Goal: Task Accomplishment & Management: Manage account settings

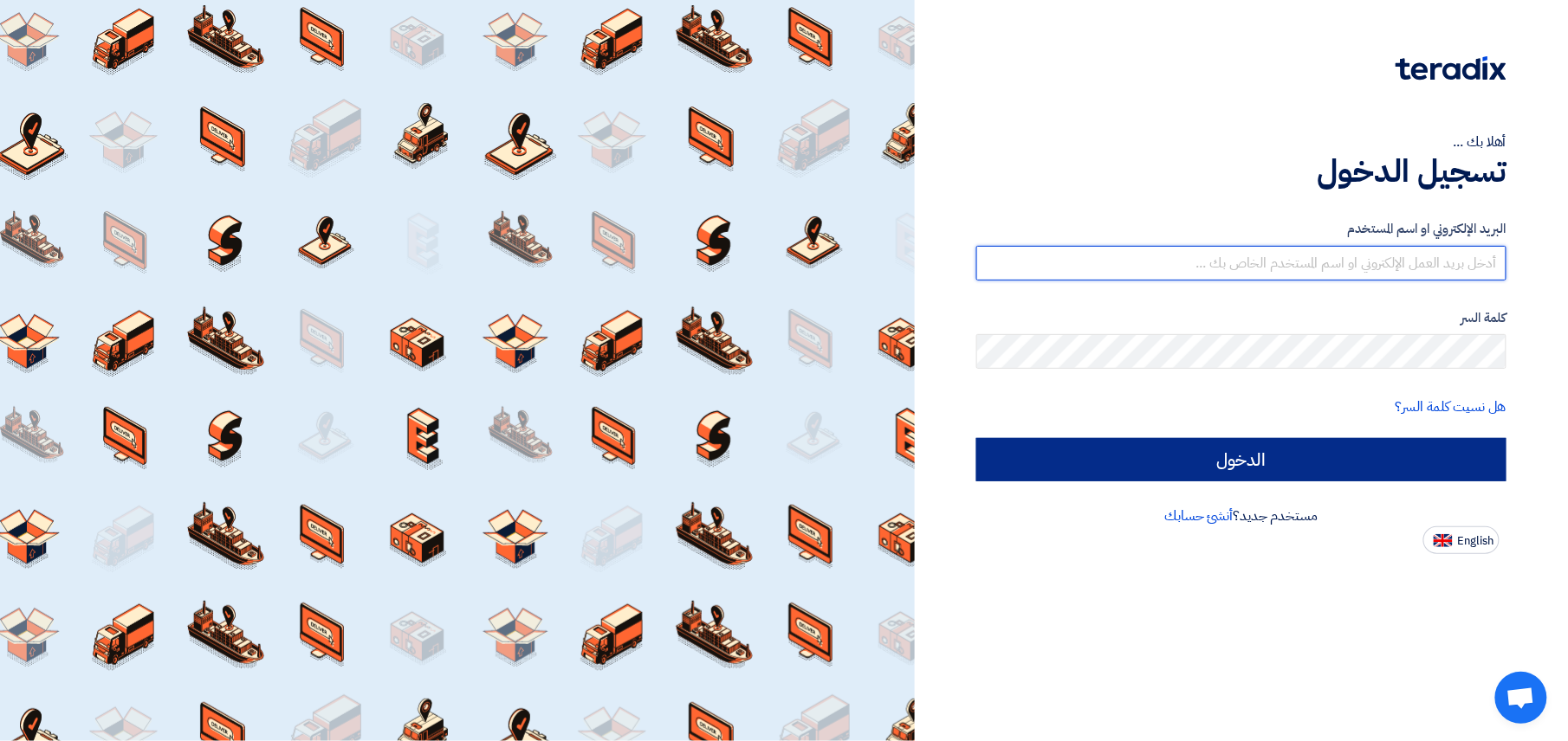
type input "[EMAIL_ADDRESS][DOMAIN_NAME]"
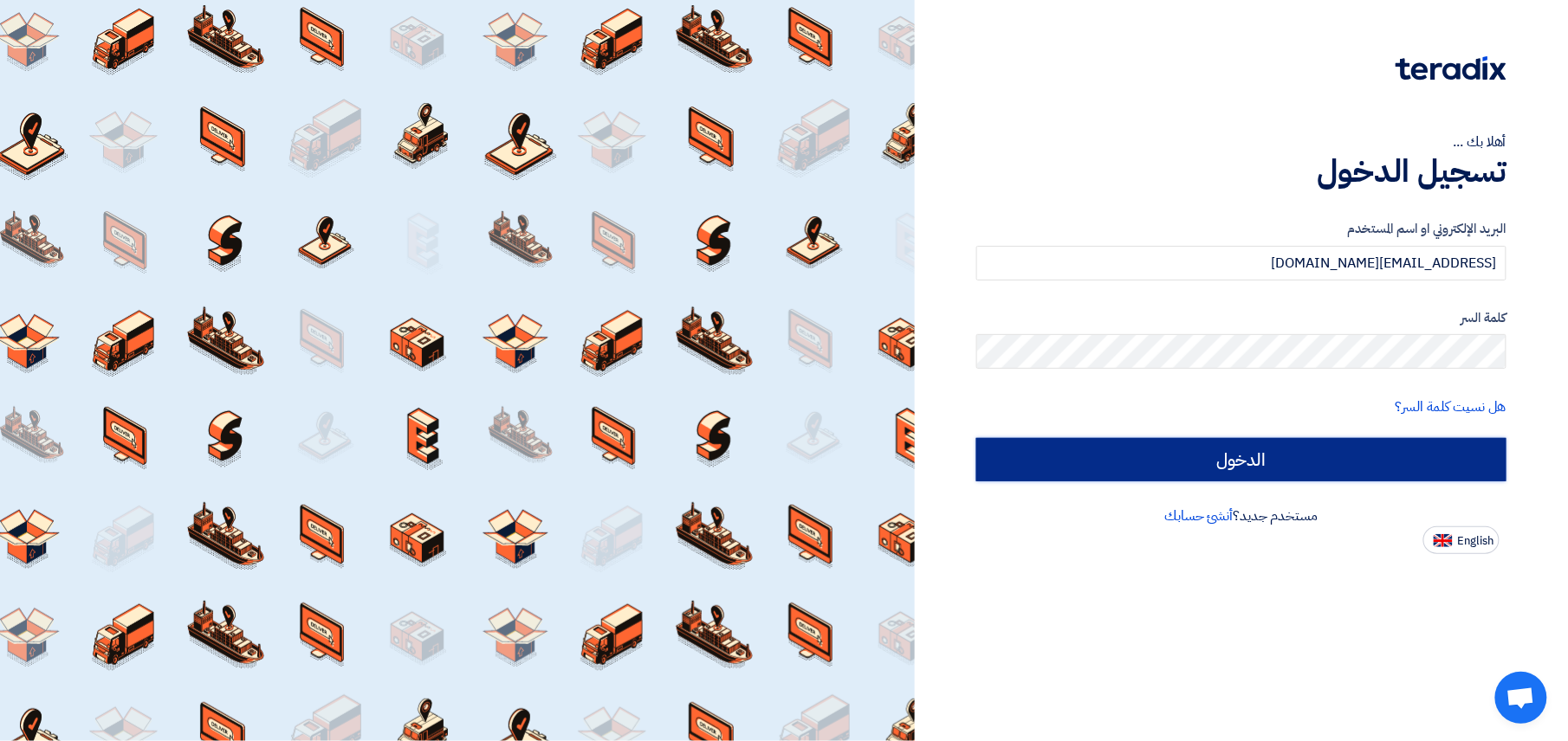
drag, startPoint x: 1222, startPoint y: 462, endPoint x: 1189, endPoint y: 374, distance: 94.0
click at [919, 461] on input "الدخول" at bounding box center [1241, 460] width 530 height 43
type input "Sign in"
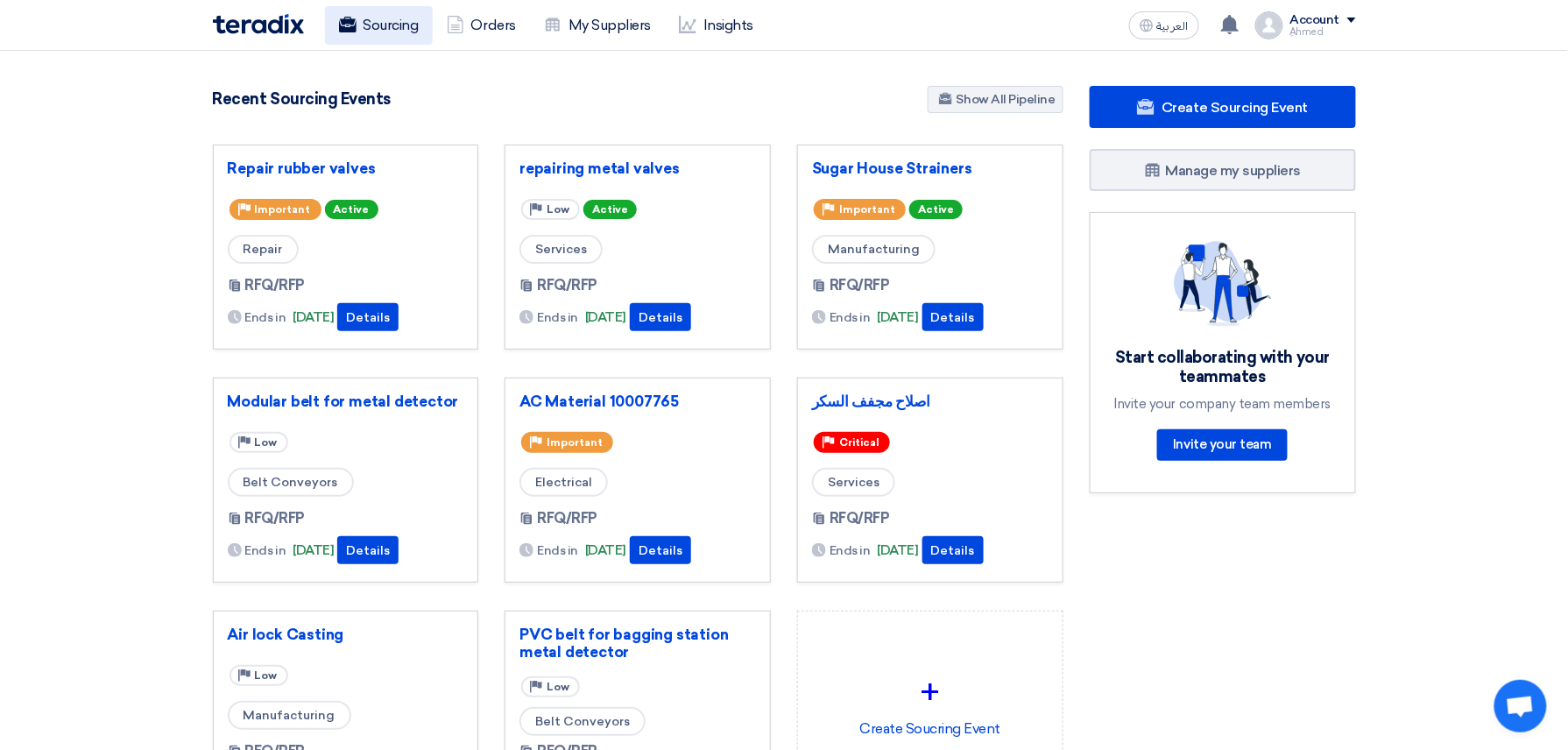
click at [416, 16] on link "Sourcing" at bounding box center [379, 25] width 107 height 39
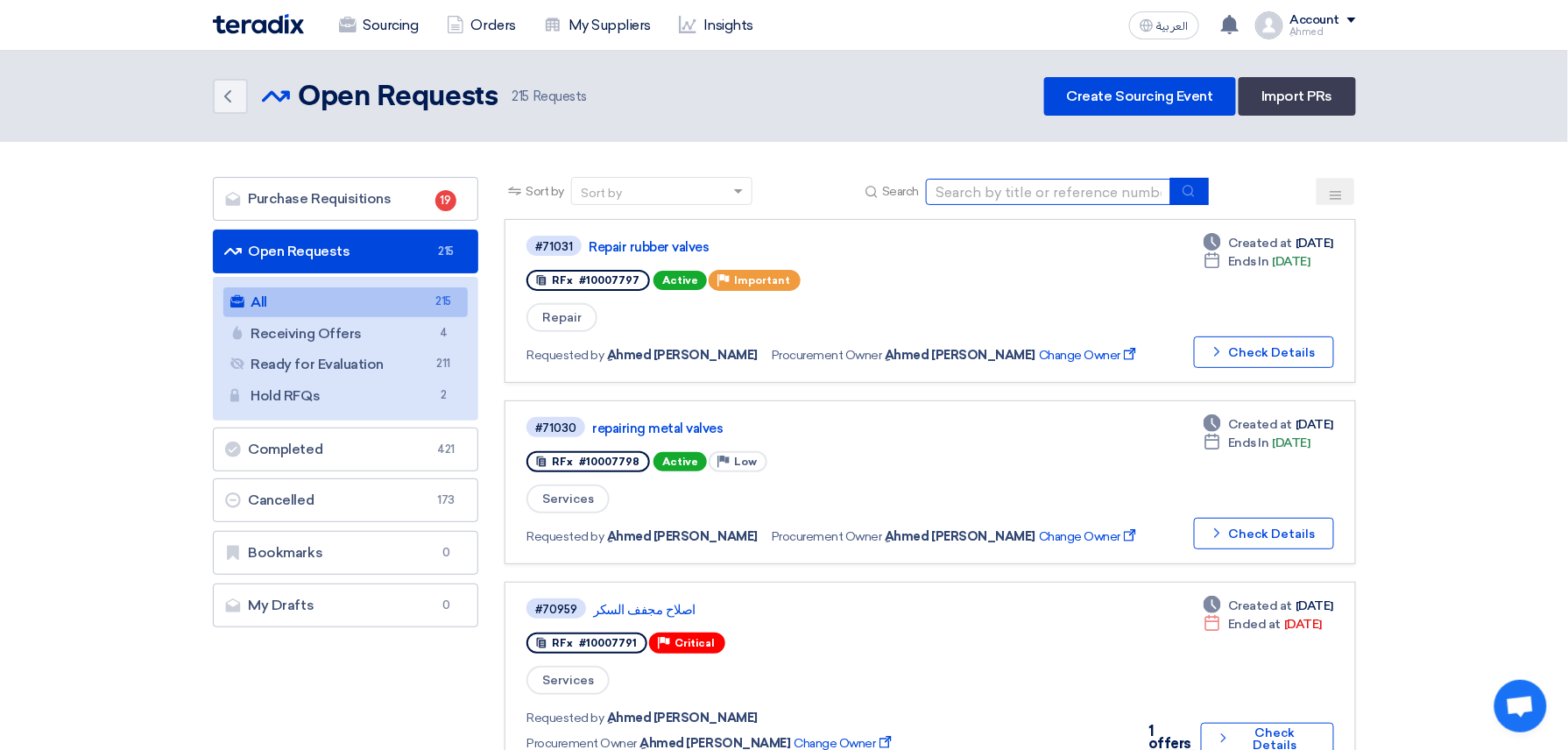
click at [930, 195] on input at bounding box center [1048, 192] width 246 height 26
paste input "10007791"
type input "10007791"
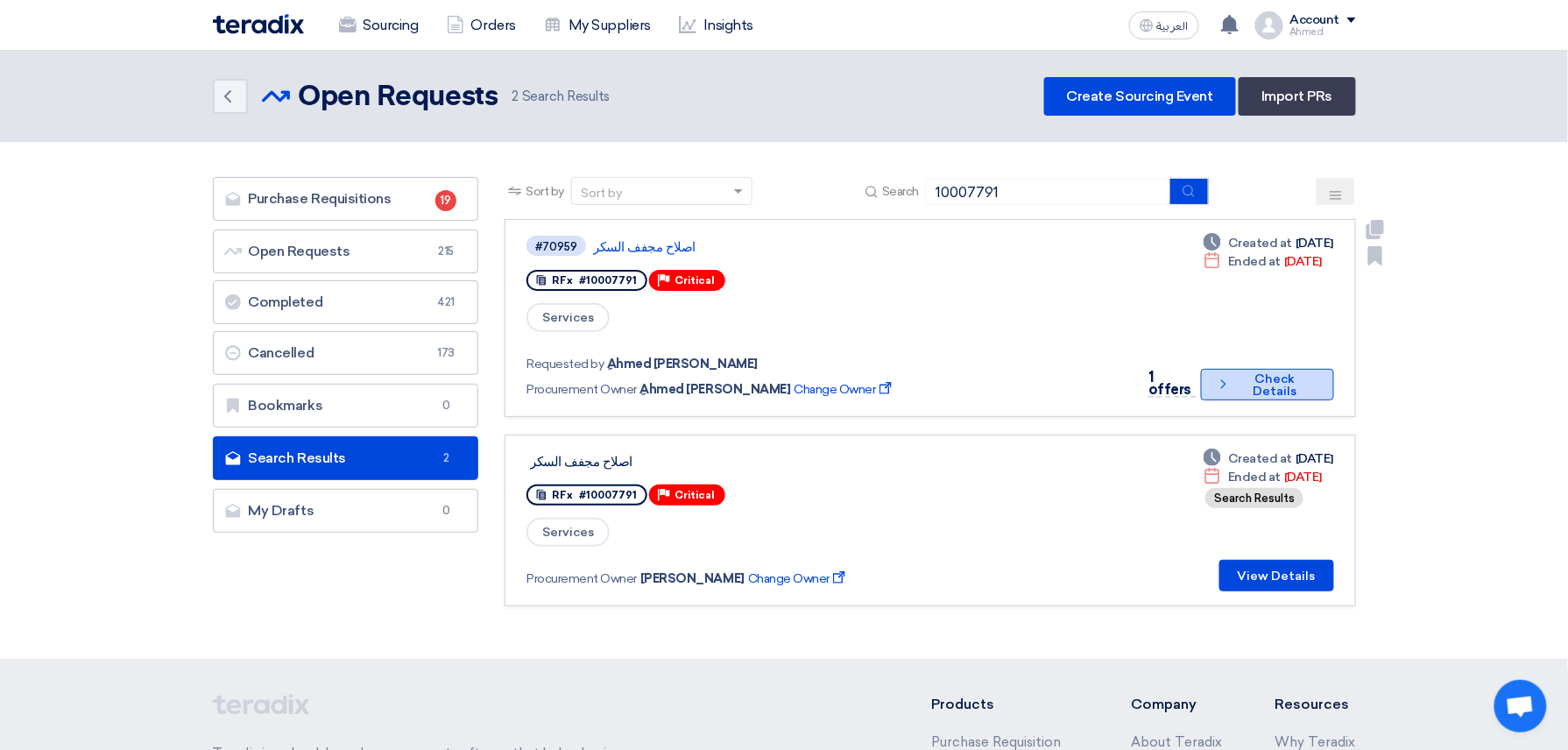
click at [930, 369] on button "Check details Check Details" at bounding box center [1267, 385] width 132 height 32
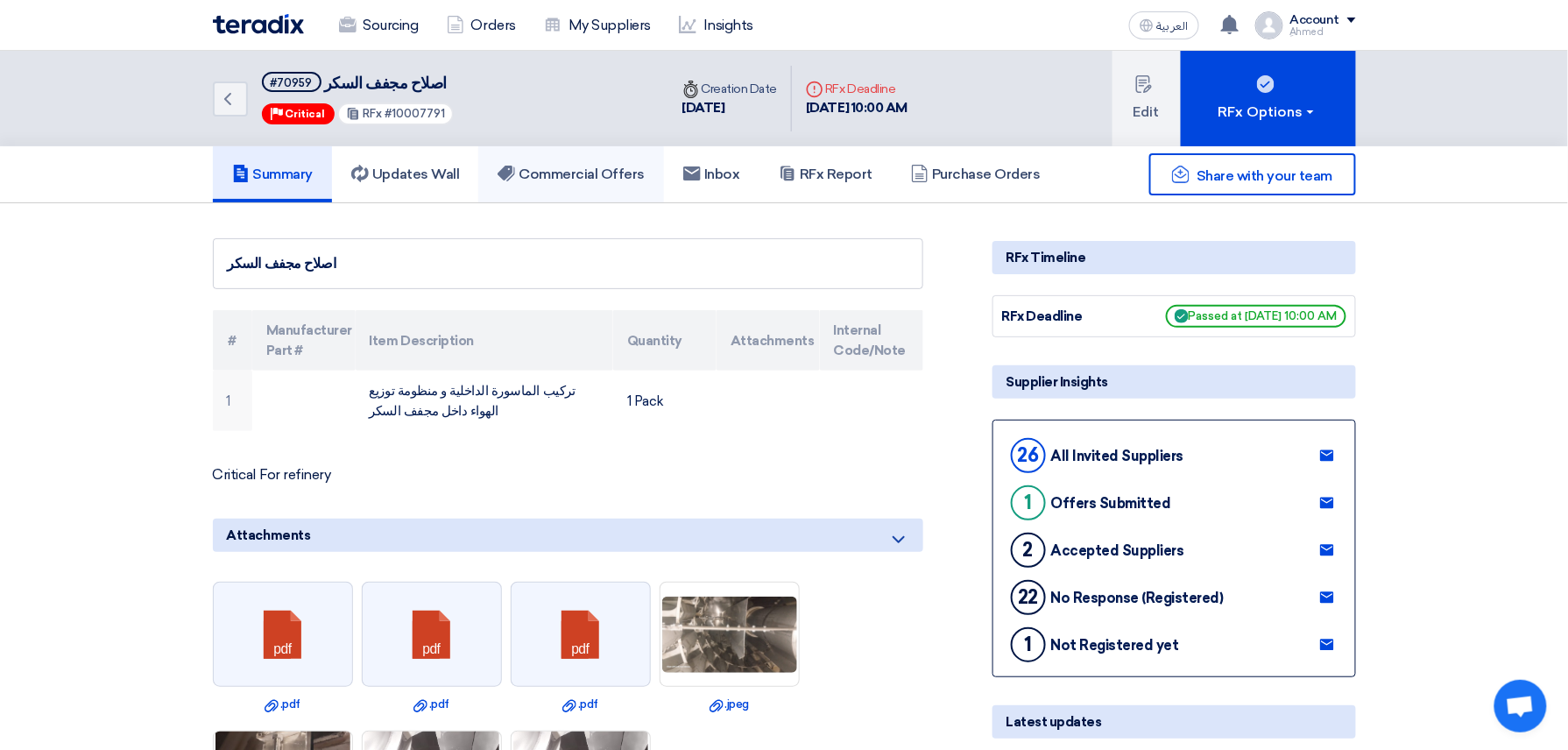
click at [565, 156] on link "Commercial Offers" at bounding box center [571, 174] width 186 height 56
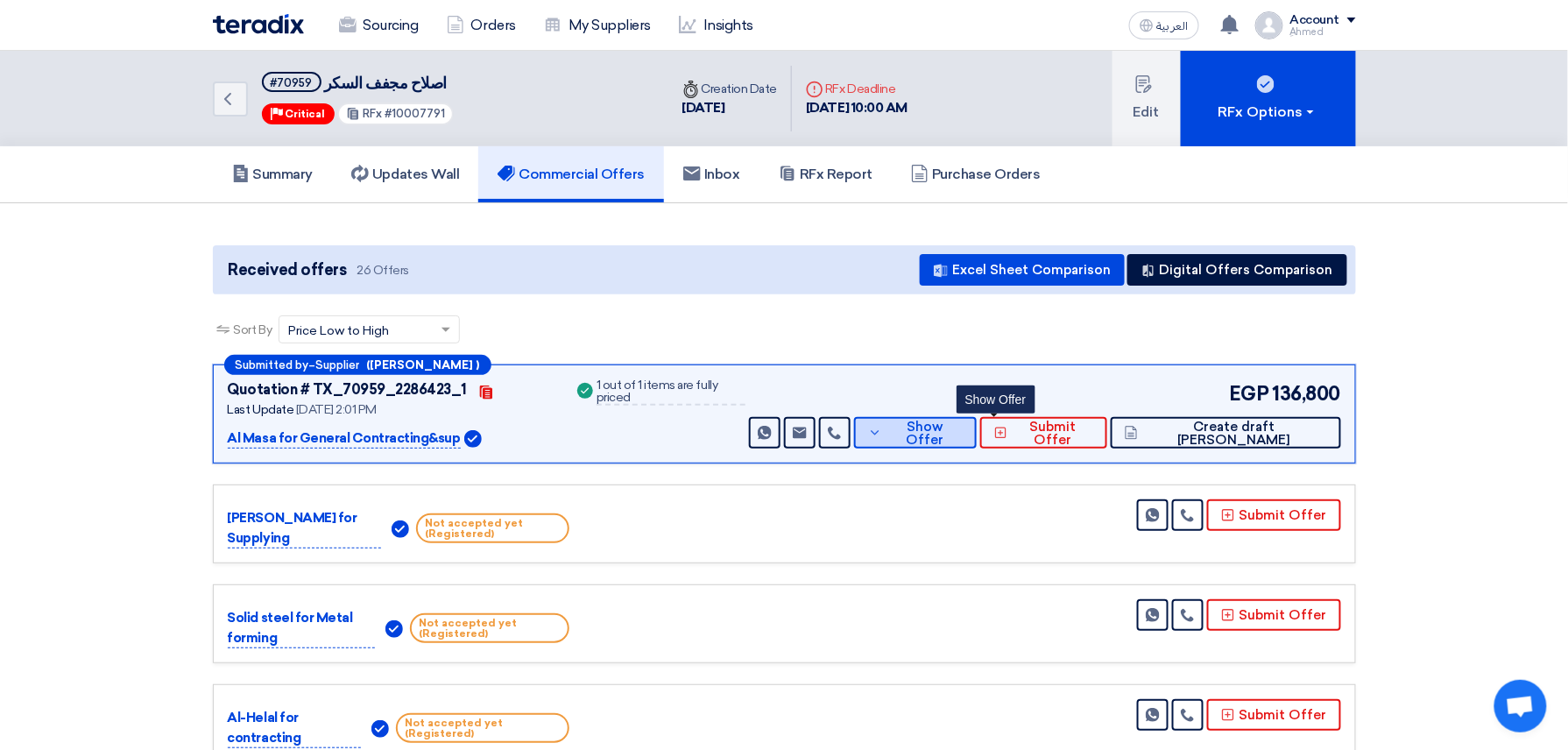
click at [930, 435] on span "Show Offer" at bounding box center [925, 434] width 77 height 26
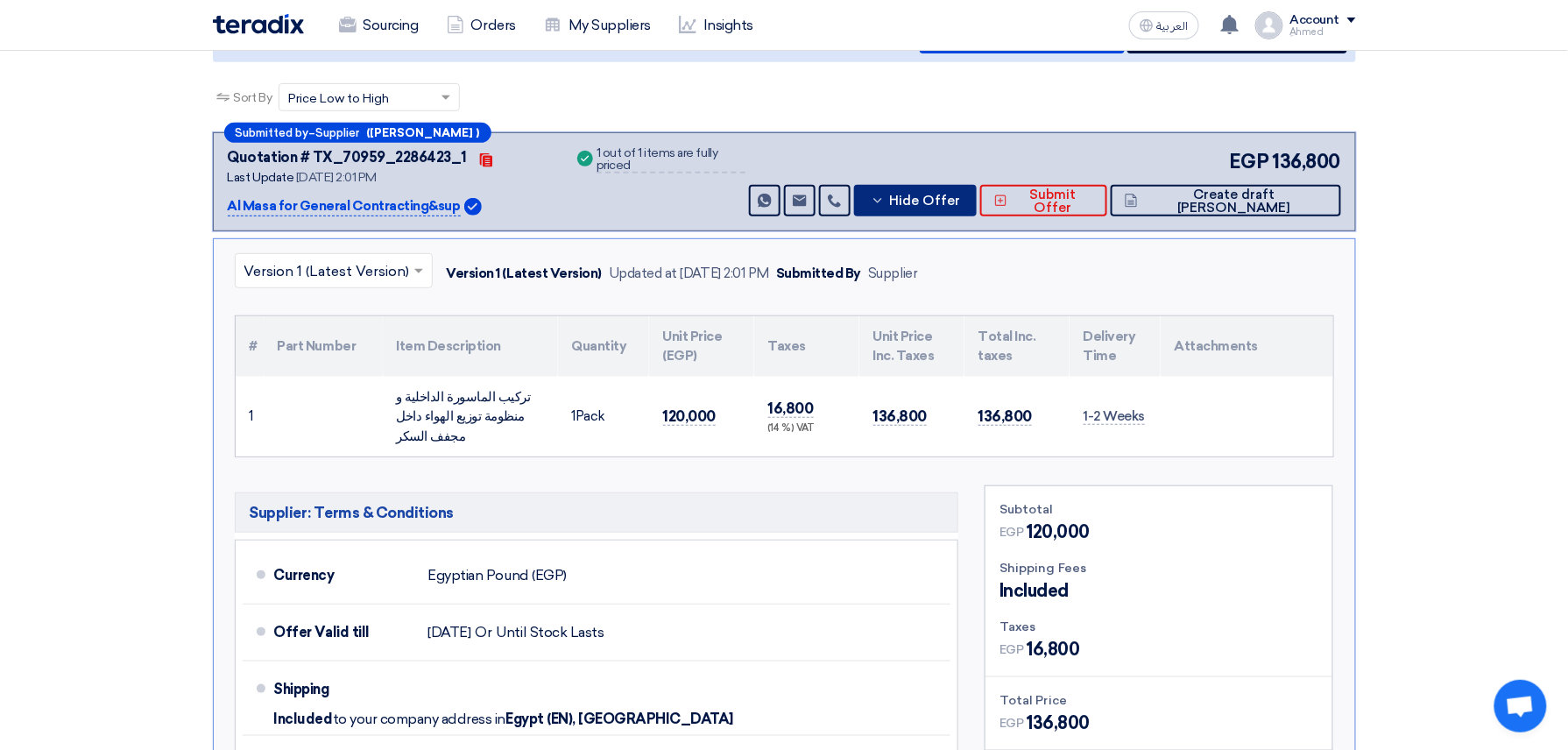
scroll to position [233, 0]
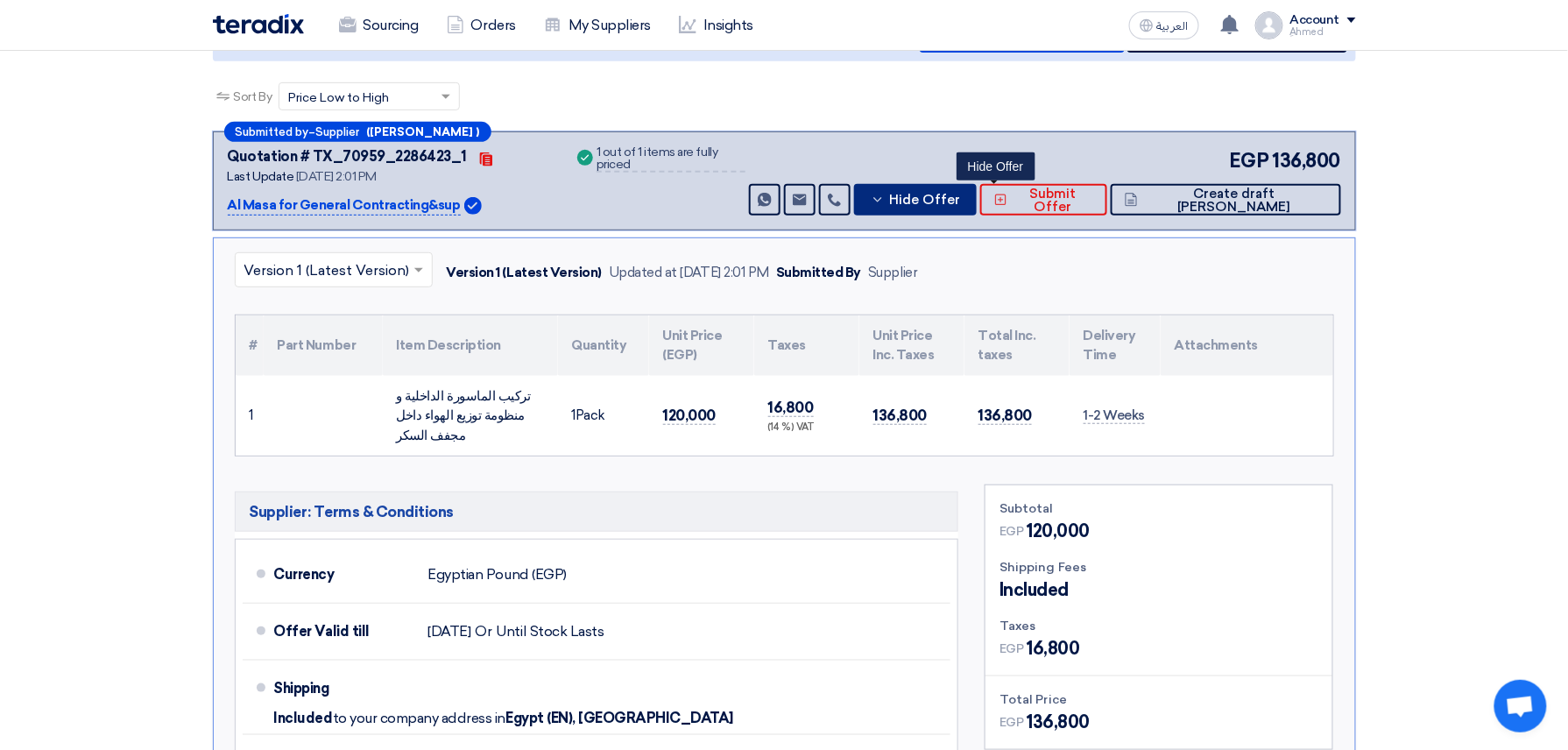
click at [930, 188] on button "Hide Offer" at bounding box center [915, 200] width 122 height 32
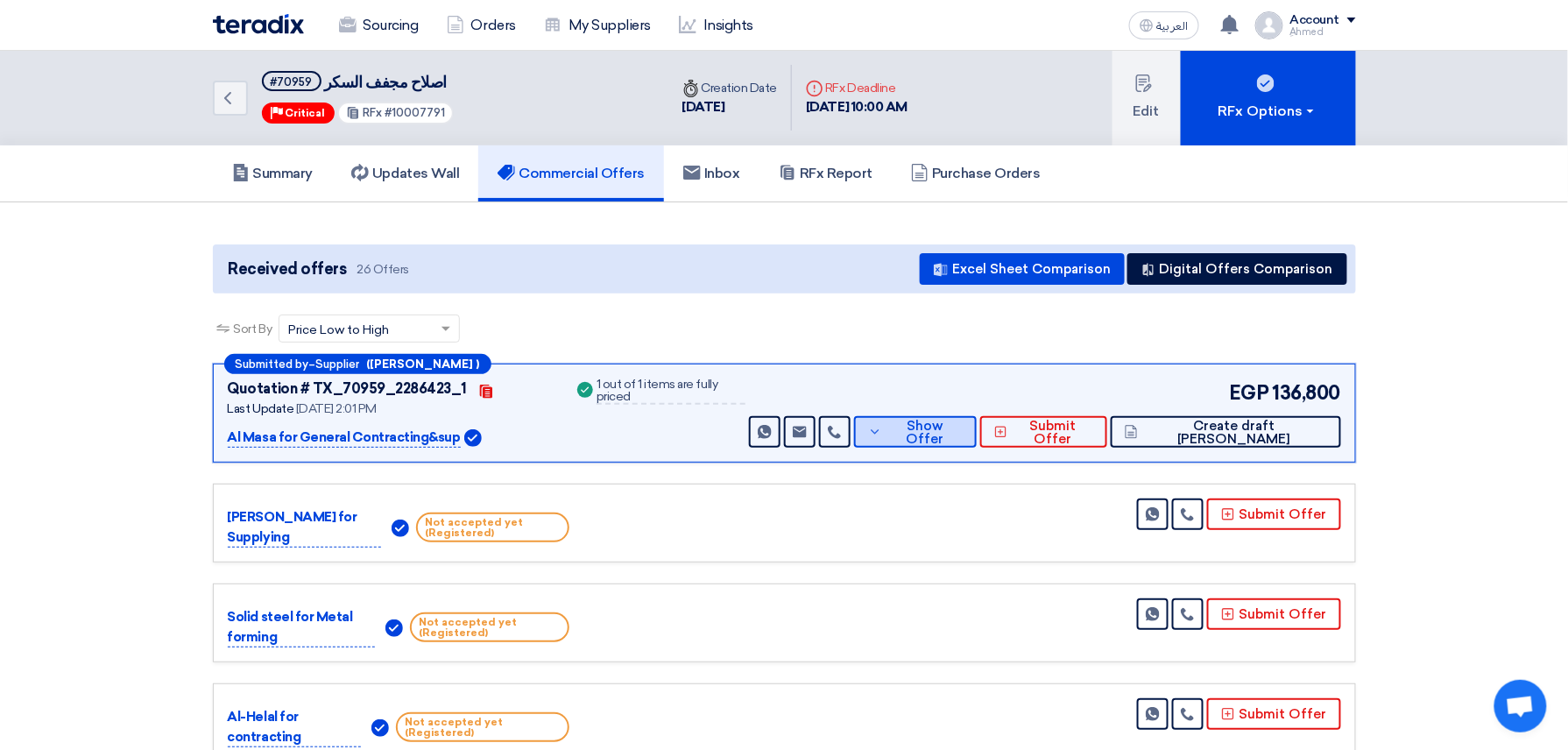
scroll to position [0, 0]
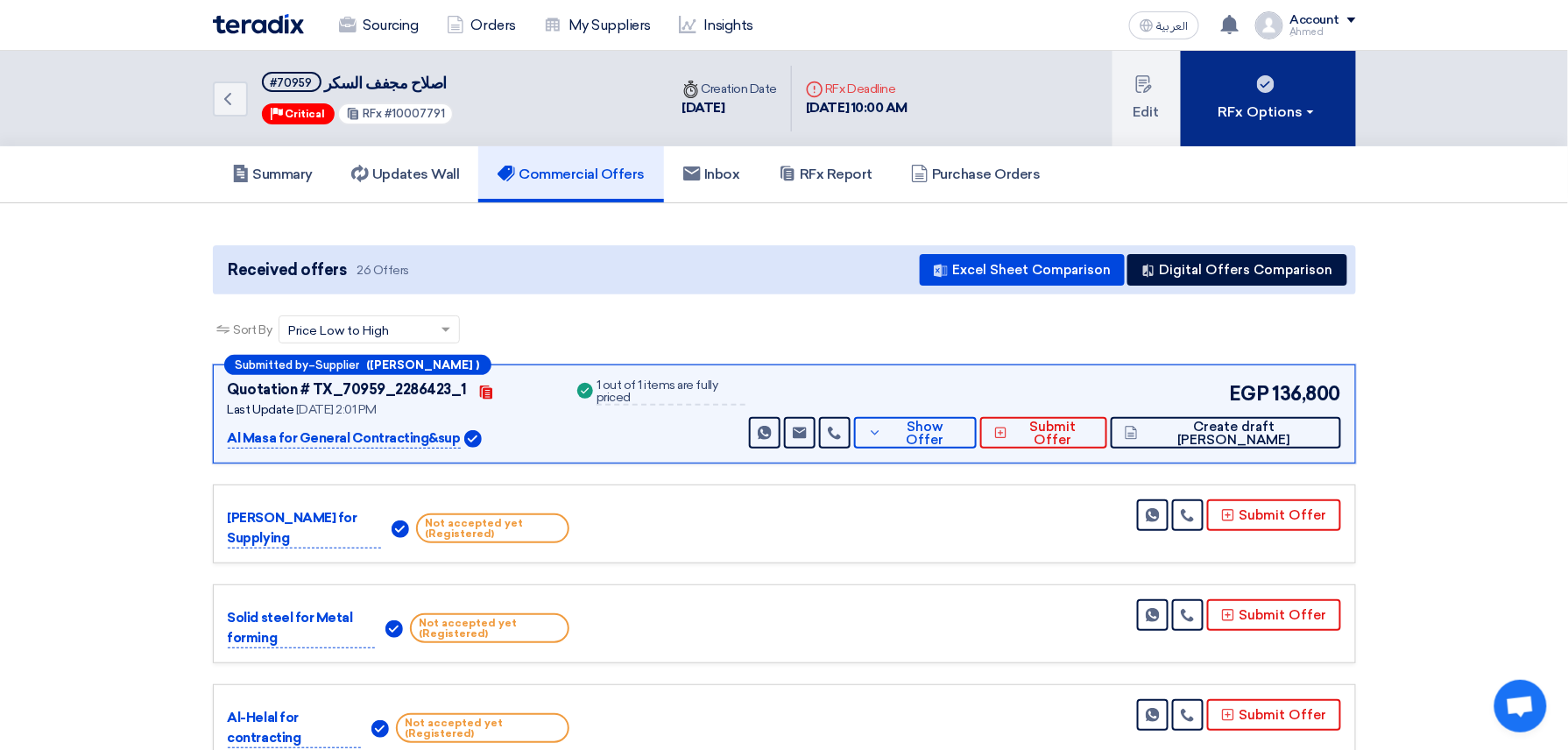
click at [930, 109] on div "RFx Options" at bounding box center [1269, 111] width 99 height 21
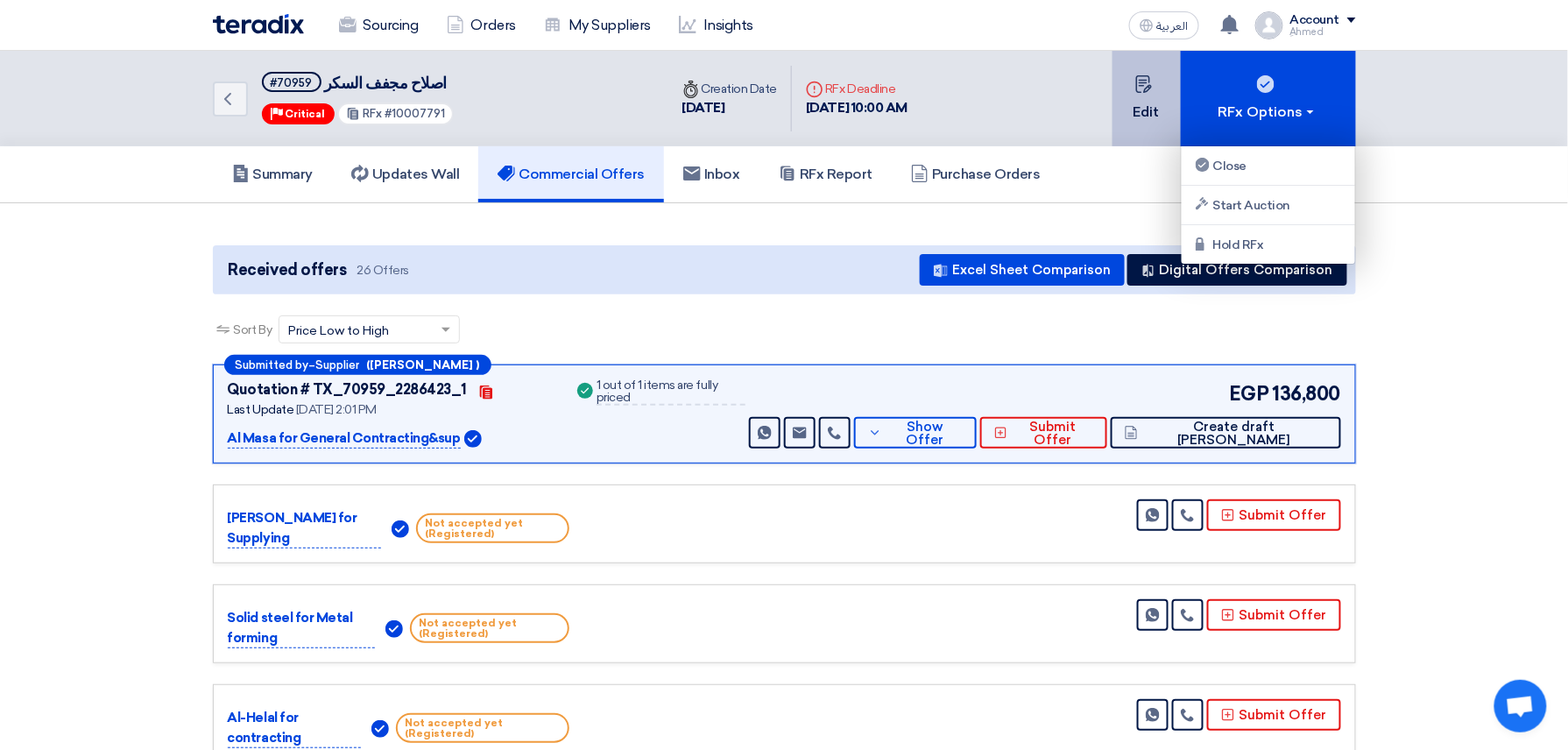
click at [930, 116] on button "Edit" at bounding box center [1146, 98] width 69 height 95
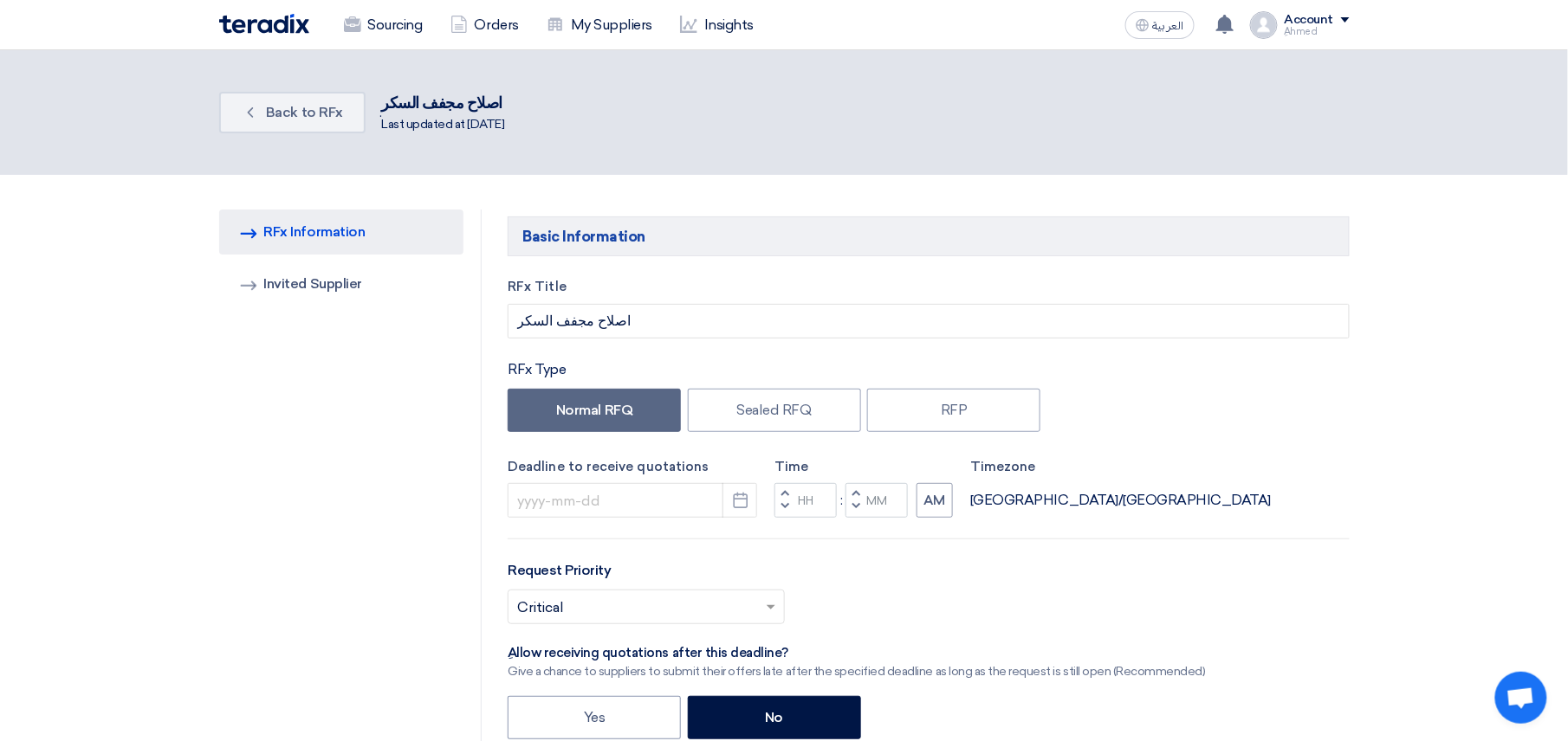
type input "[DATE]"
type input "10"
type input "00"
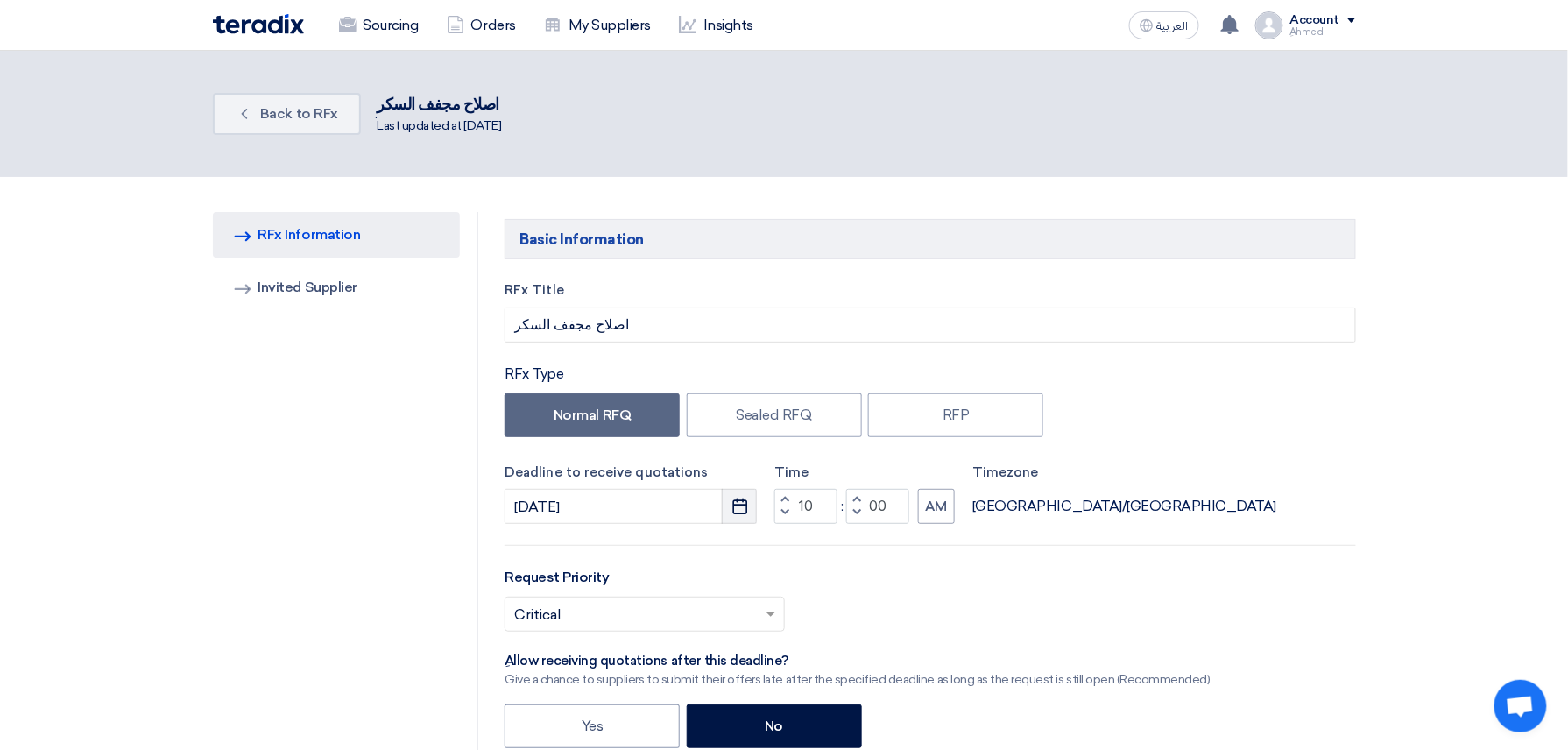
click at [741, 516] on button "Pick a date" at bounding box center [739, 506] width 35 height 35
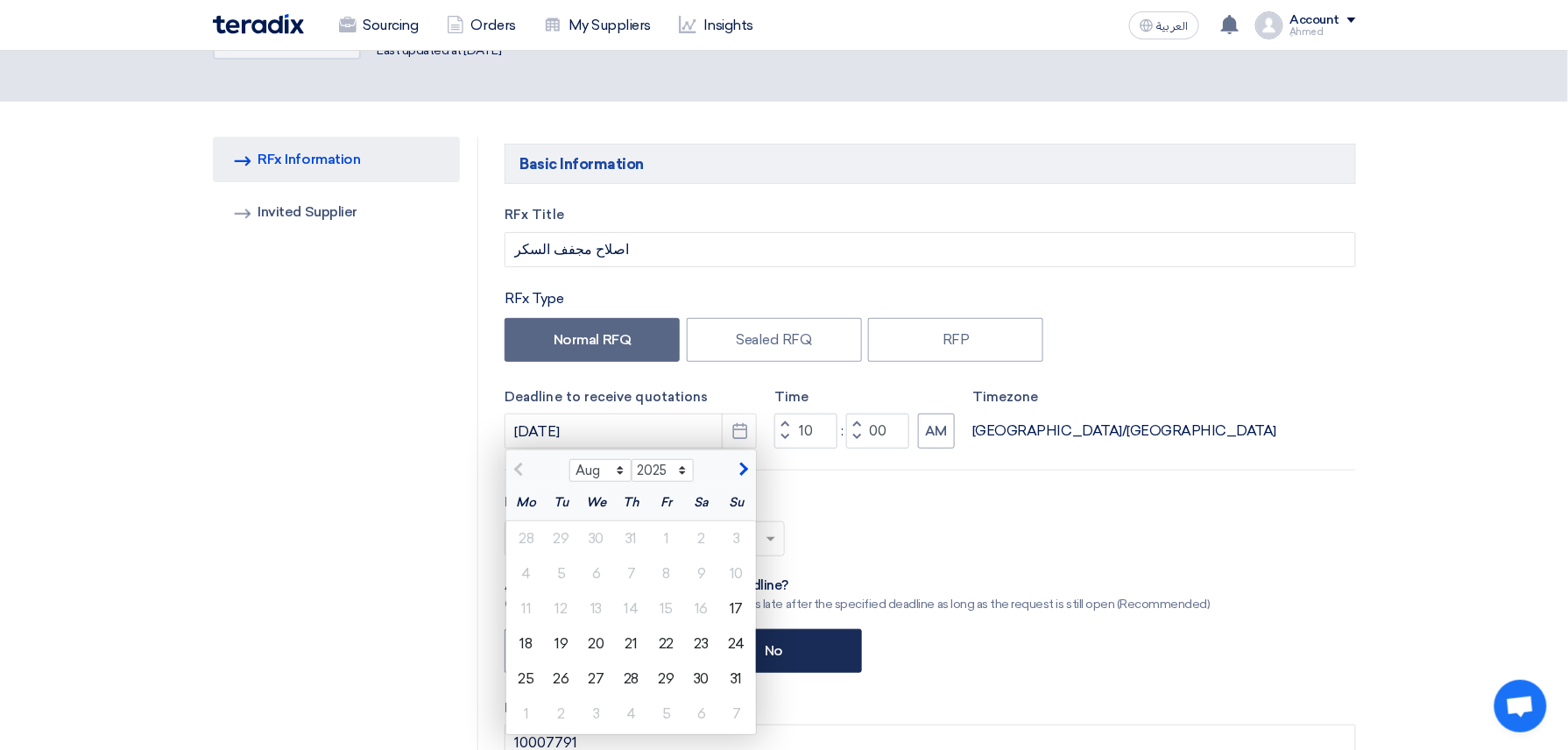
scroll to position [116, 0]
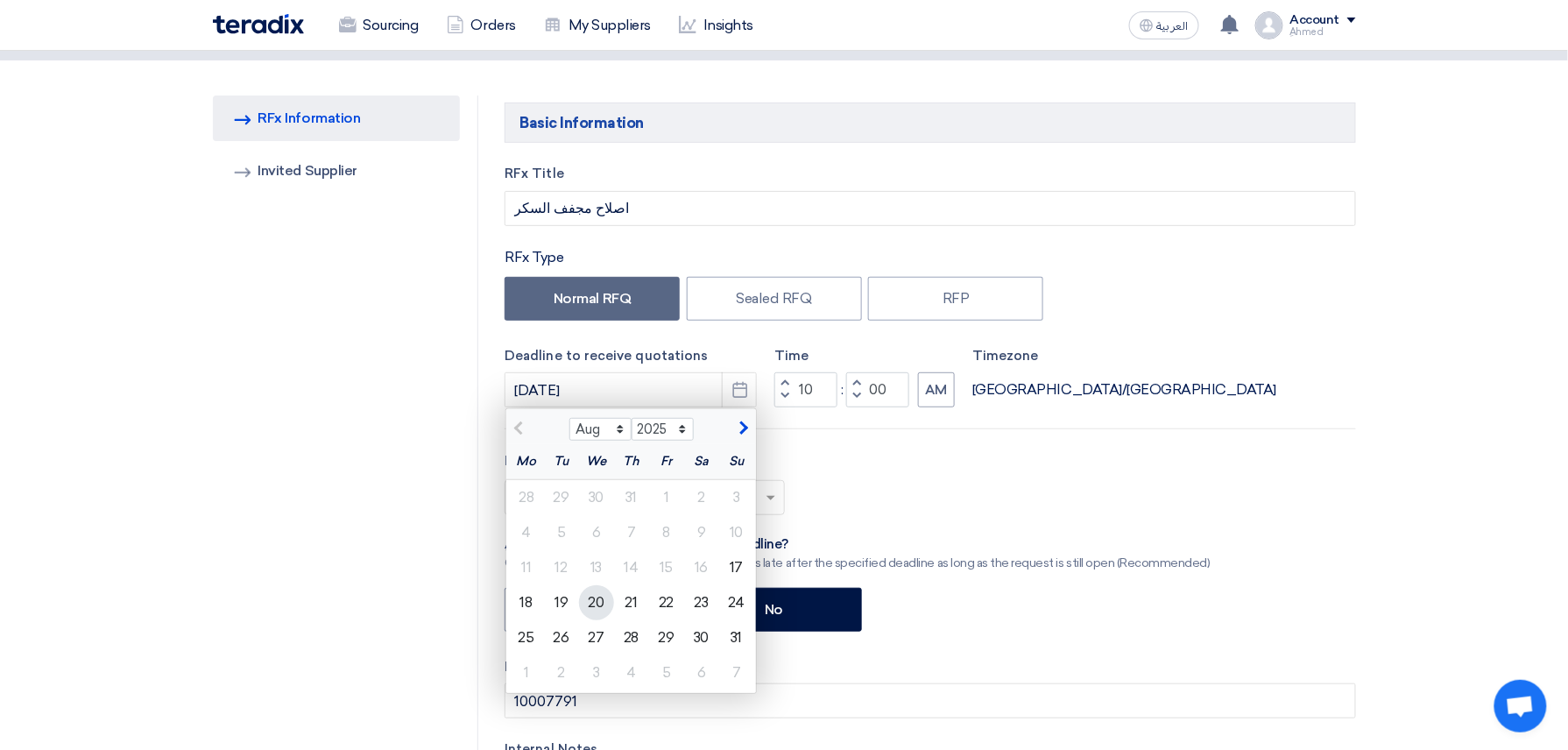
click at [607, 605] on div "20" at bounding box center [596, 603] width 35 height 35
type input "[DATE]"
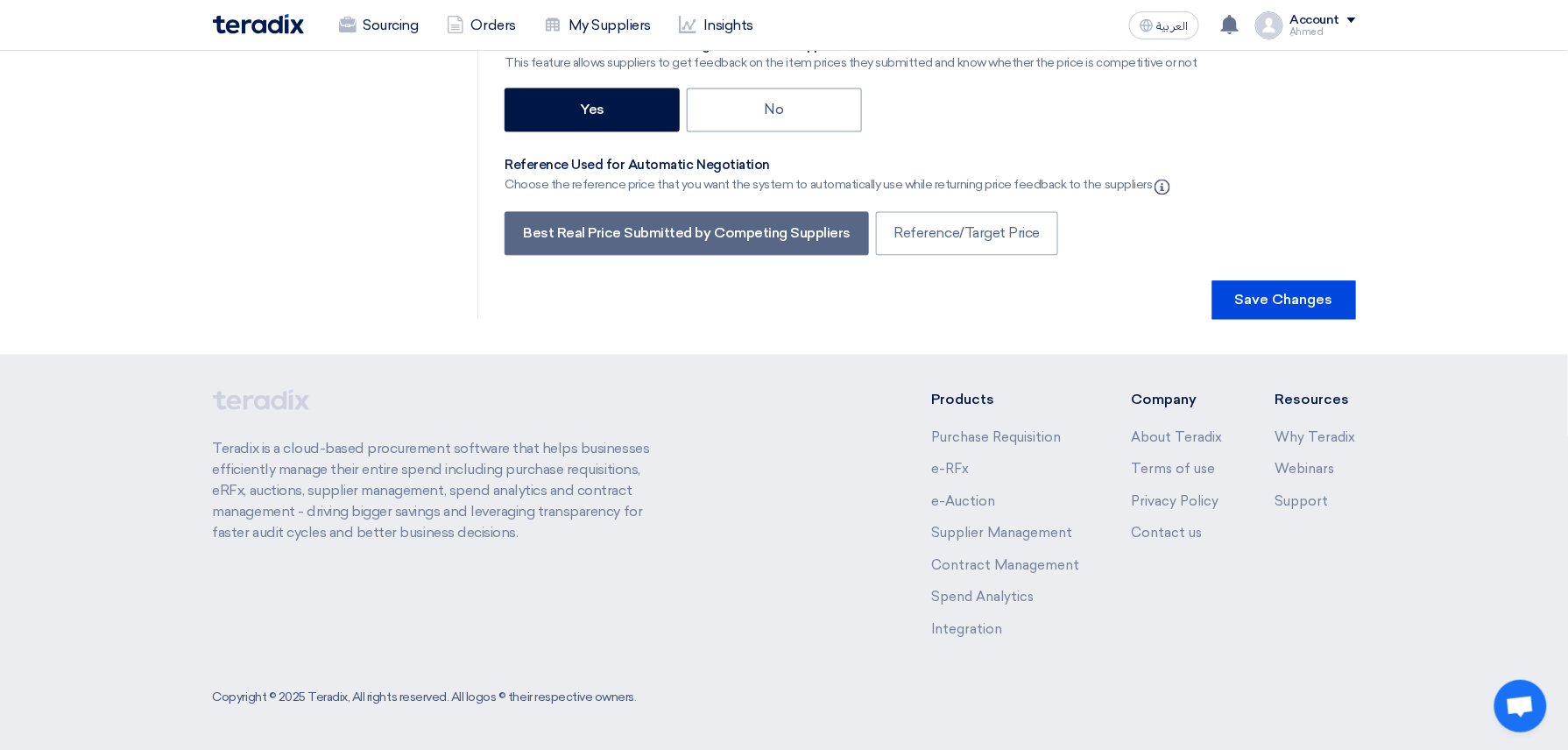
scroll to position [3588, 0]
click at [930, 295] on button "Save Changes" at bounding box center [1285, 299] width 144 height 39
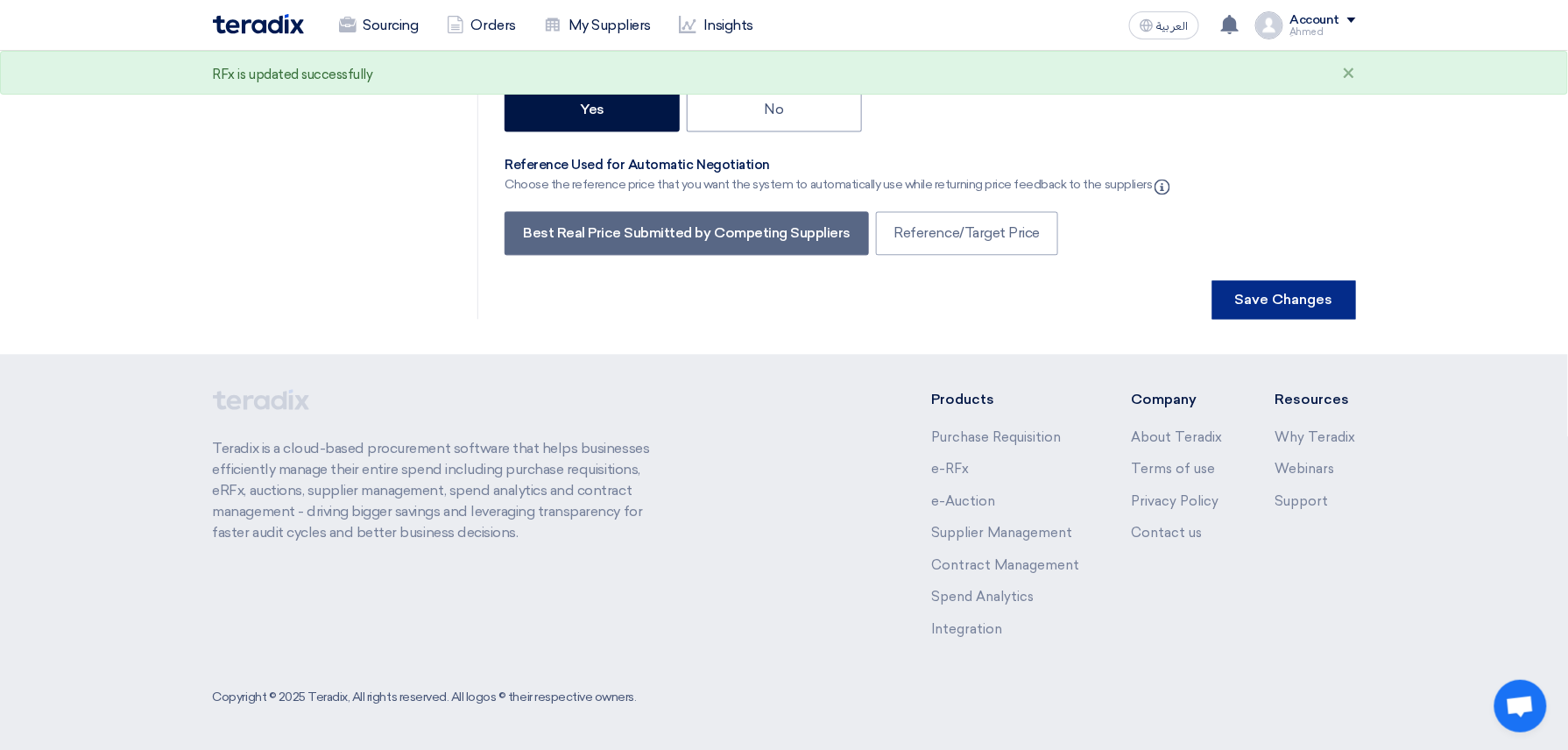
scroll to position [0, 0]
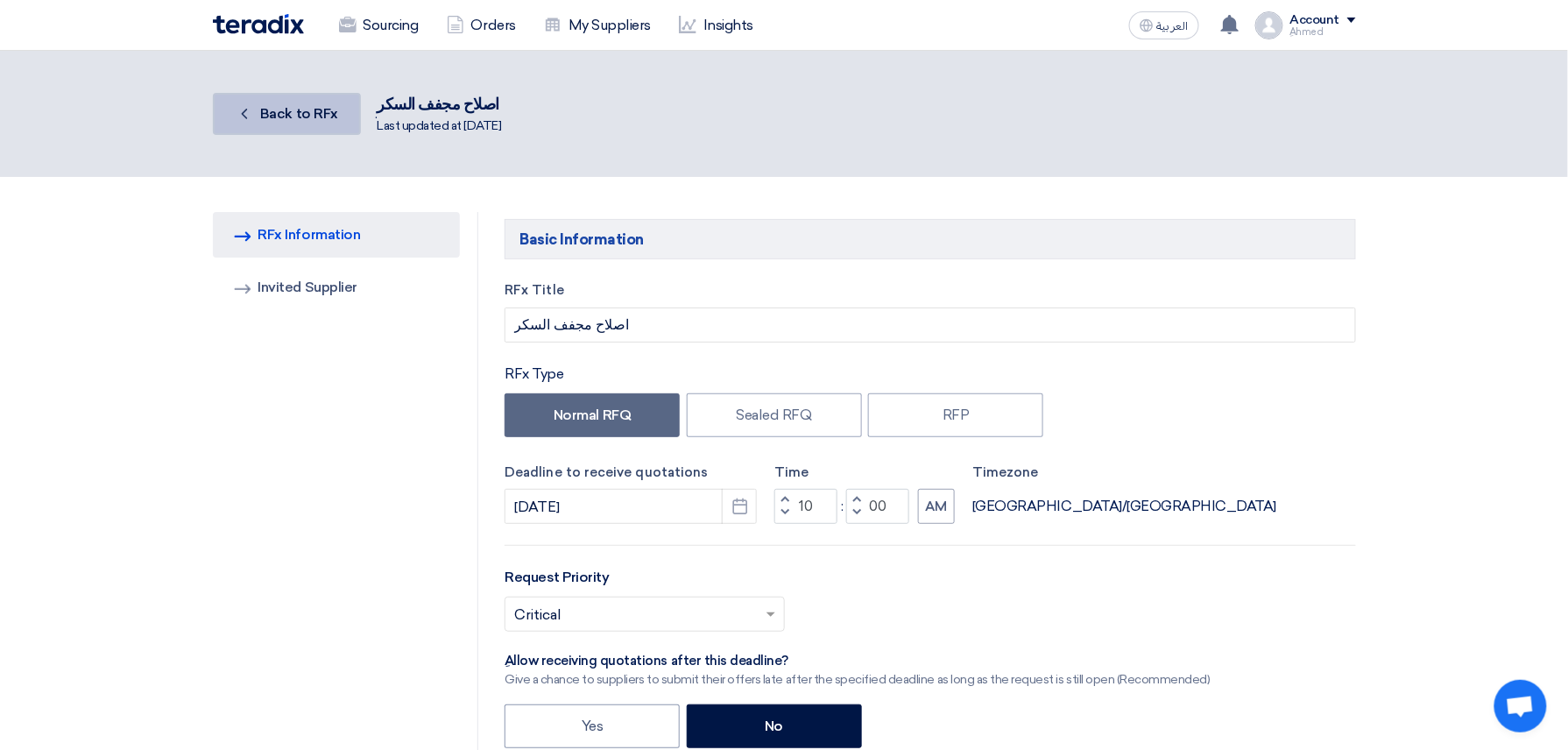
click at [356, 98] on link "Back Back to RFx" at bounding box center [286, 113] width 148 height 42
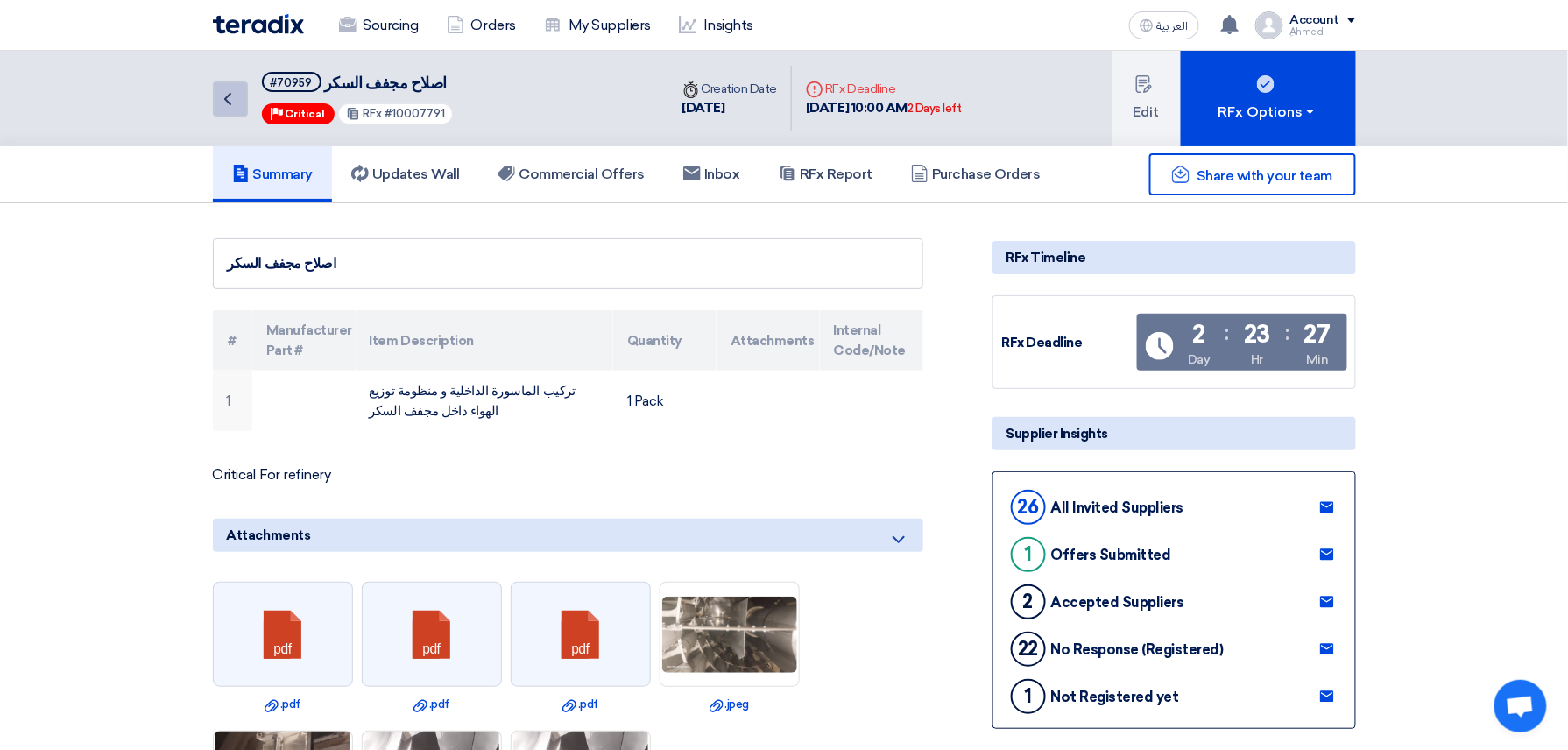
click at [240, 98] on link "Back" at bounding box center [230, 98] width 35 height 35
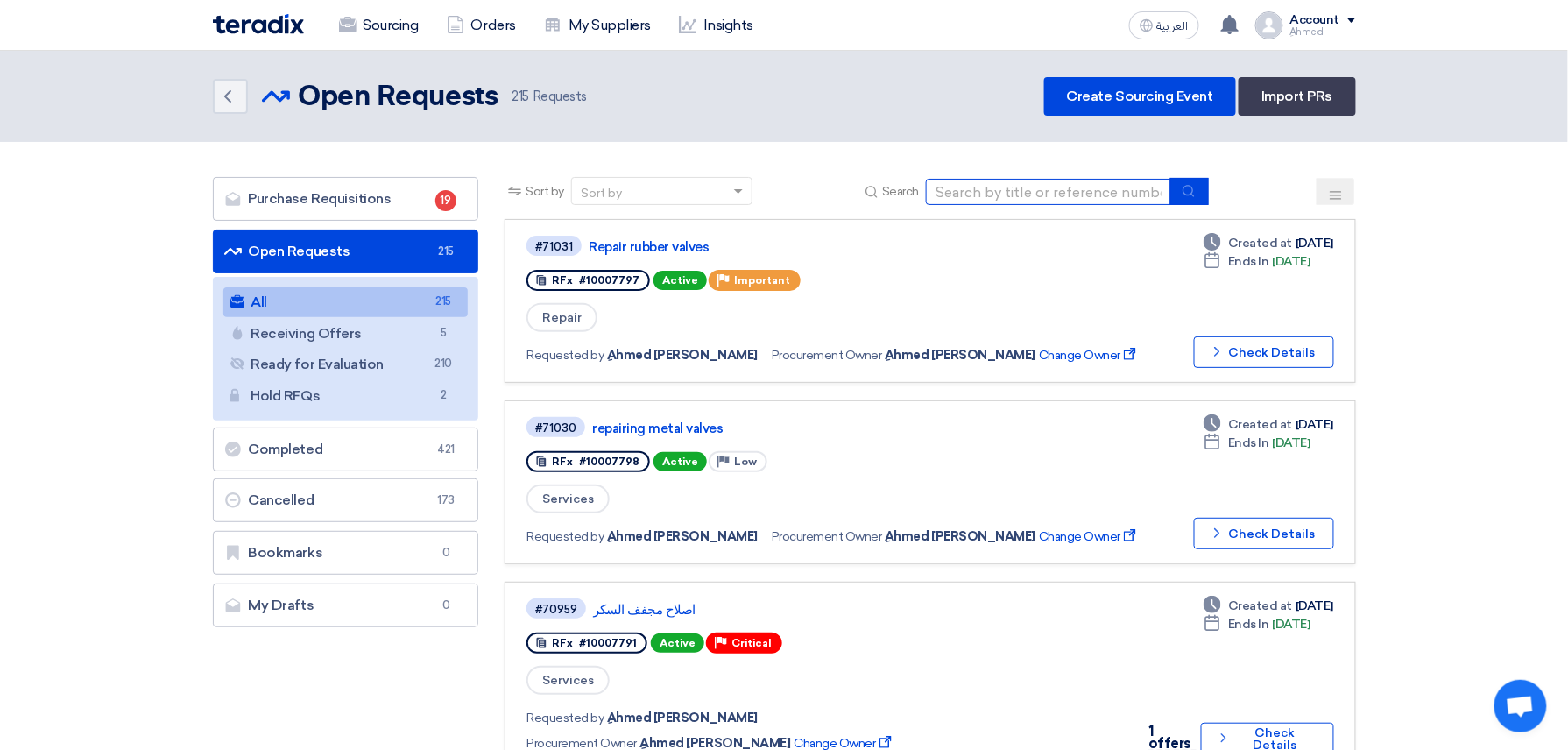
click at [930, 193] on input at bounding box center [1048, 192] width 246 height 26
paste input "10007771"
type input "10007771"
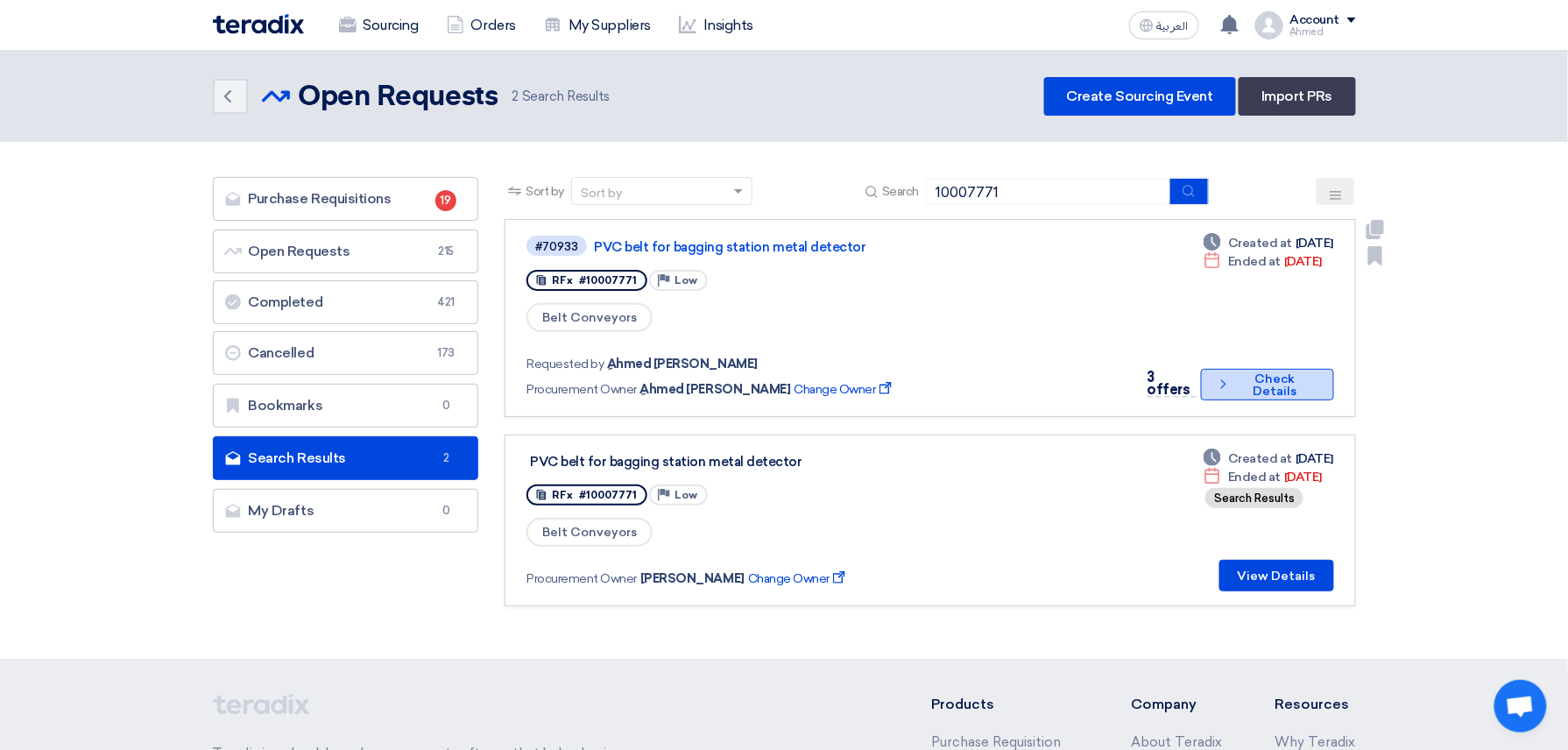
click at [930, 369] on button "Check details Check Details" at bounding box center [1267, 385] width 132 height 32
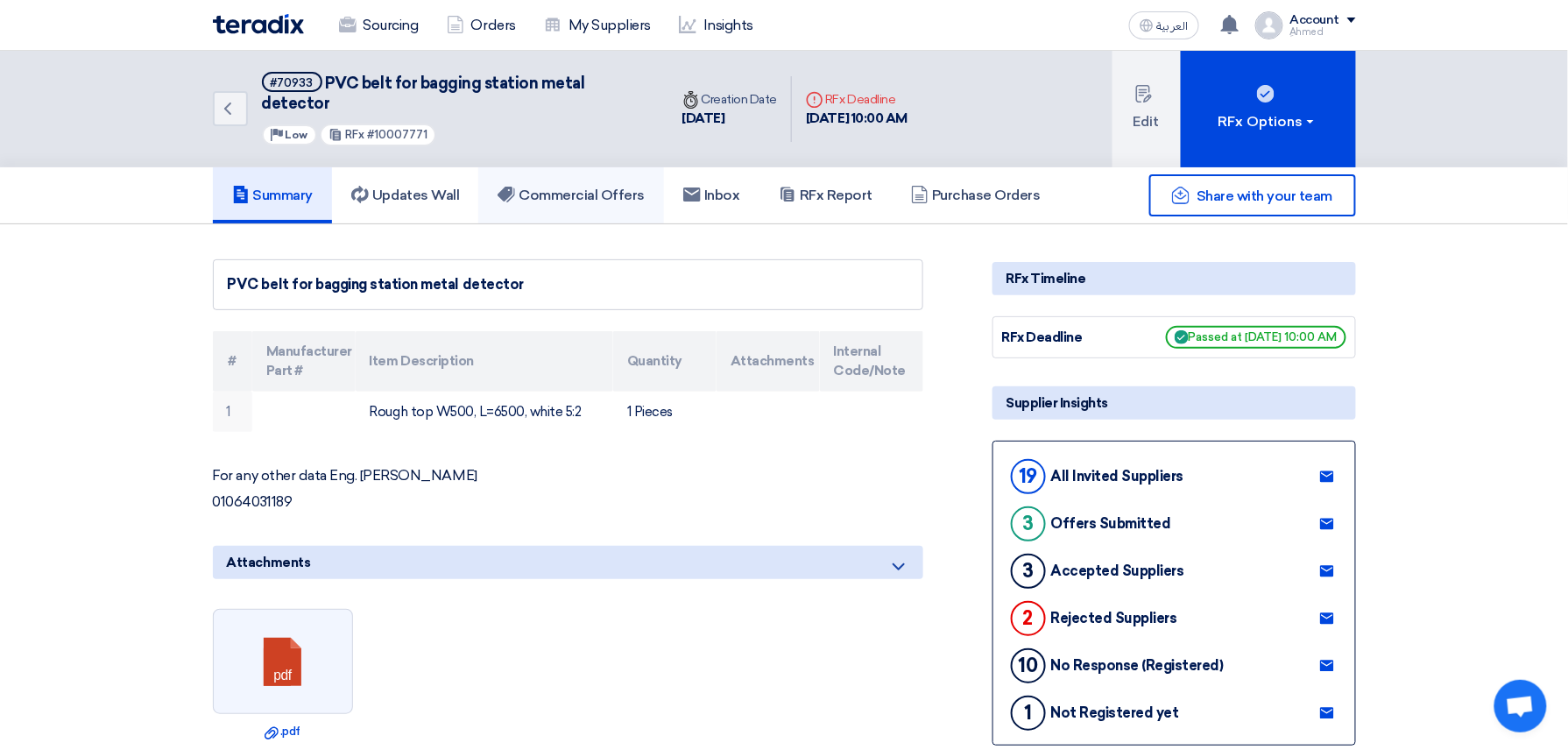
drag, startPoint x: 627, startPoint y: 154, endPoint x: 631, endPoint y: 142, distance: 12.6
click at [630, 167] on link "Commercial Offers" at bounding box center [571, 195] width 186 height 56
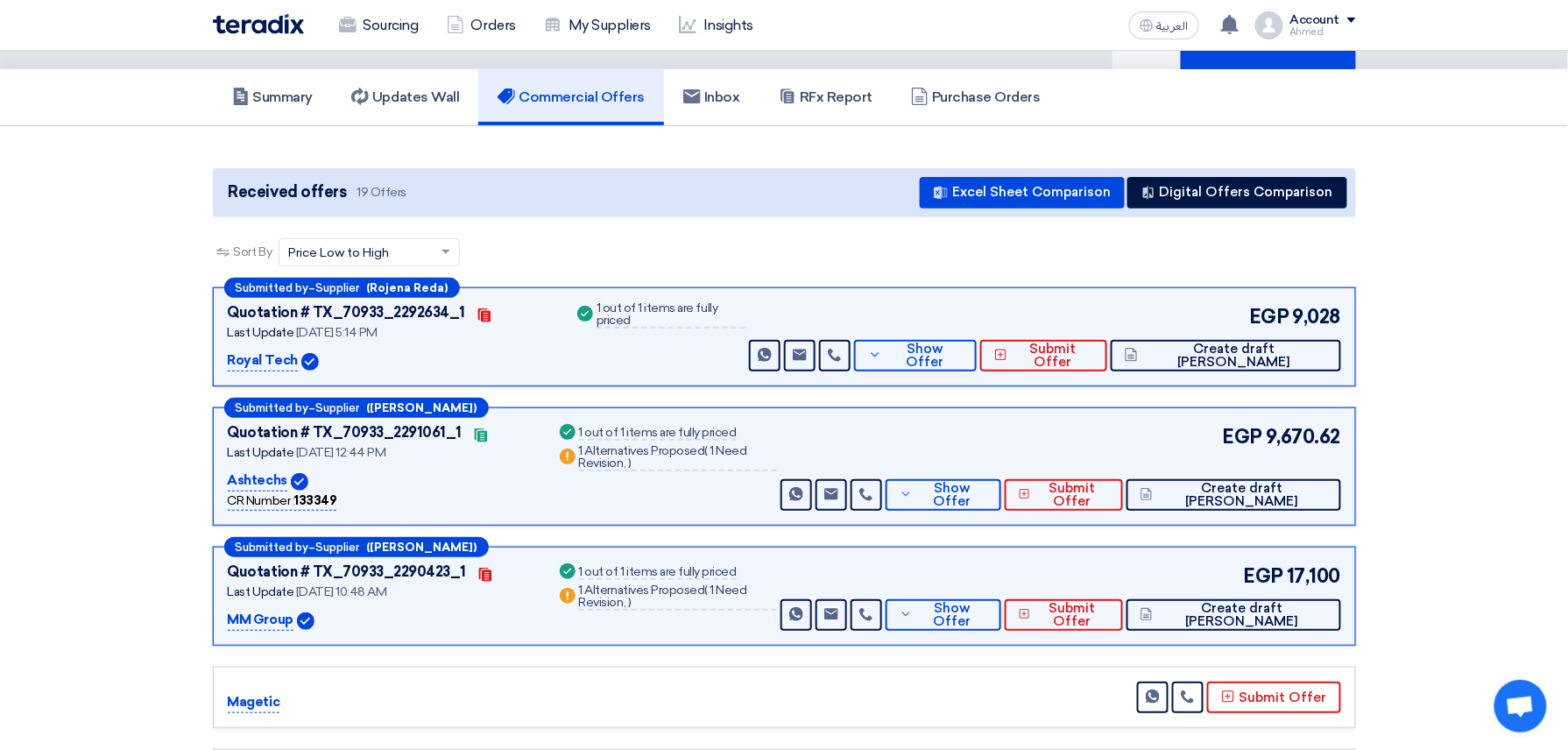
scroll to position [233, 0]
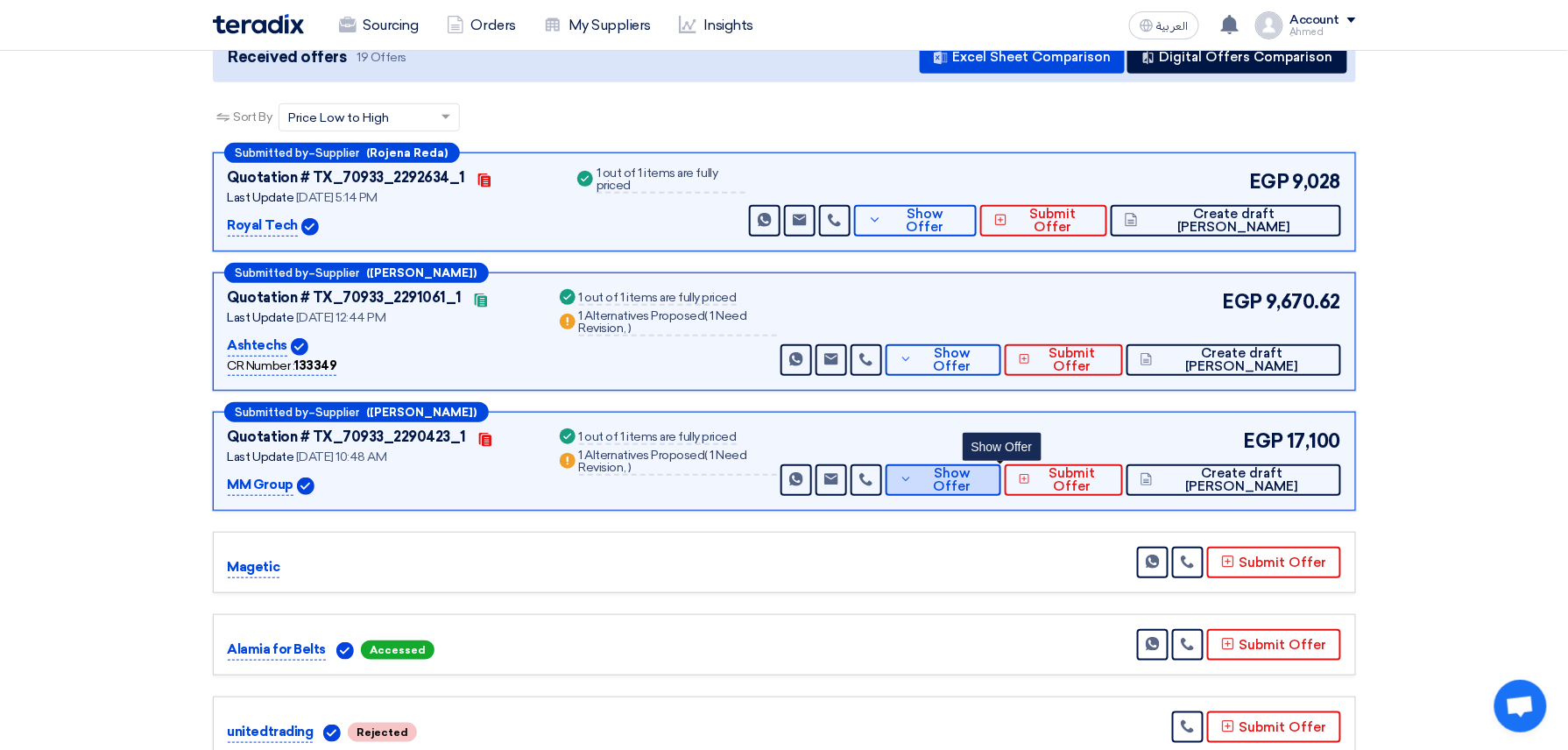
click at [930, 468] on span "Show Offer" at bounding box center [953, 480] width 70 height 26
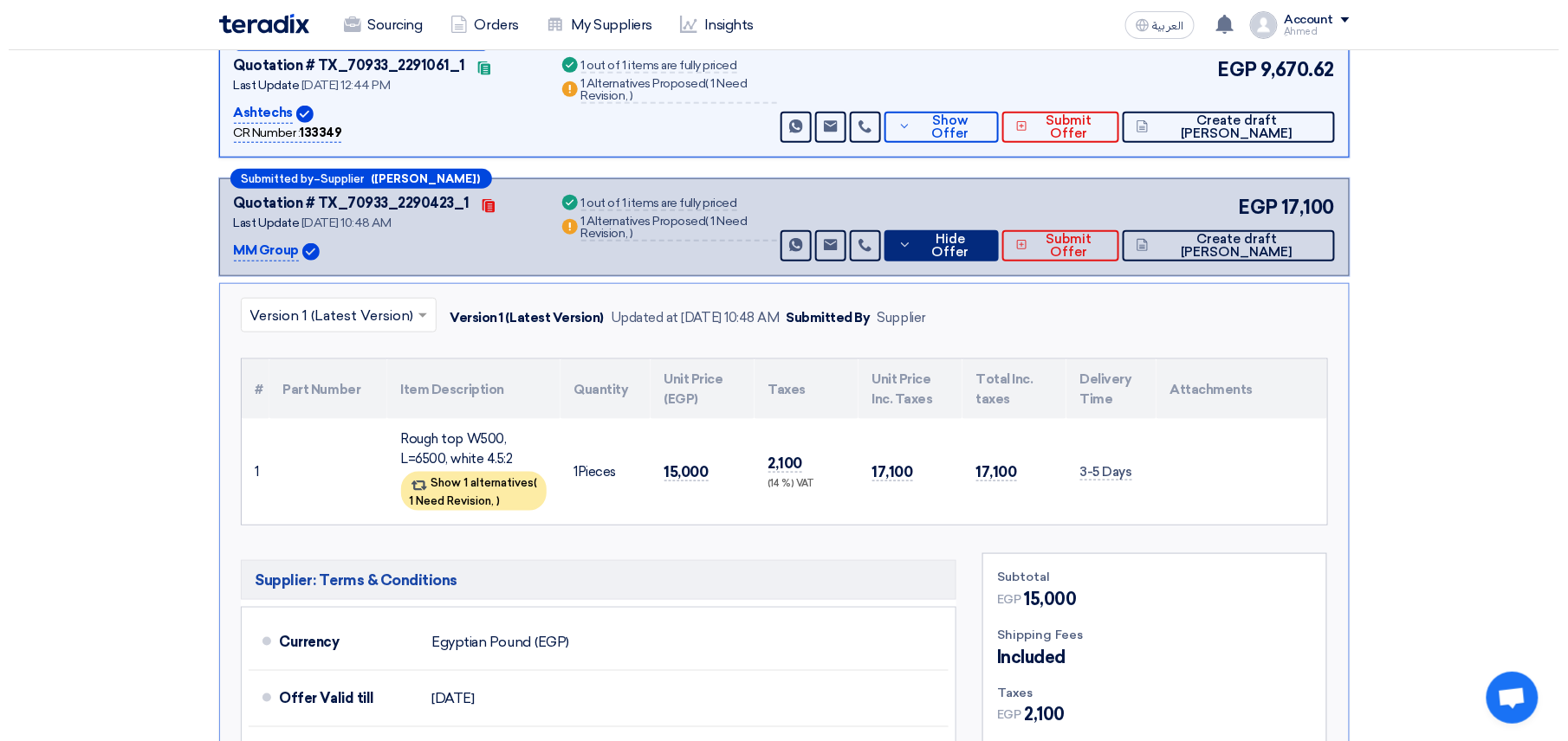
scroll to position [462, 0]
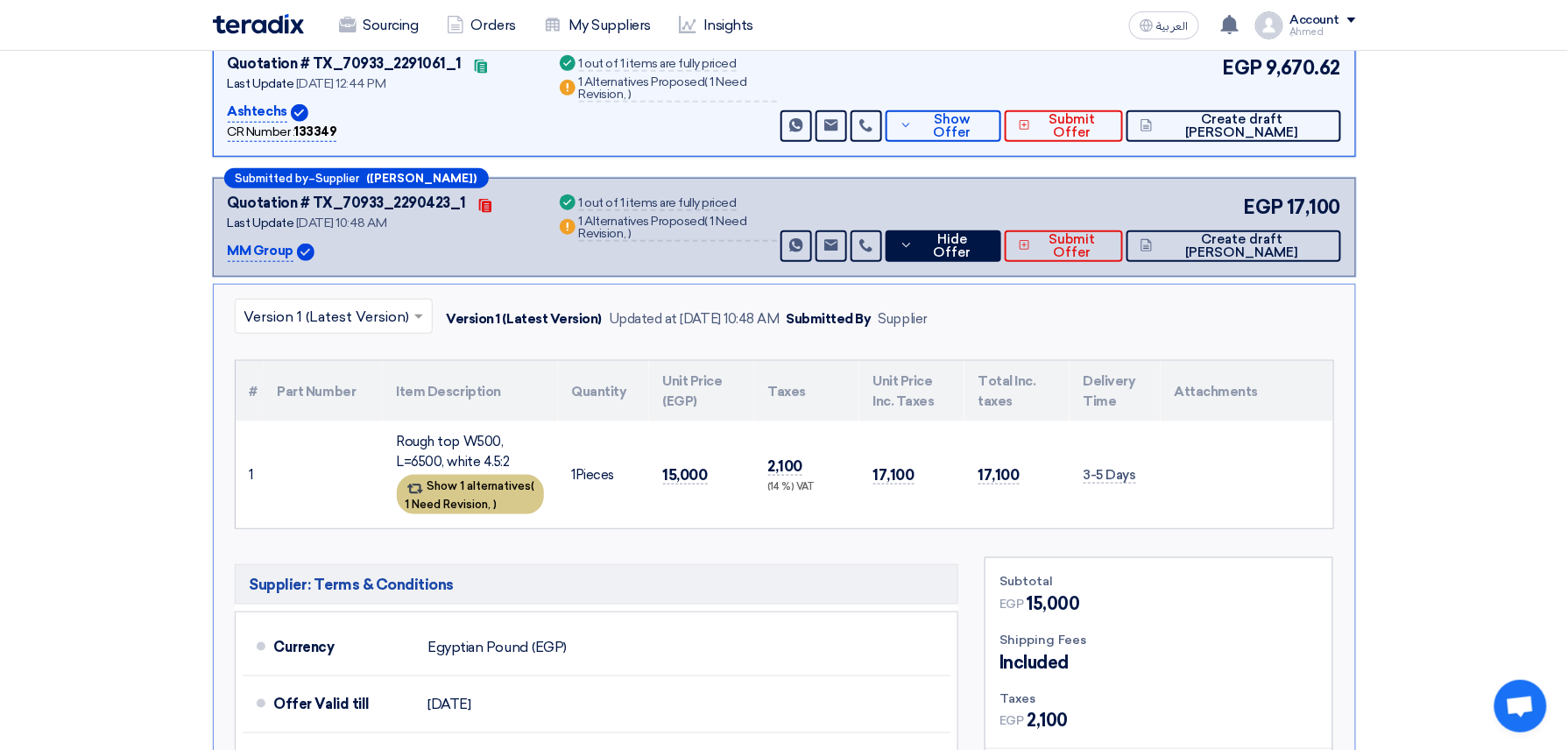
click at [505, 478] on div "Show 1 alternatives ( 1 Need Revision, )" at bounding box center [470, 495] width 147 height 40
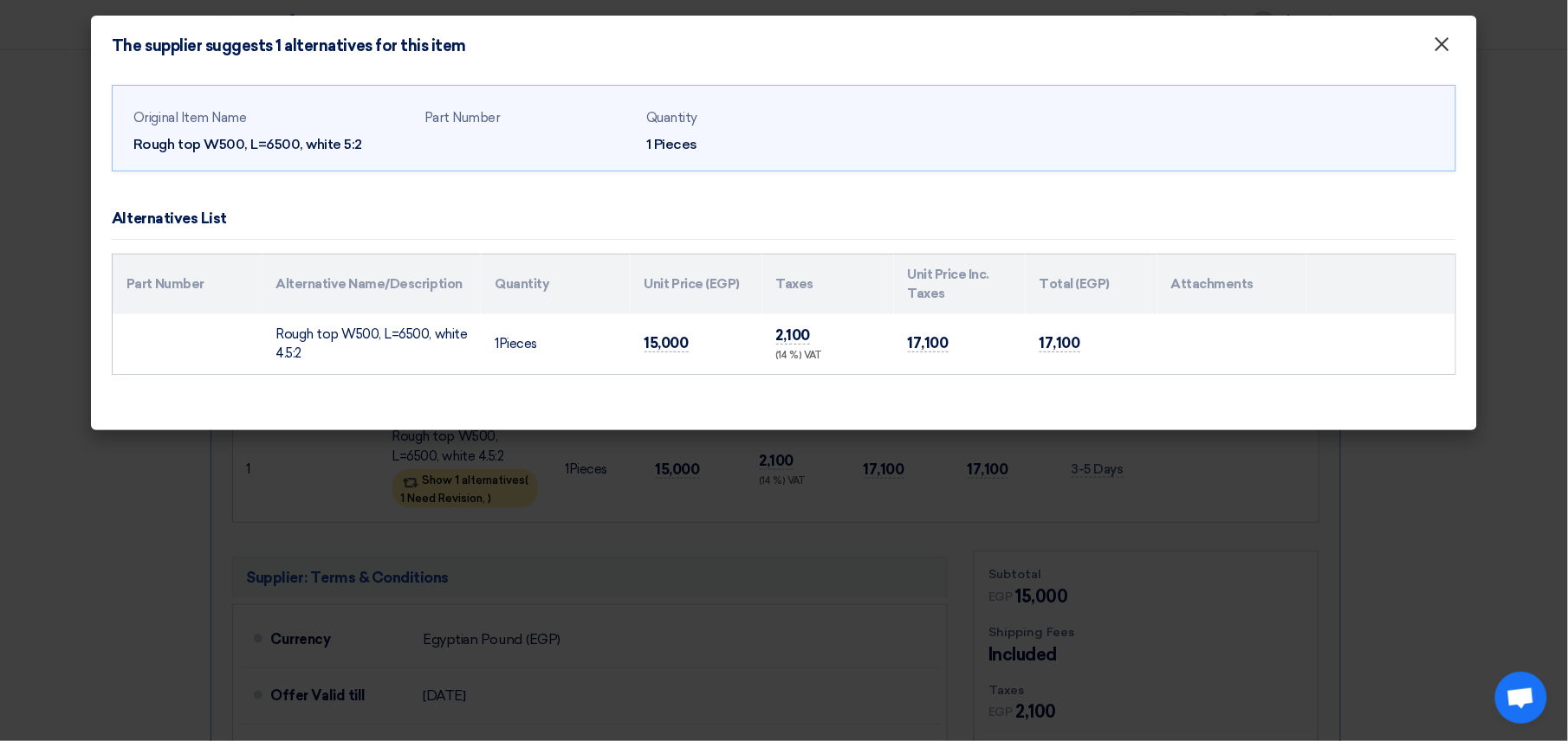
click at [919, 49] on button "×" at bounding box center [1442, 44] width 45 height 34
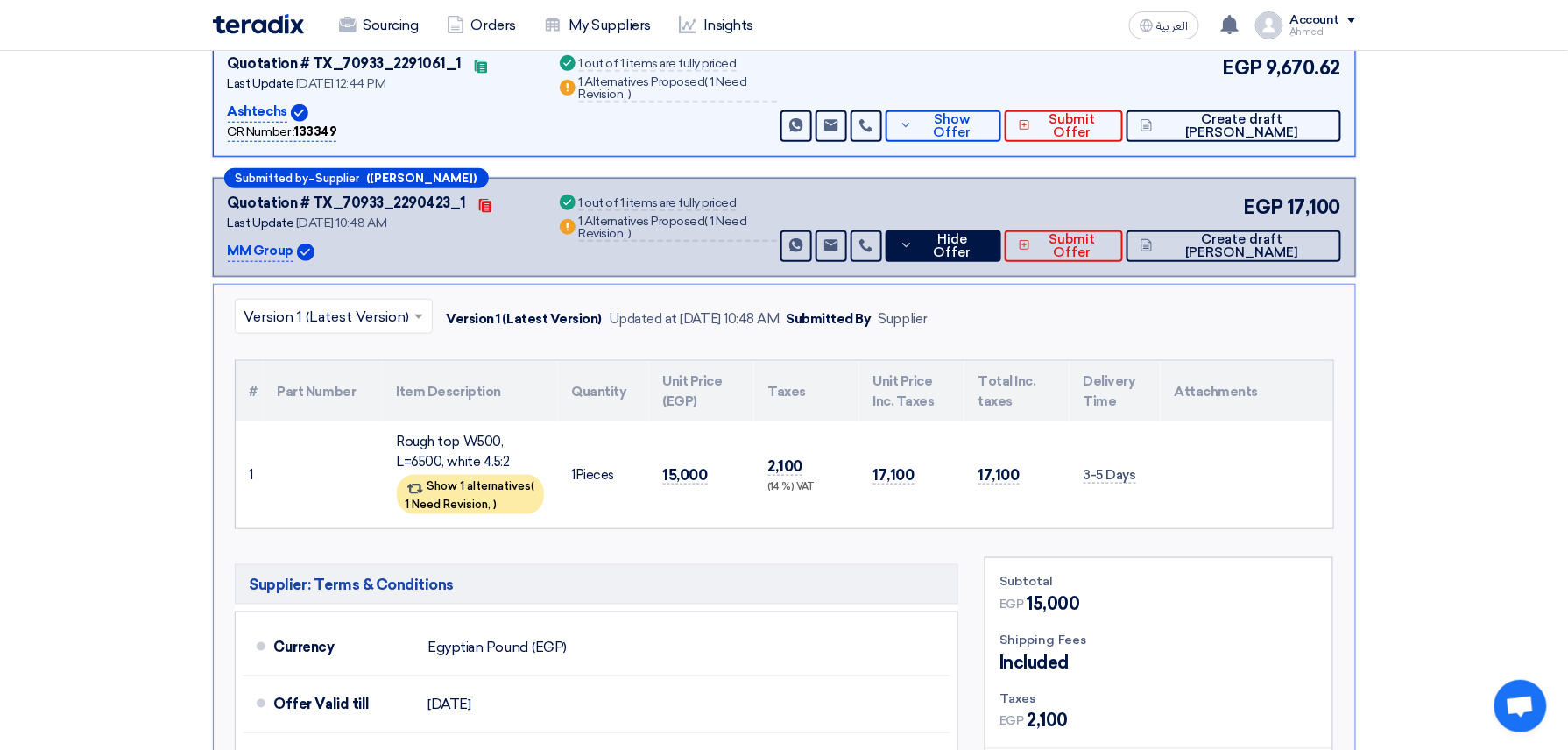
drag, startPoint x: 513, startPoint y: 440, endPoint x: 388, endPoint y: 423, distance: 126.2
click at [388, 423] on td "Rough top W500, L=6500, white 4.5:2 Show 1 alternatives ( 1 Need Revision, )" at bounding box center [470, 475] width 175 height 107
copy div "Rough top W500, L=6500, white 4.5:2"
click at [930, 233] on span "Hide Offer" at bounding box center [954, 246] width 70 height 26
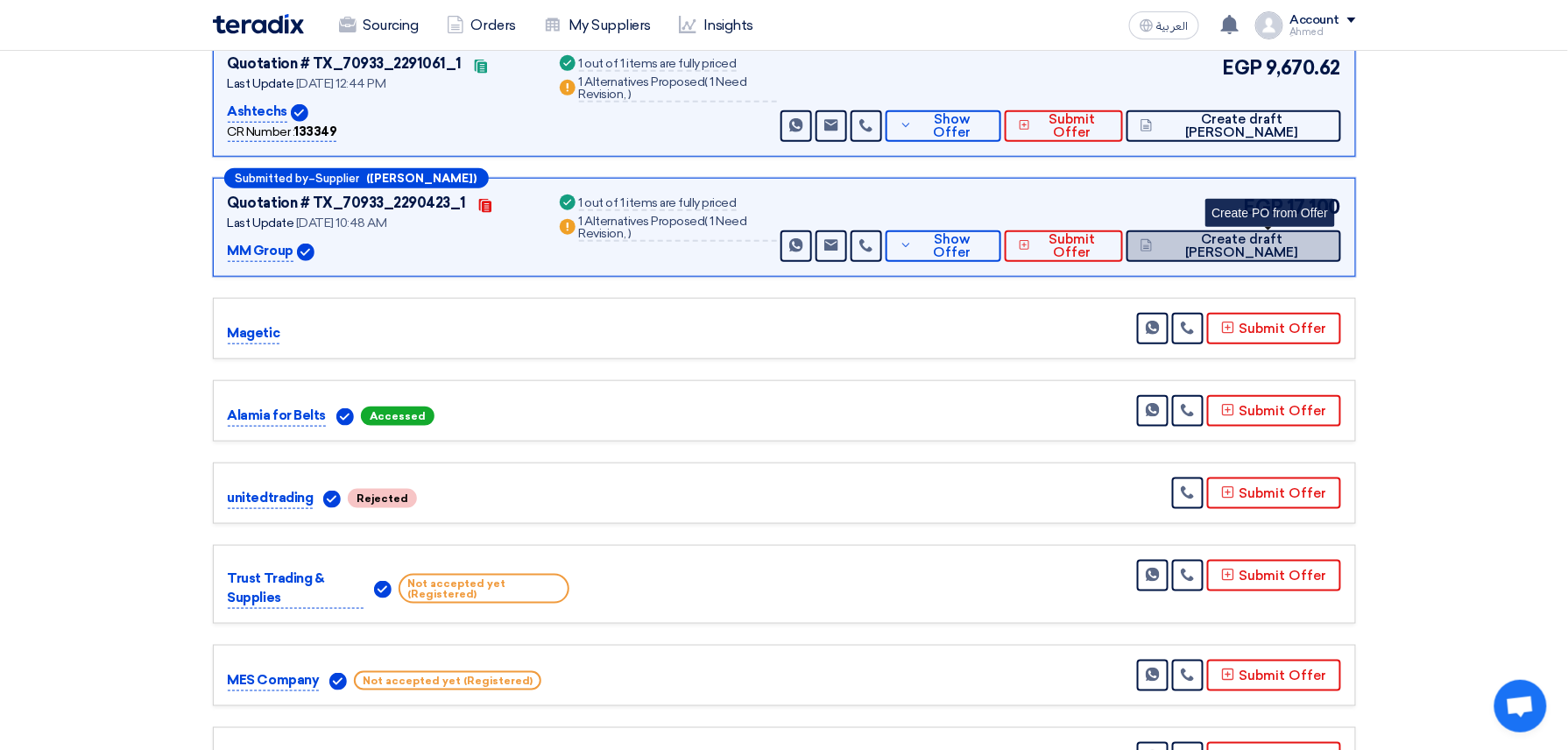
click at [930, 233] on span "Create draft [PERSON_NAME]" at bounding box center [1242, 246] width 169 height 26
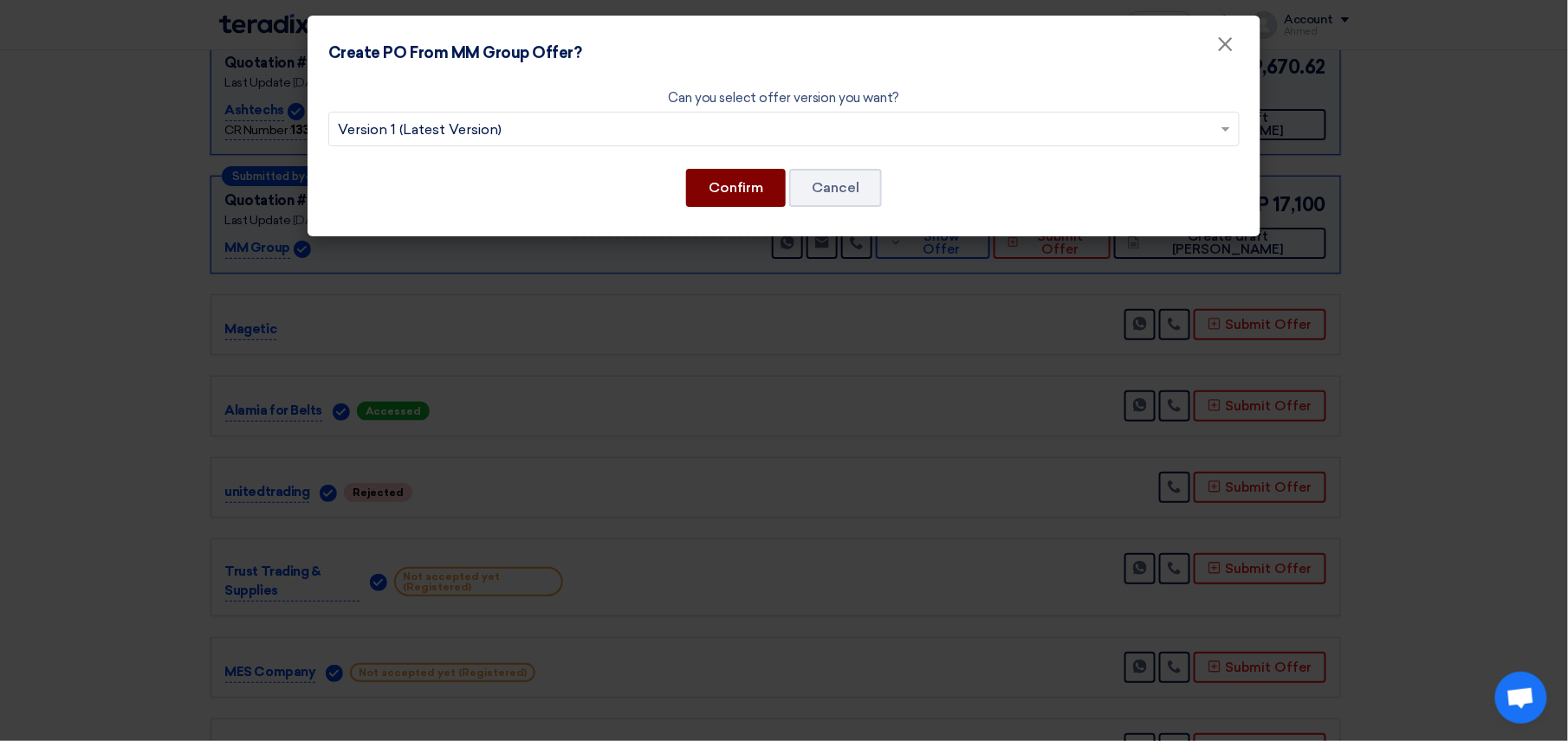
click at [756, 201] on button "Confirm" at bounding box center [735, 188] width 99 height 38
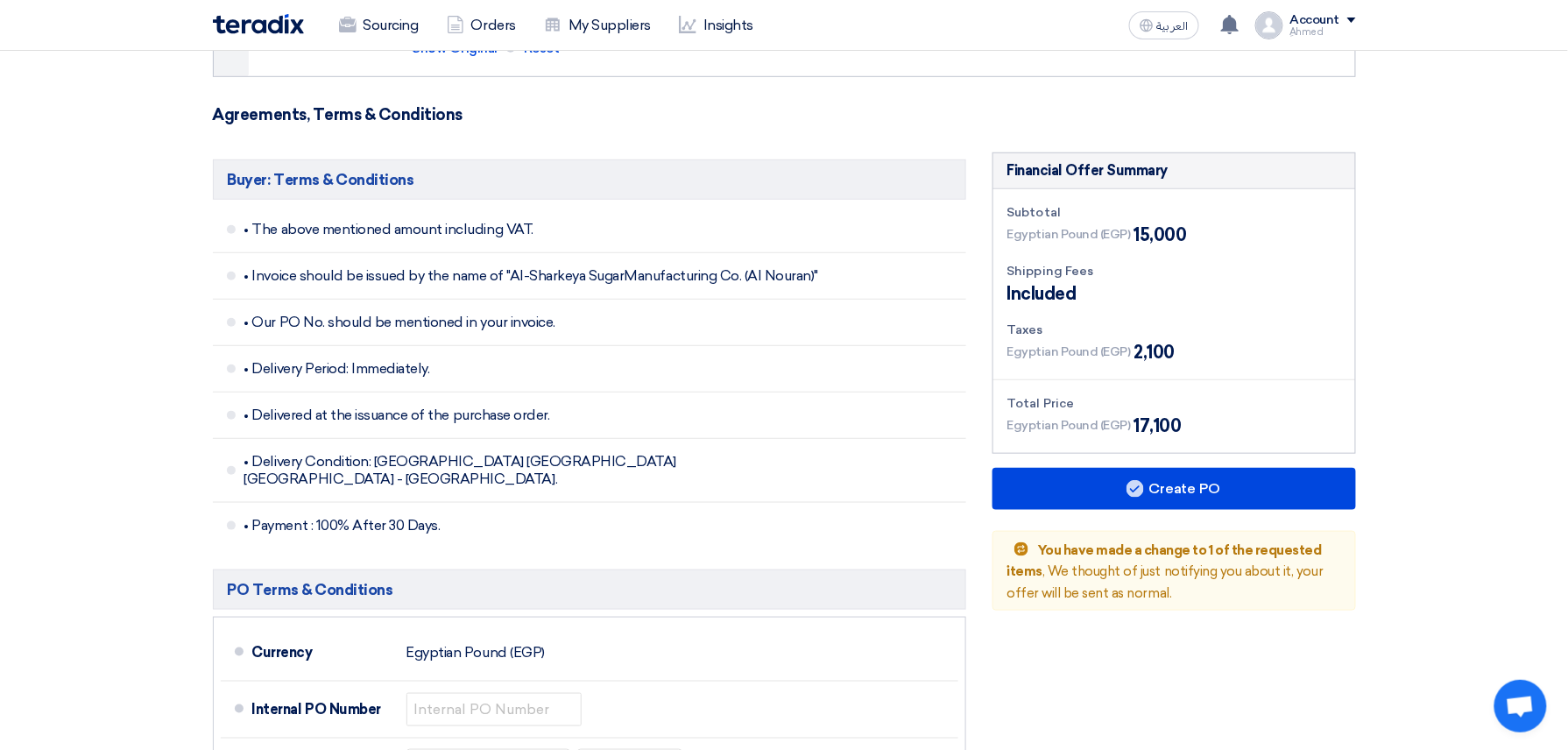
scroll to position [818, 0]
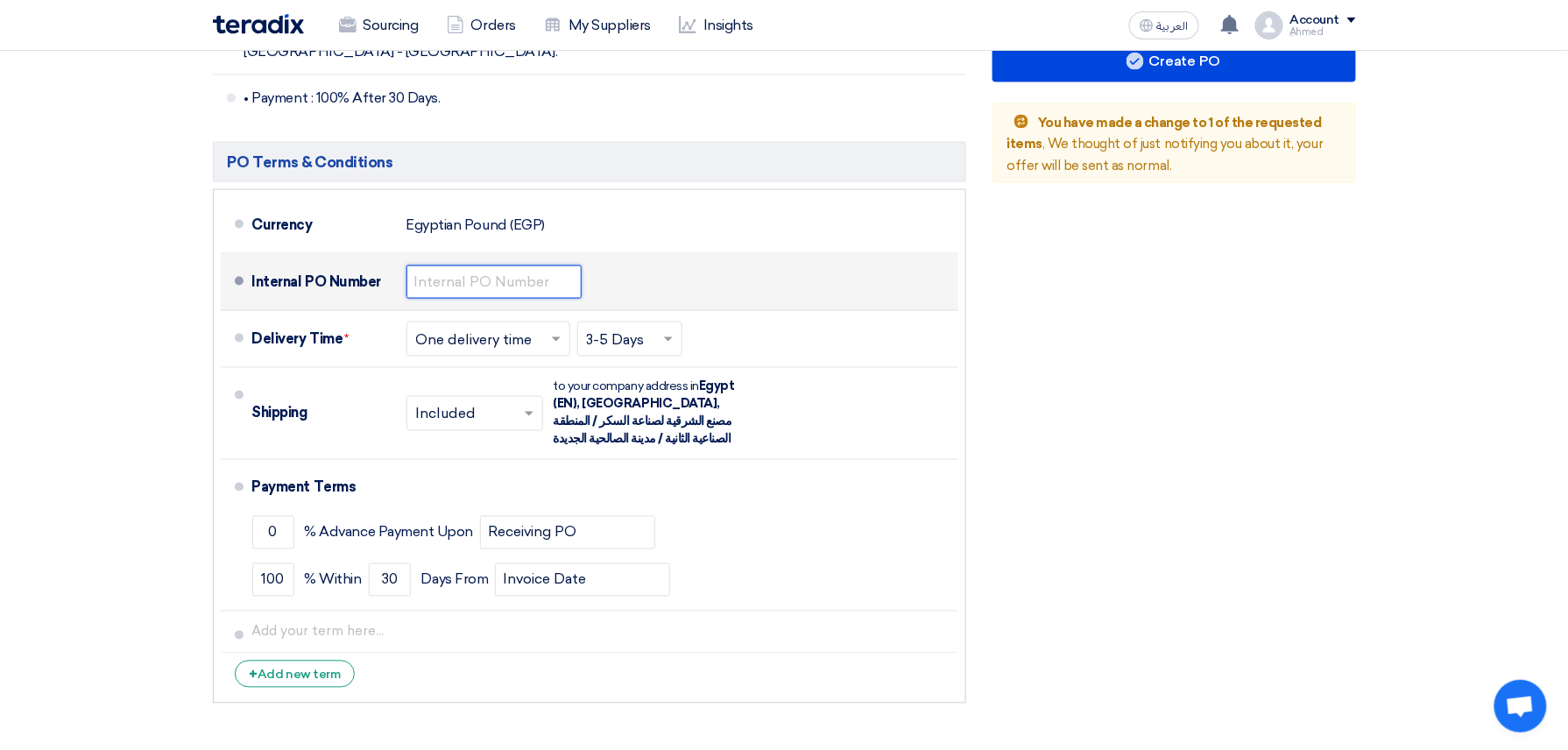
click at [498, 266] on input "text" at bounding box center [494, 281] width 175 height 33
paste input "4500009428"
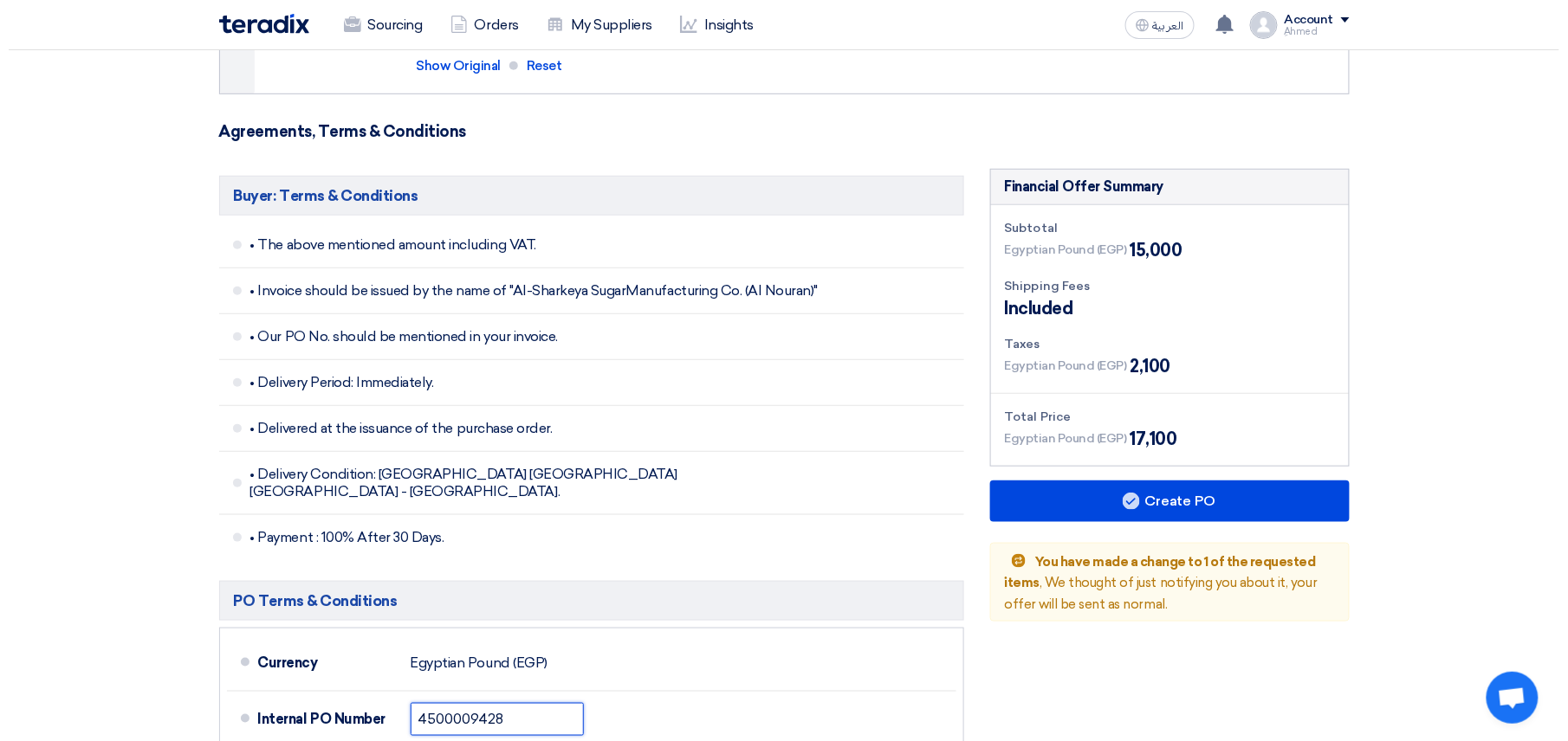
scroll to position [693, 0]
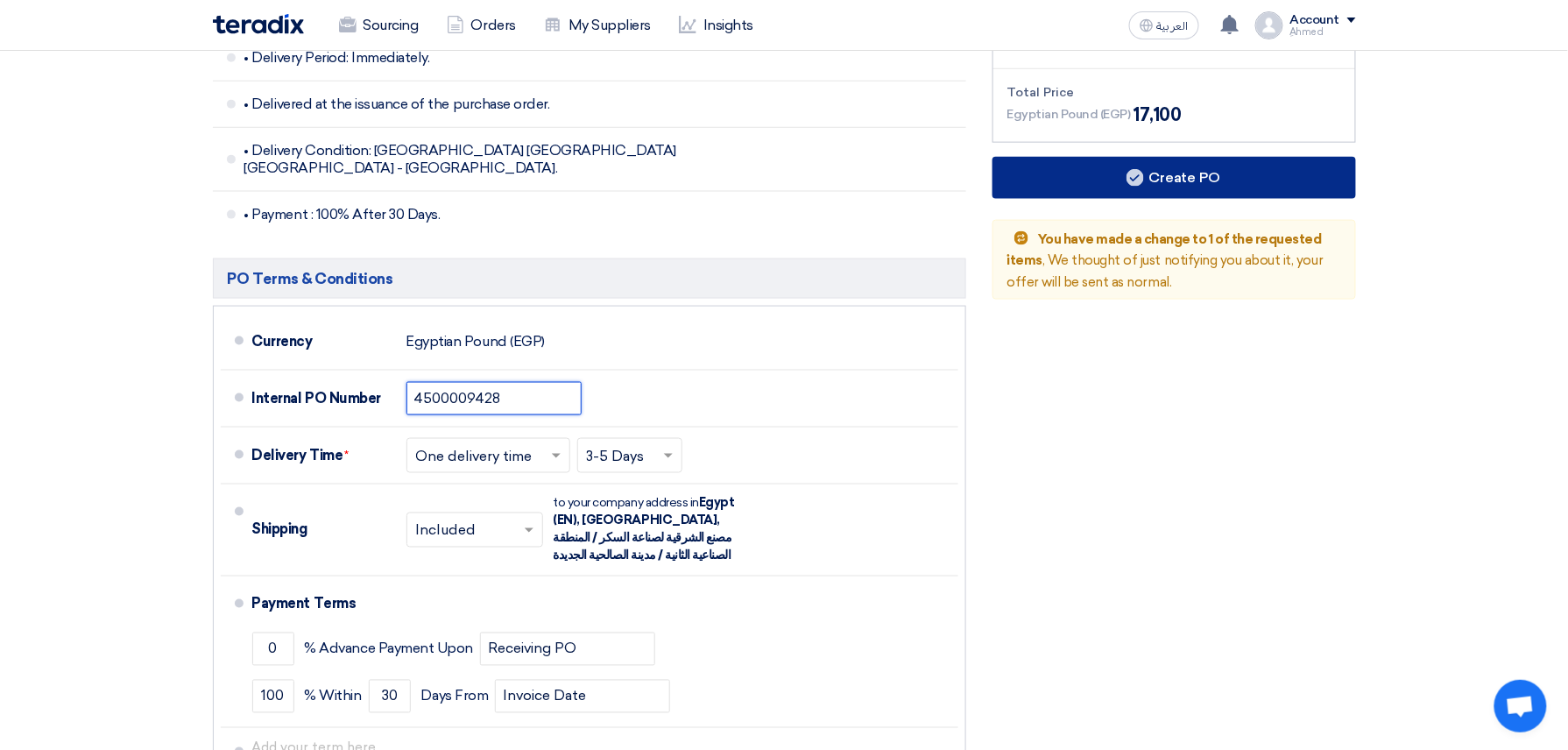
type input "4500009428"
click at [930, 194] on button "Create PO" at bounding box center [1174, 178] width 364 height 42
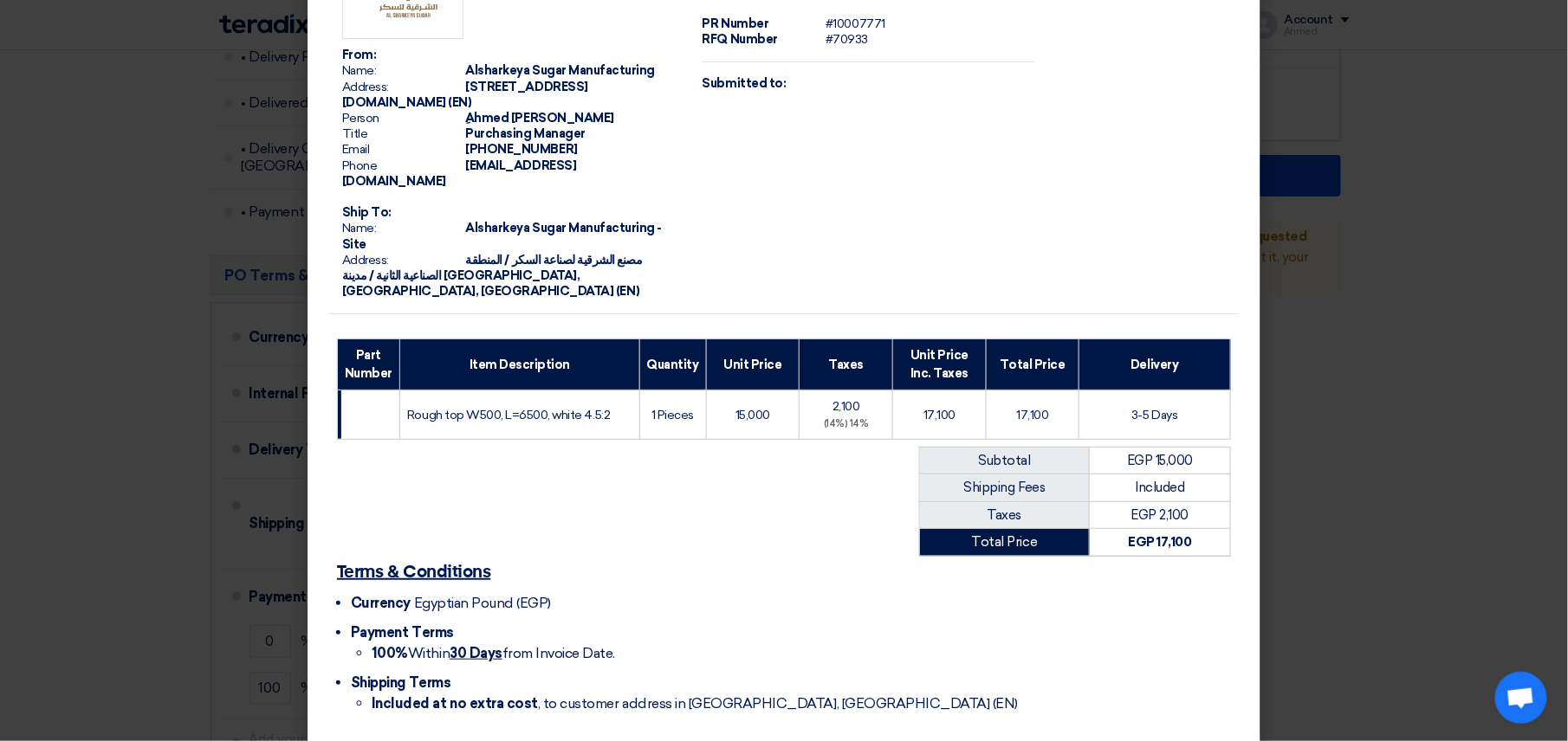
scroll to position [142, 0]
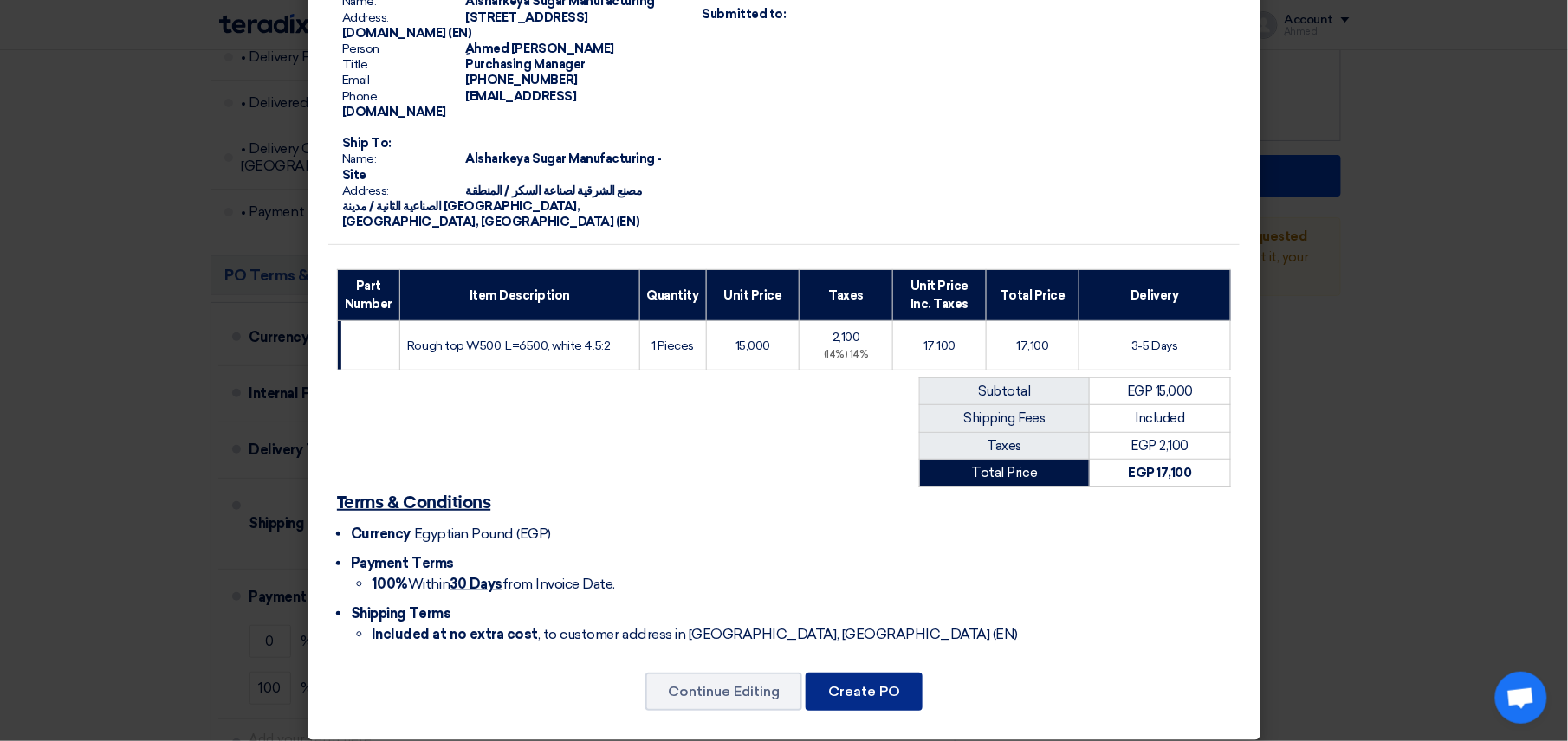
click at [892, 684] on button "Create PO" at bounding box center [864, 692] width 117 height 38
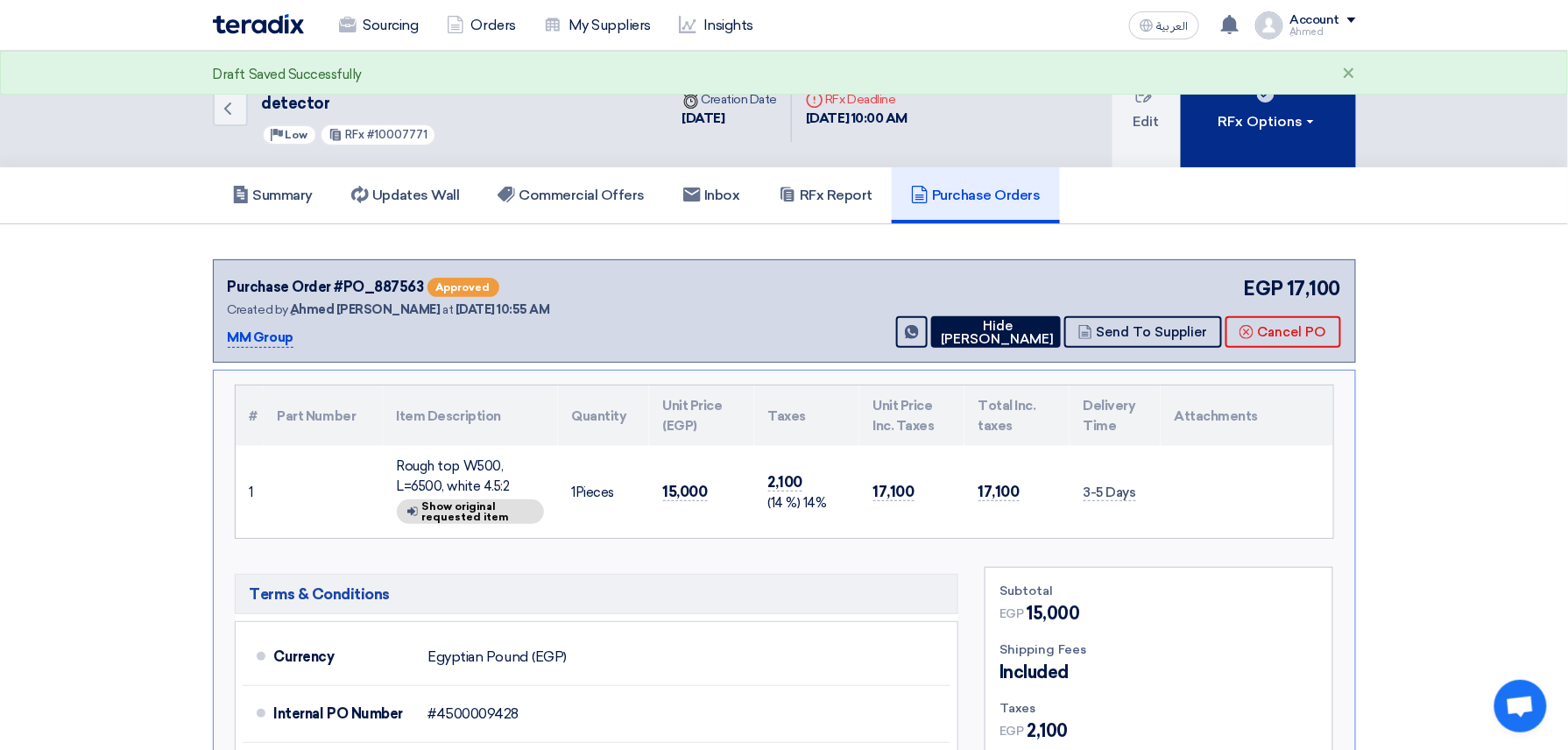
click at [930, 95] on button "RFx Options" at bounding box center [1269, 108] width 175 height 116
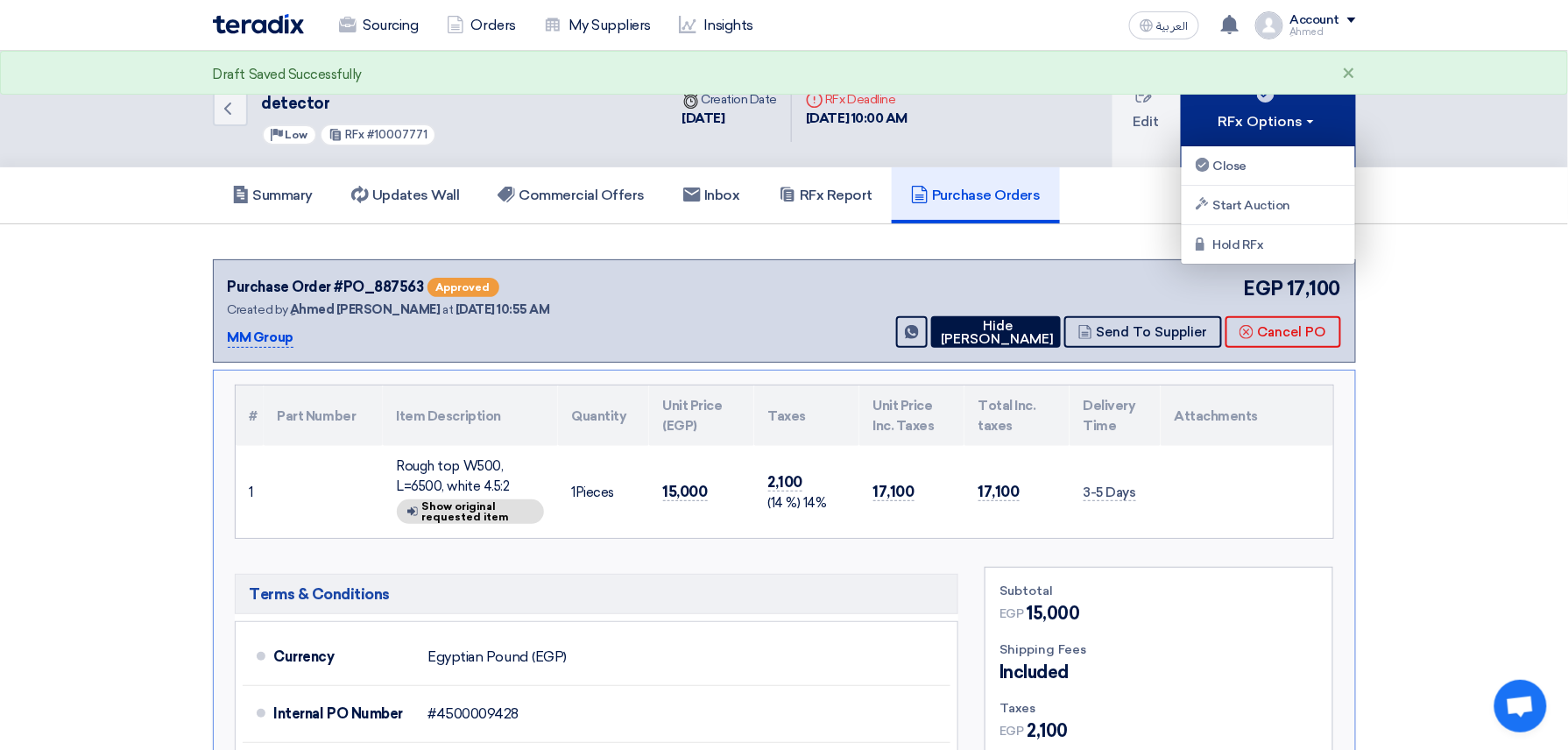
click at [930, 140] on button "RFx Options" at bounding box center [1269, 108] width 175 height 116
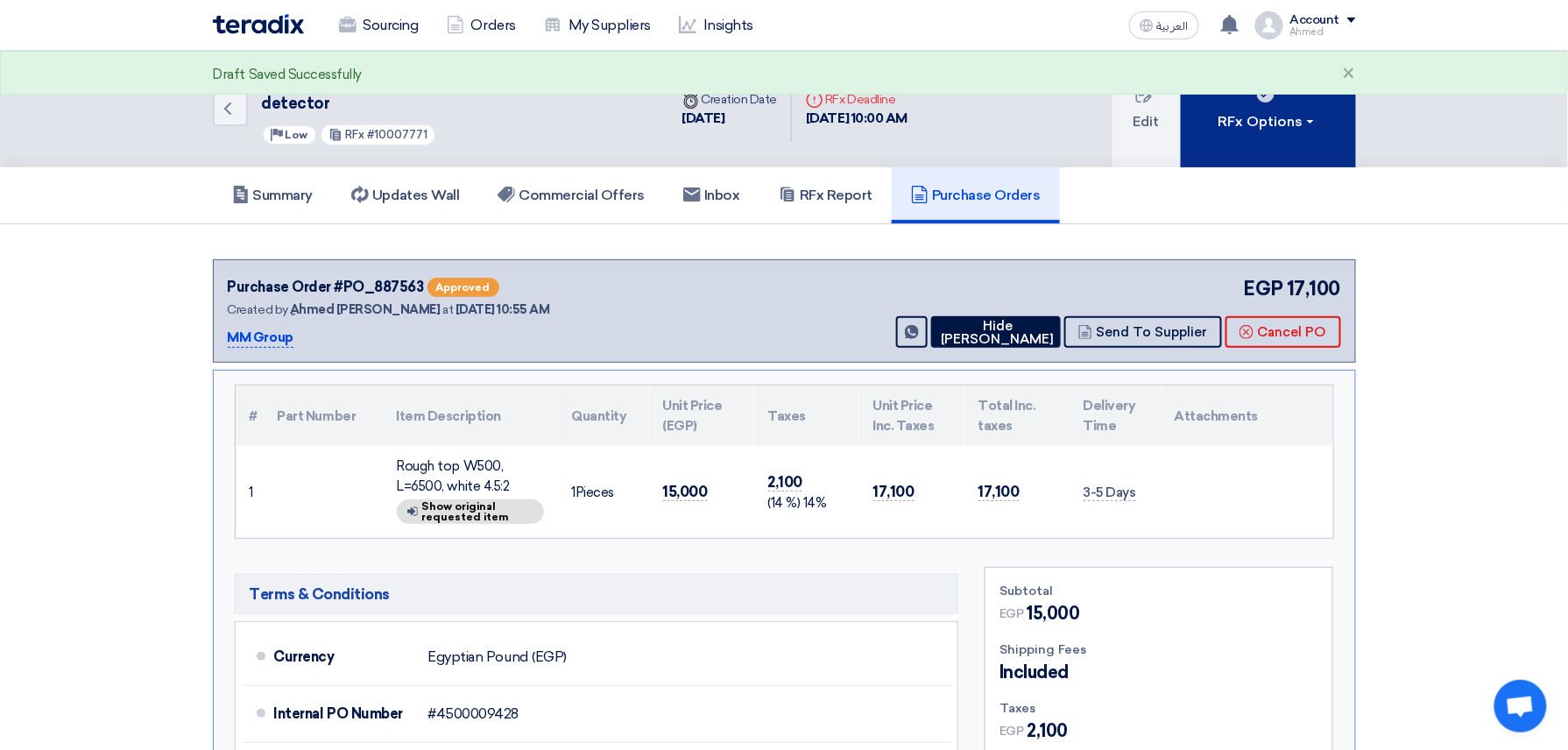
drag, startPoint x: 1280, startPoint y: 123, endPoint x: 1266, endPoint y: 154, distance: 34.0
click at [930, 122] on button "RFx Options" at bounding box center [1269, 108] width 175 height 116
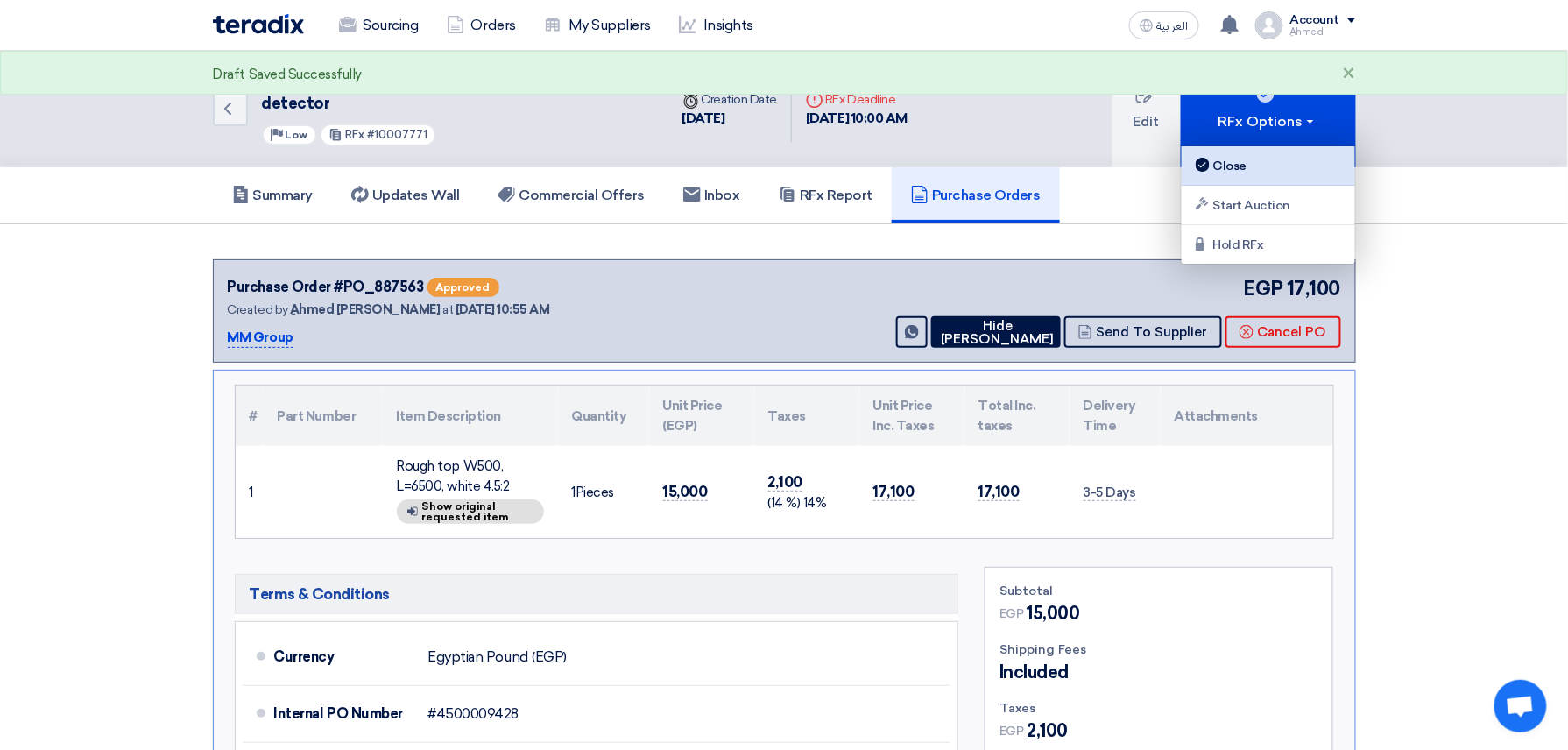
click at [930, 166] on div "Close" at bounding box center [1268, 165] width 152 height 21
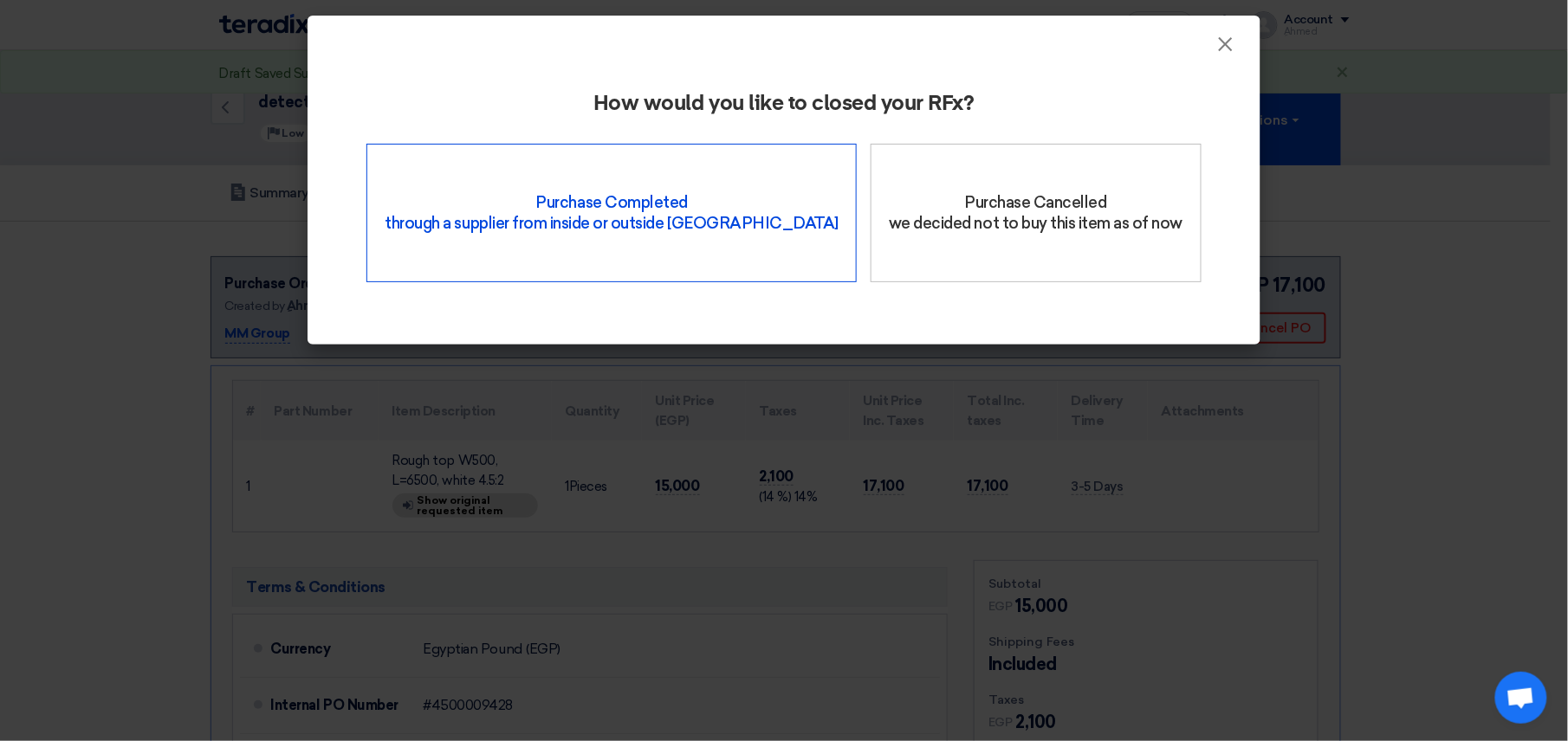
click at [677, 201] on div "Purchase Completed through a supplier from inside or outside Teradix" at bounding box center [611, 212] width 491 height 139
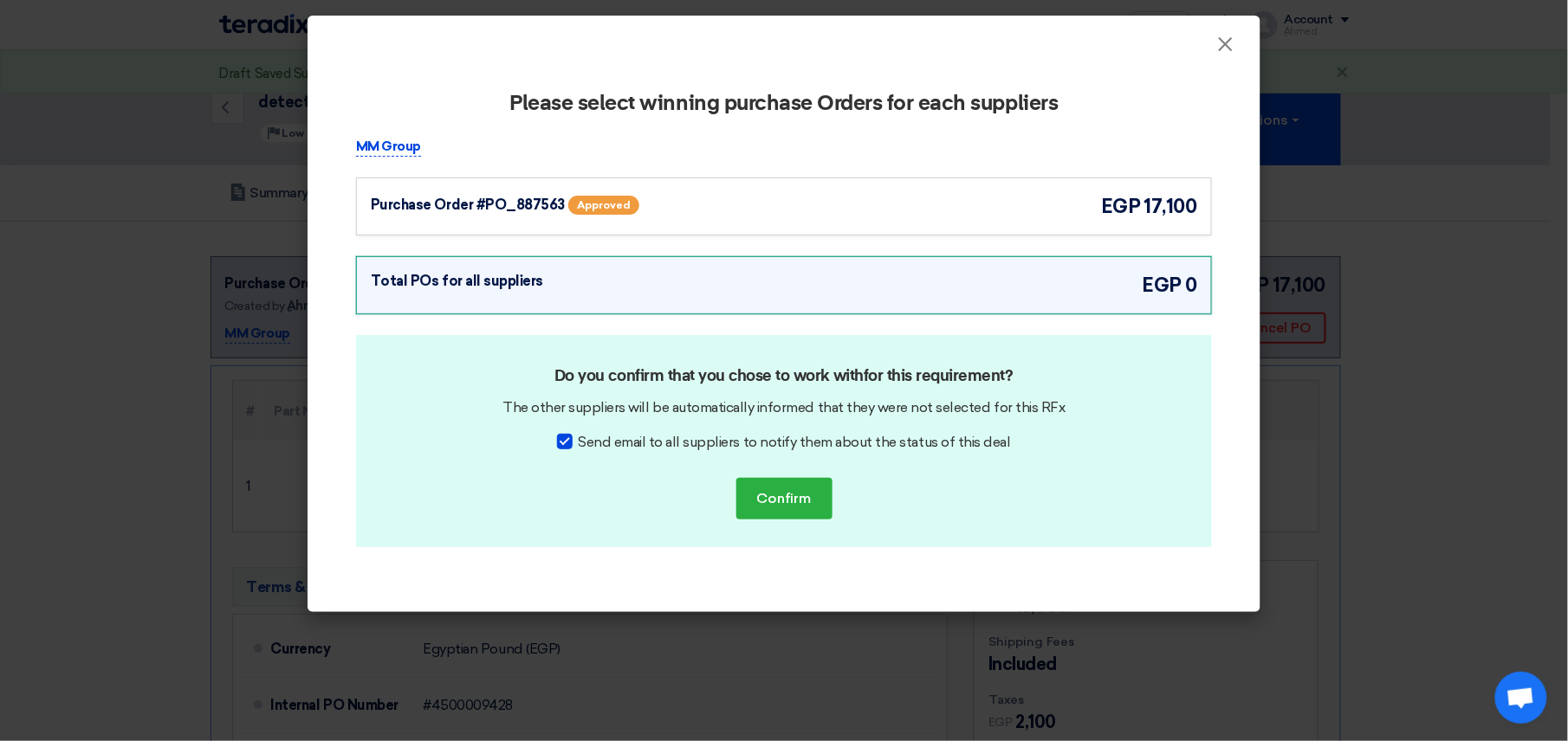
click at [463, 202] on div "Purchase Order #PO_887563" at bounding box center [467, 204] width 194 height 21
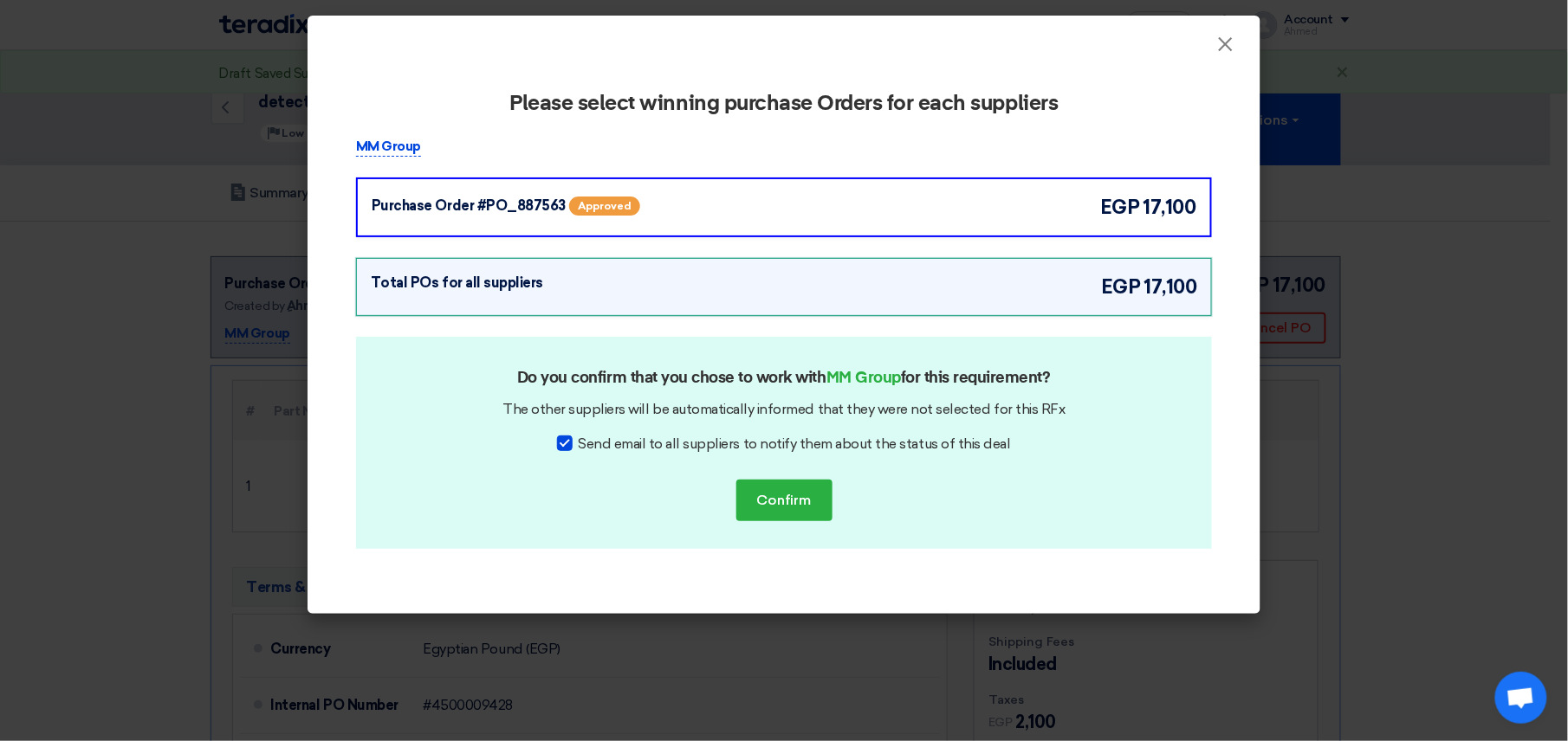
click at [565, 447] on div at bounding box center [565, 443] width 16 height 16
click at [578, 445] on input "Send email to all suppliers to notify them about the status of this deal" at bounding box center [583, 438] width 11 height 11
checkbox input "false"
click at [800, 488] on button "Confirm" at bounding box center [784, 500] width 96 height 41
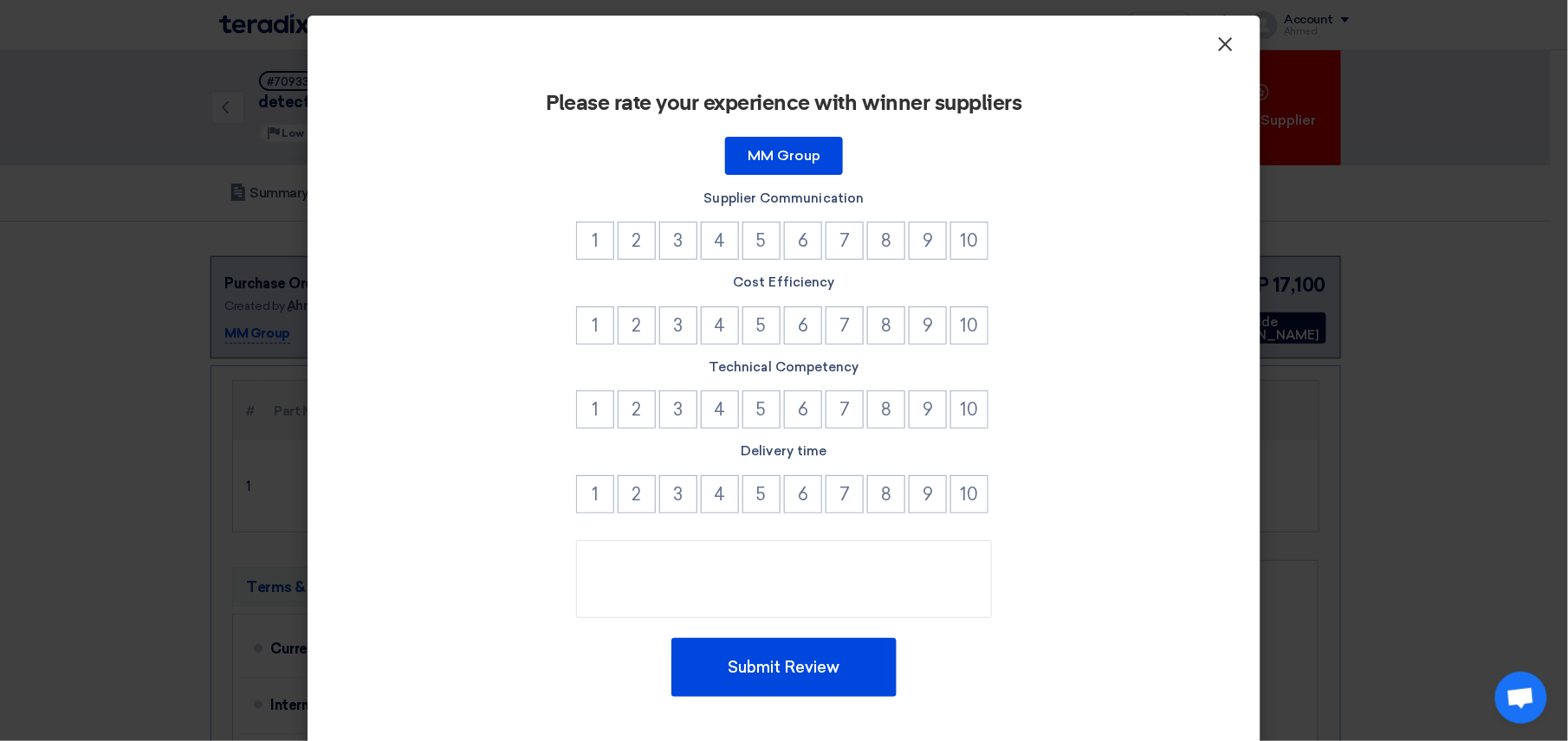
click at [919, 45] on span "×" at bounding box center [1226, 48] width 18 height 34
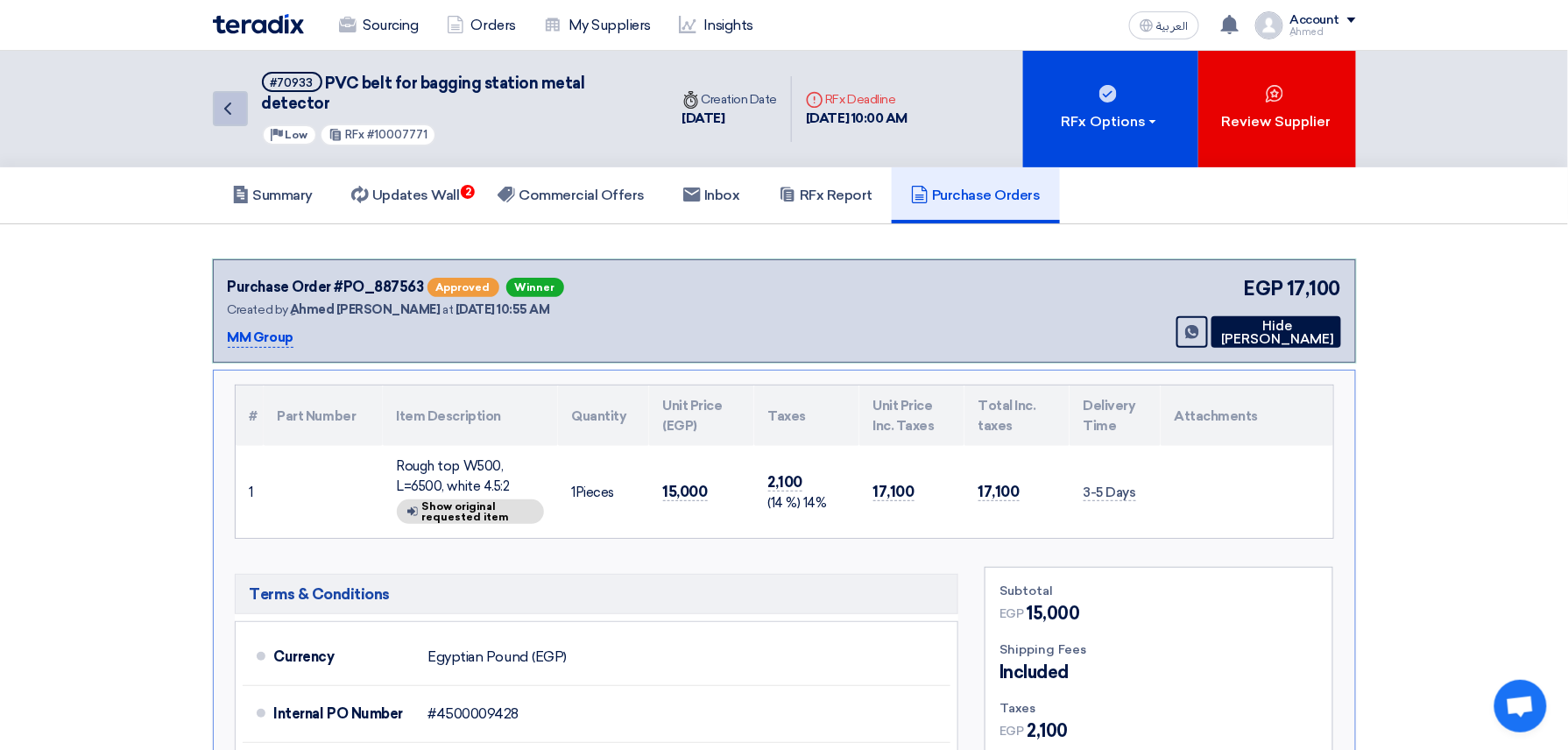
click at [233, 98] on icon "Back" at bounding box center [228, 108] width 21 height 21
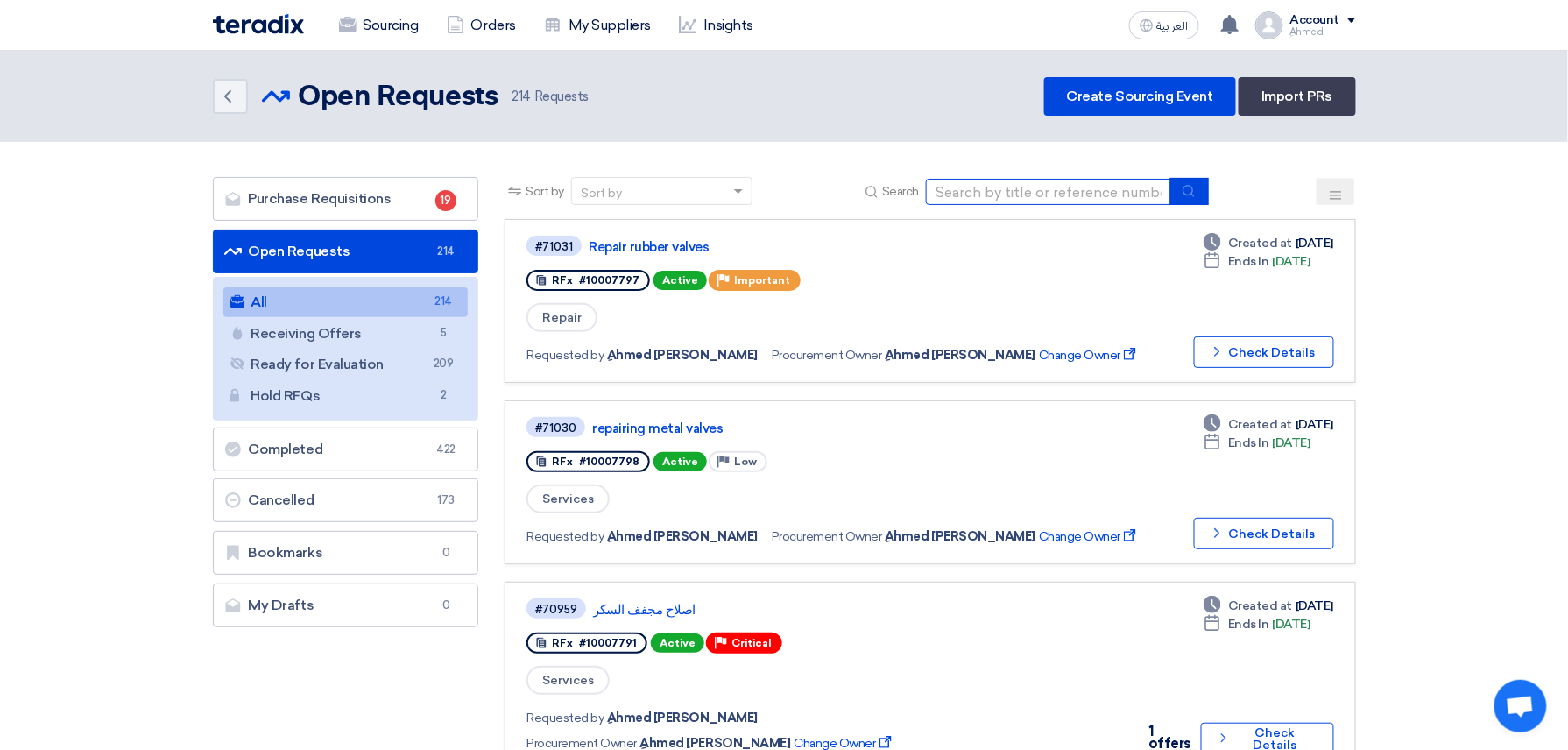
click at [930, 188] on input at bounding box center [1048, 192] width 246 height 26
paste input "10007772"
type input "10007772"
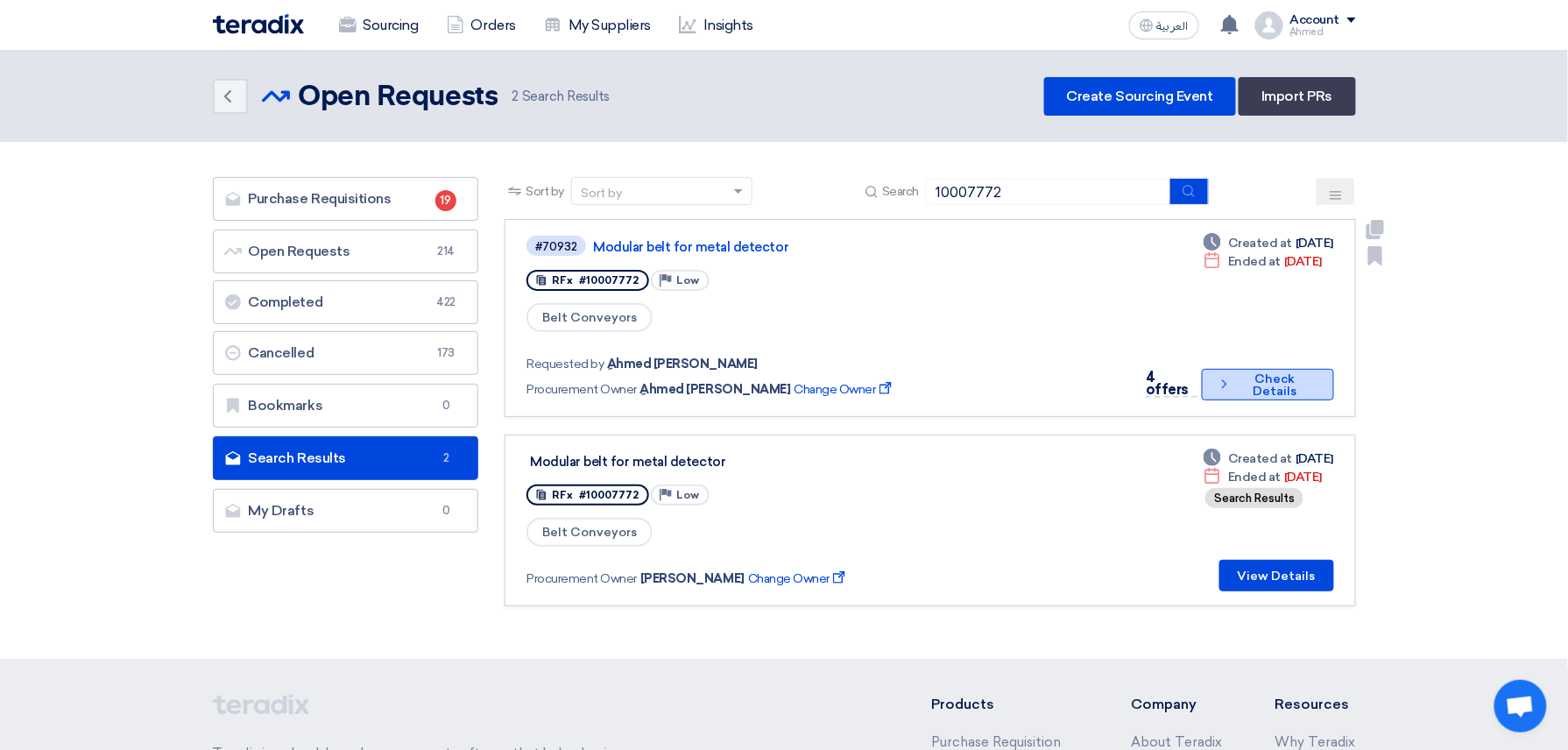
click at [930, 369] on button "Check details Check Details" at bounding box center [1268, 385] width 132 height 32
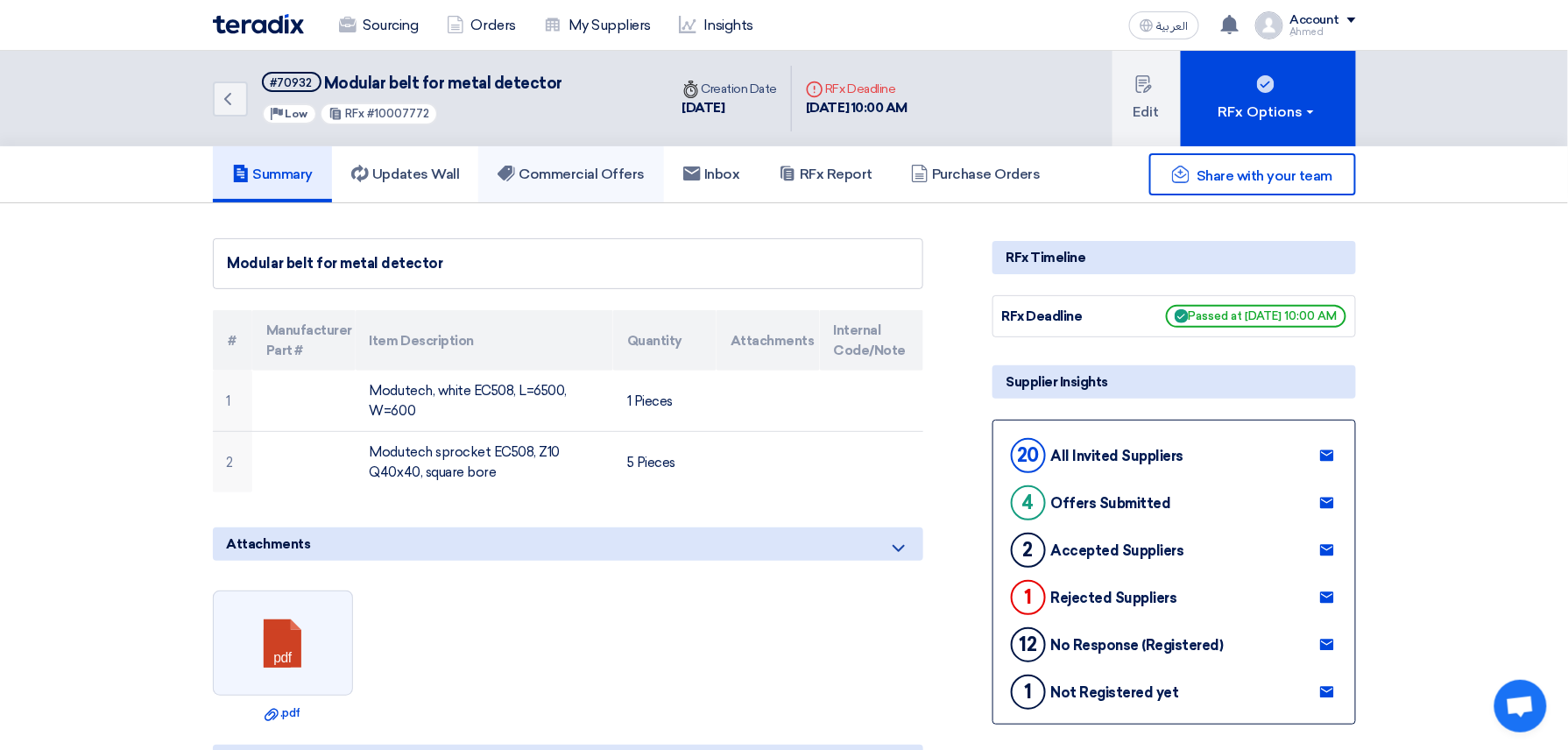
click at [620, 172] on h5 "Commercial Offers" at bounding box center [572, 175] width 147 height 18
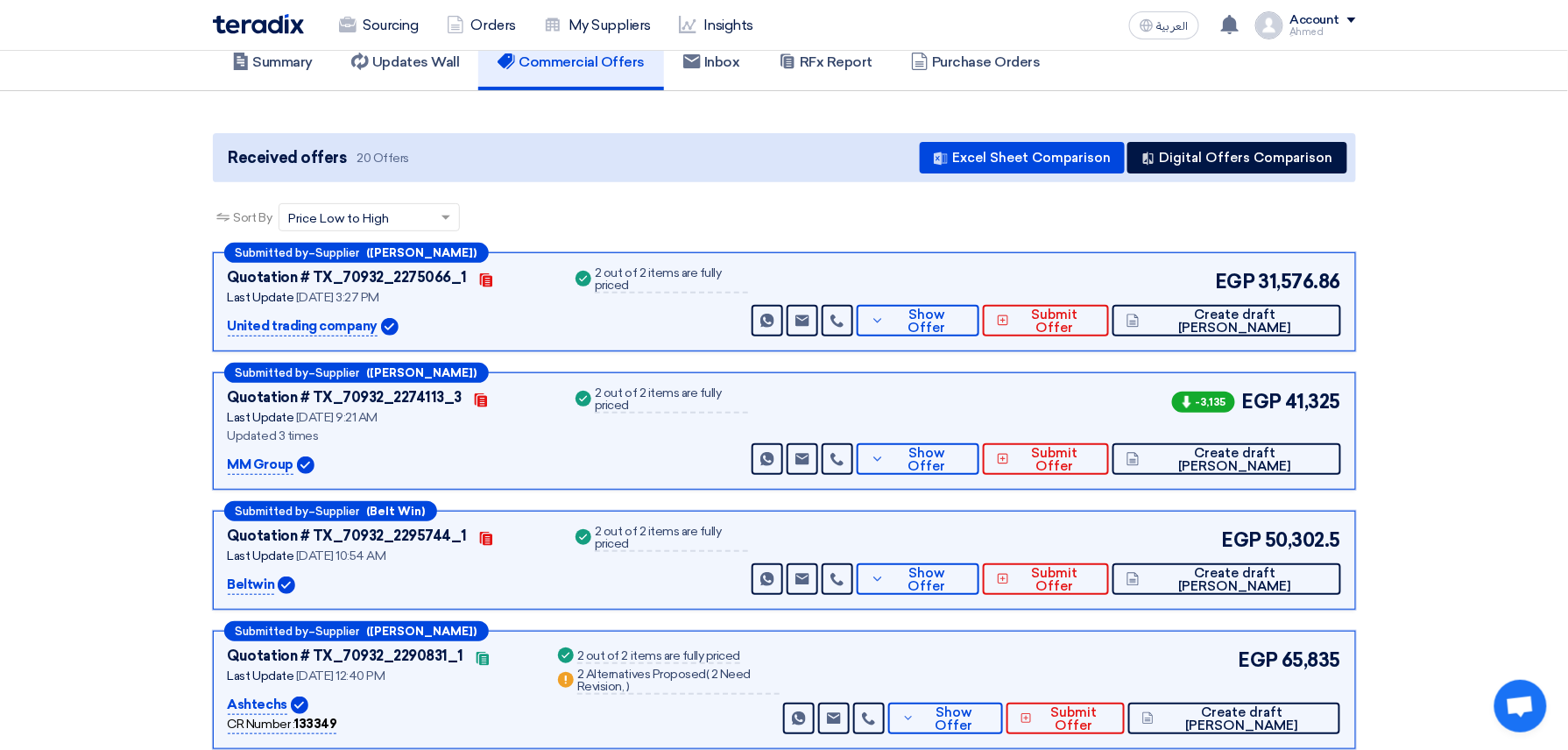
scroll to position [233, 0]
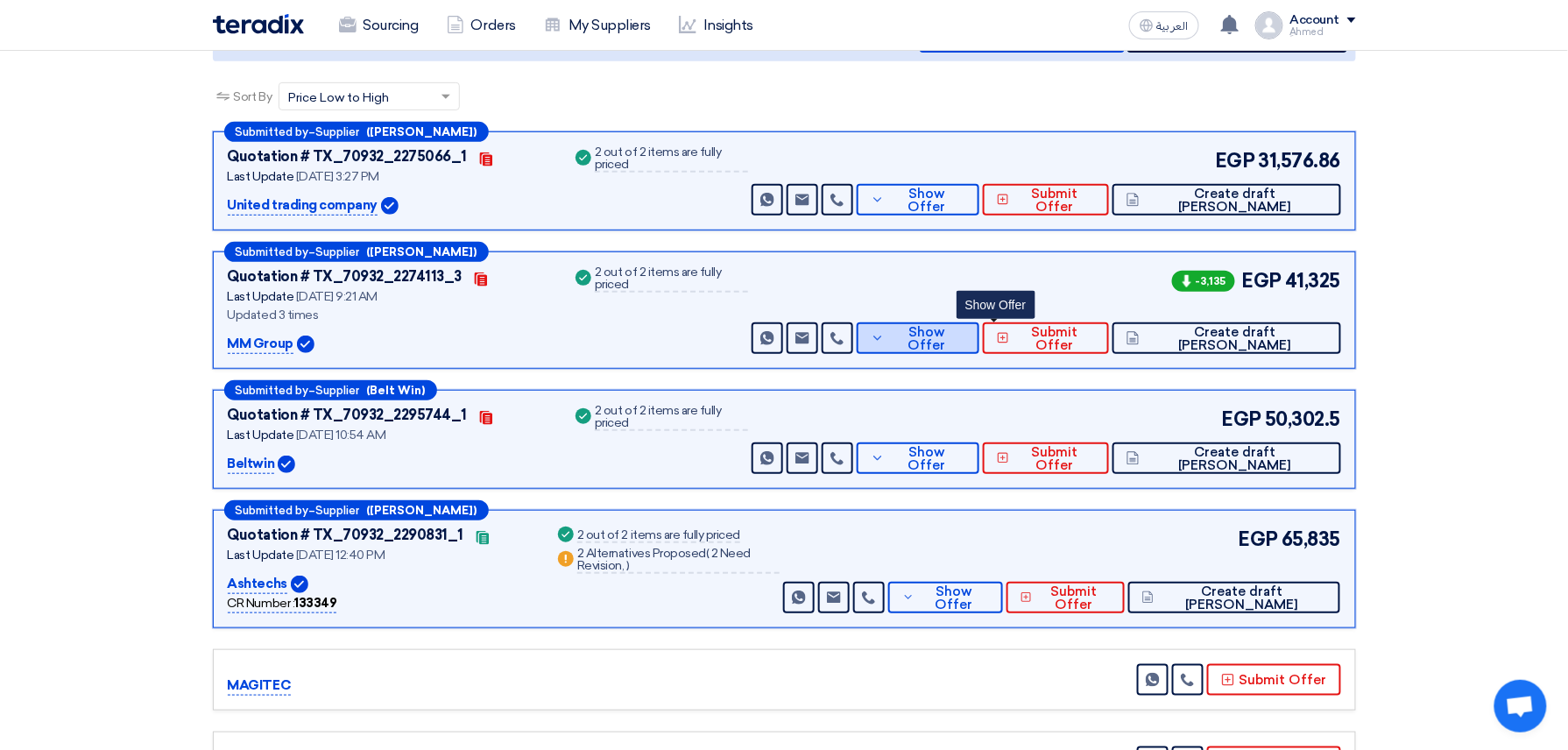
click at [930, 336] on span "Show Offer" at bounding box center [927, 339] width 77 height 26
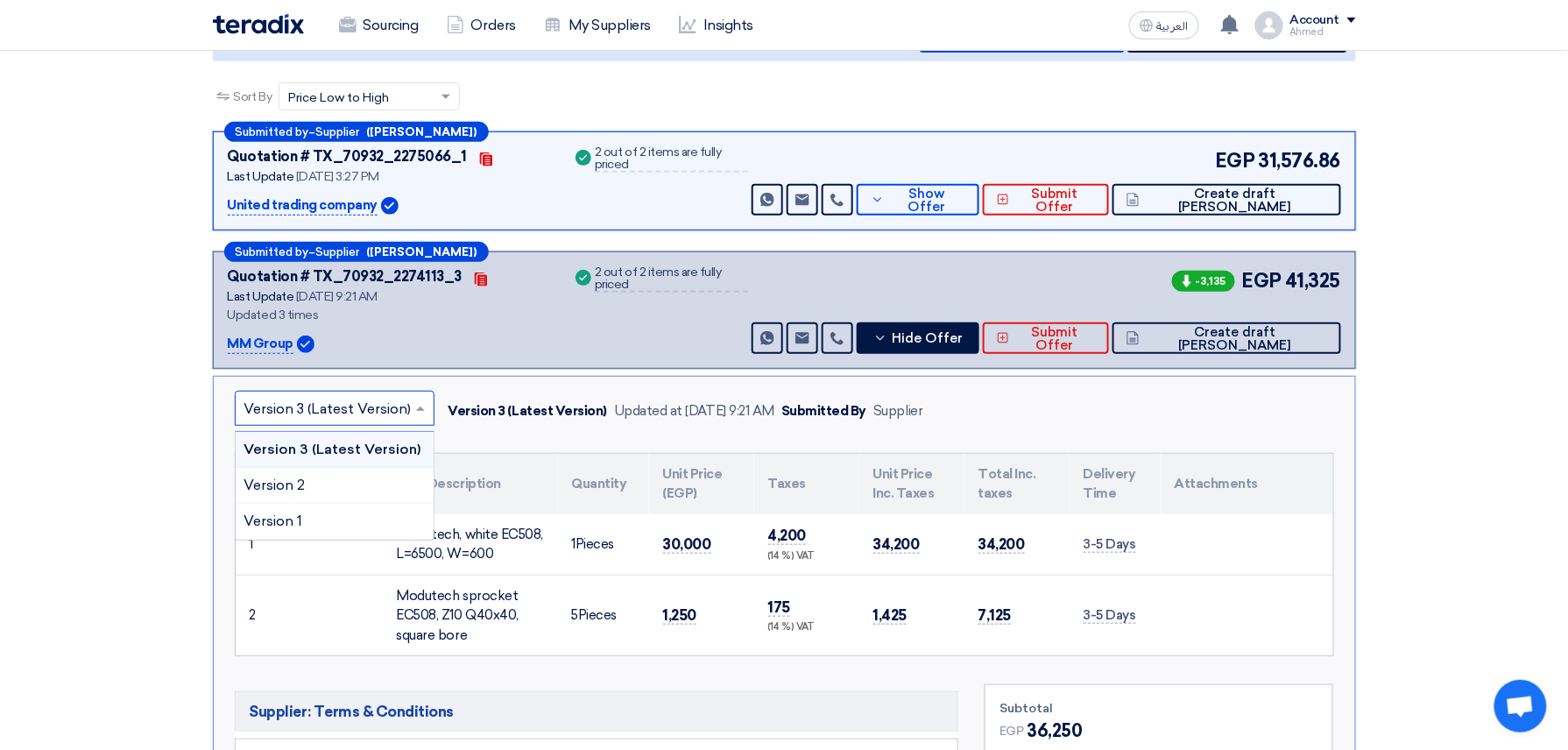
click at [351, 405] on input "text" at bounding box center [326, 410] width 163 height 29
click at [316, 513] on div "Version 1" at bounding box center [334, 521] width 198 height 35
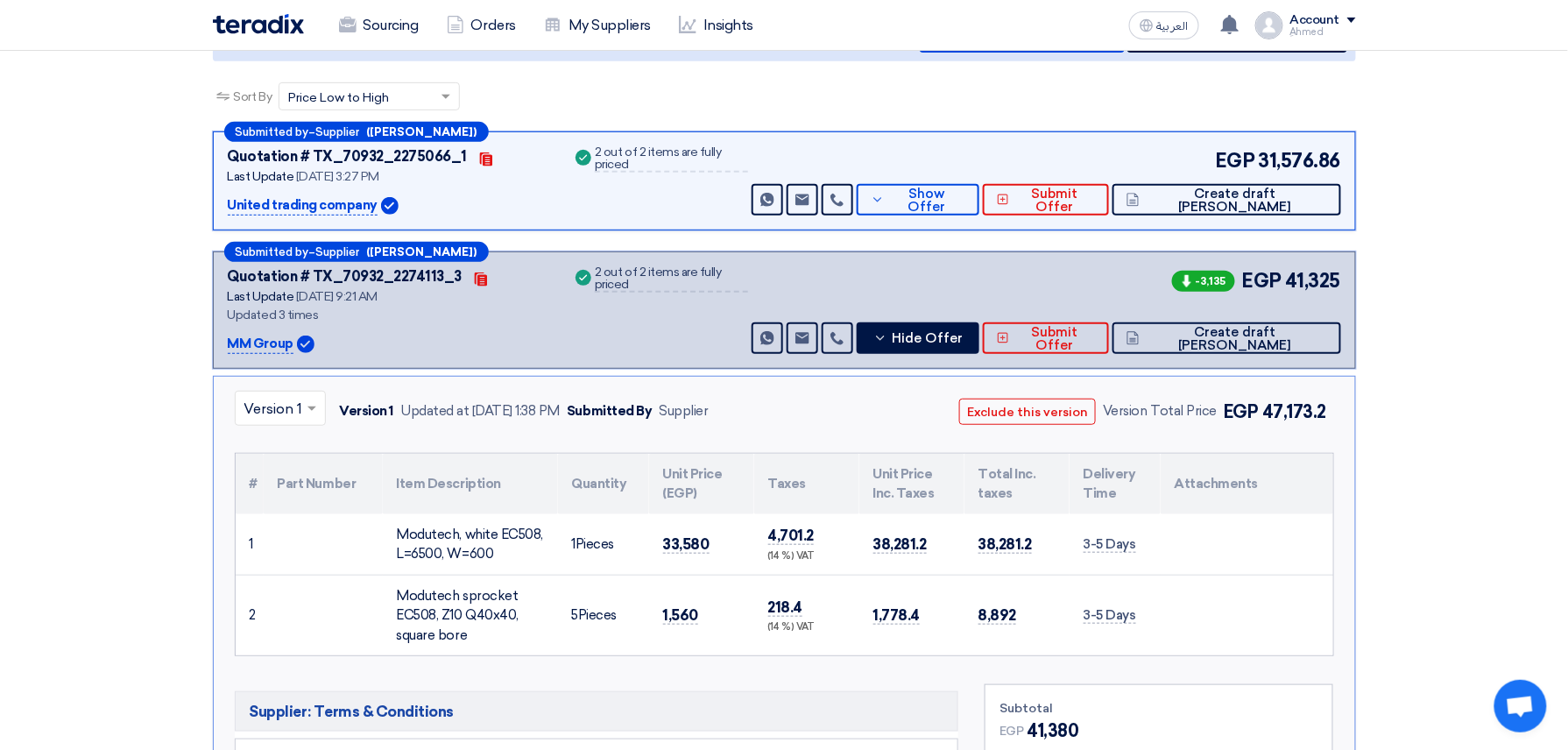
click at [284, 409] on input "text" at bounding box center [271, 410] width 55 height 29
click at [280, 451] on span "Version 3 (Latest Version)" at bounding box center [328, 449] width 167 height 17
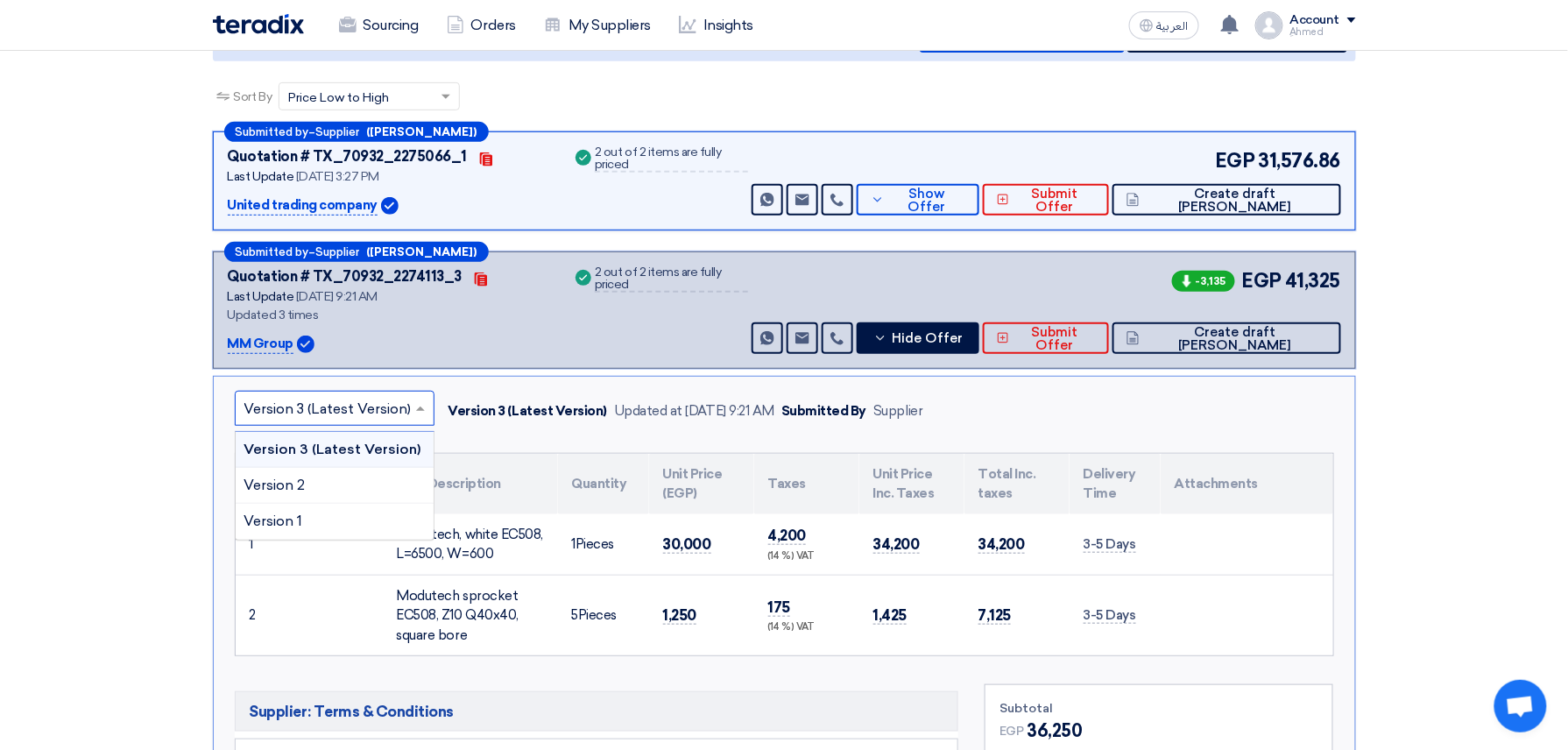
click at [280, 396] on input "text" at bounding box center [326, 410] width 163 height 29
click at [284, 482] on span "Version 2" at bounding box center [275, 484] width 62 height 17
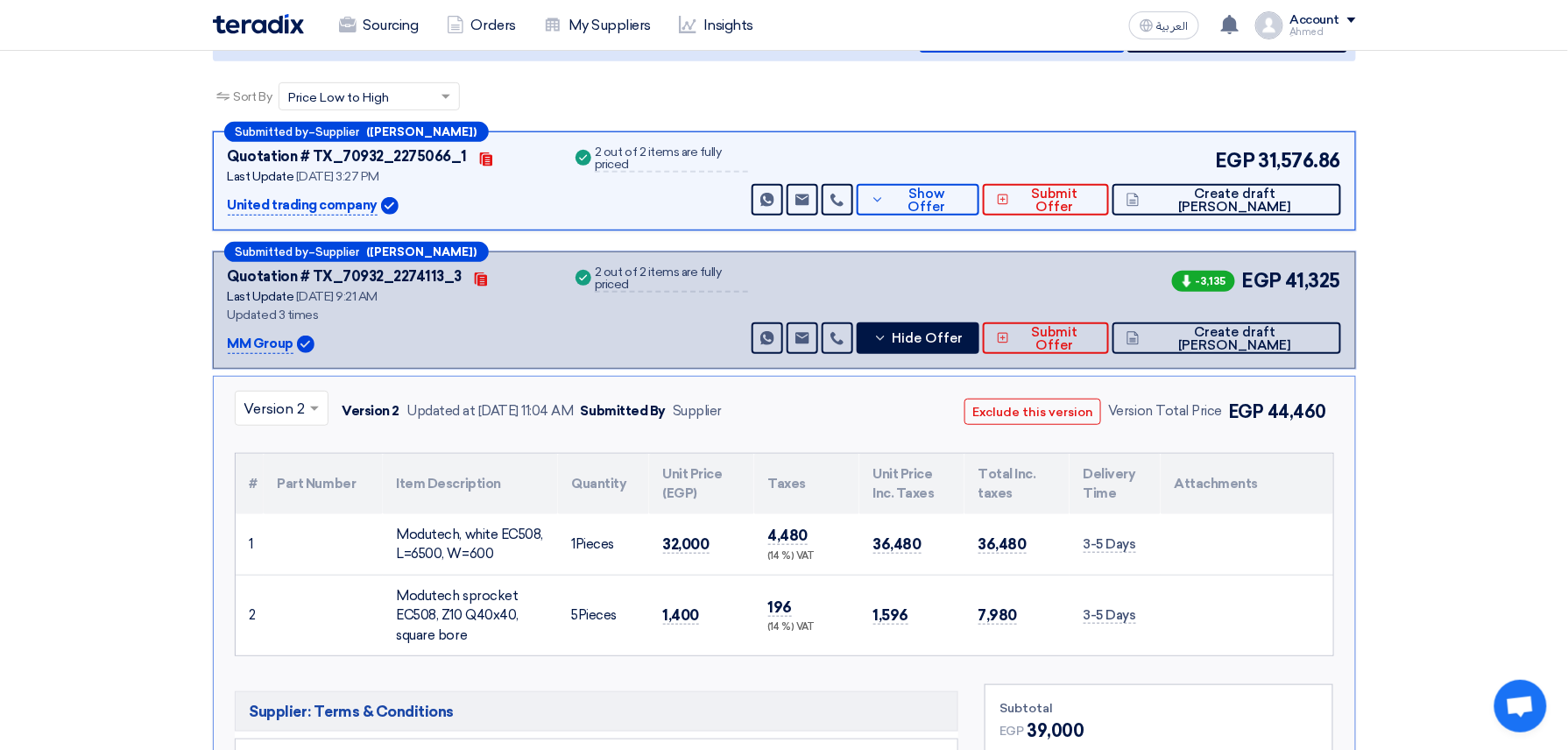
click at [306, 404] on span at bounding box center [317, 408] width 22 height 21
click at [284, 517] on span "Version 1" at bounding box center [273, 521] width 59 height 17
click at [285, 408] on input "text" at bounding box center [271, 410] width 55 height 29
click at [281, 447] on span "Version 3 (Latest Version)" at bounding box center [328, 449] width 167 height 17
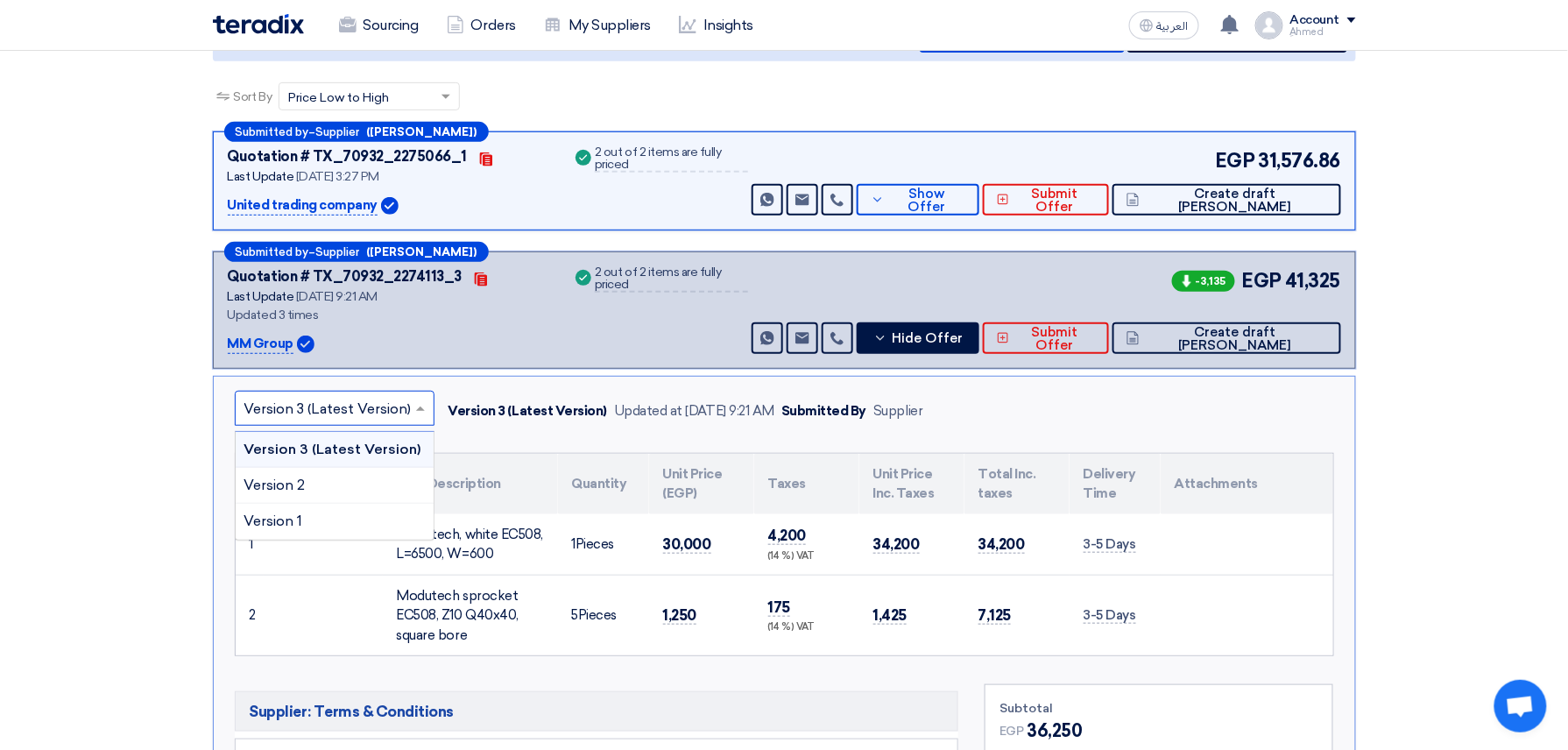
click at [312, 415] on input "text" at bounding box center [326, 410] width 163 height 29
click at [312, 505] on div "Version 1" at bounding box center [334, 521] width 198 height 35
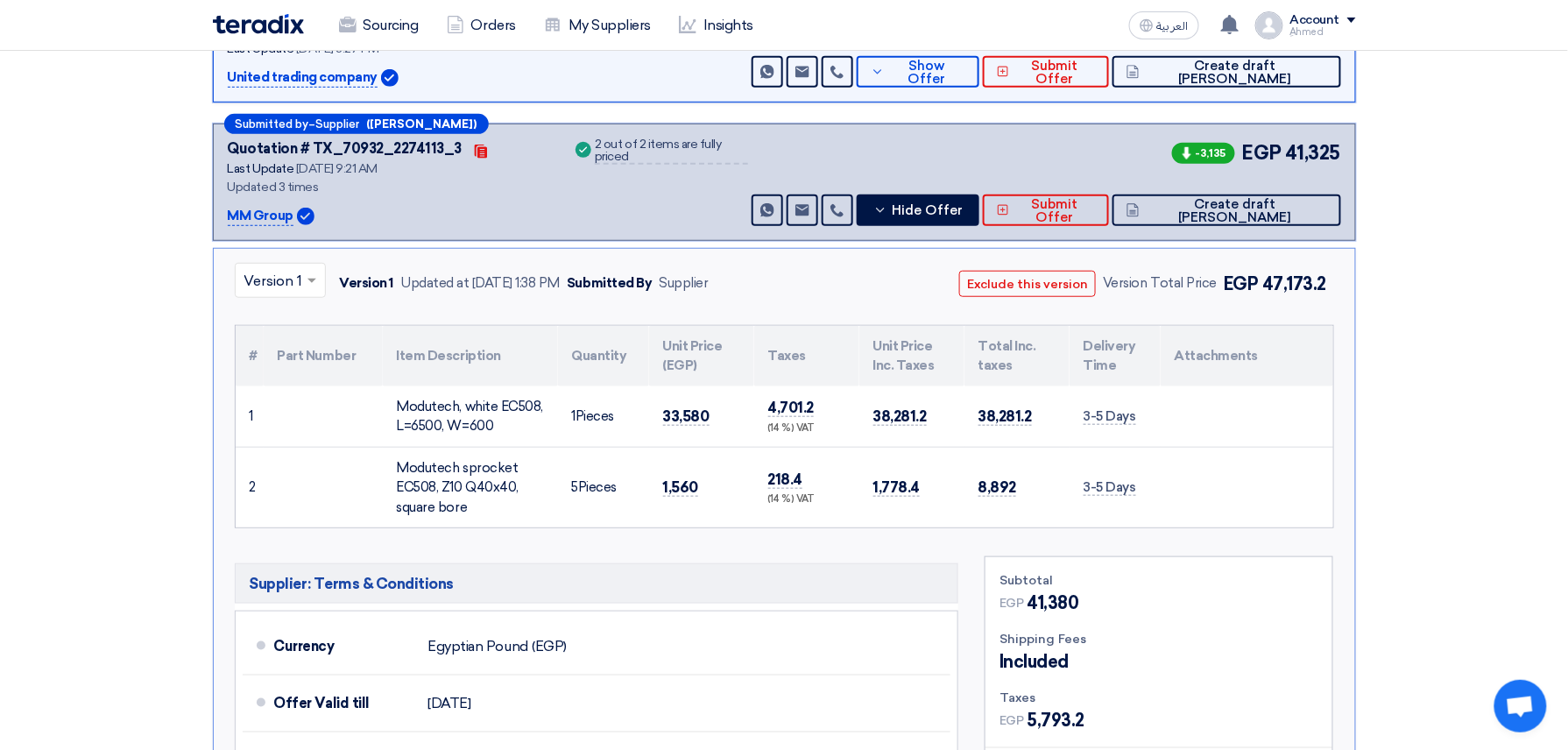
scroll to position [350, 0]
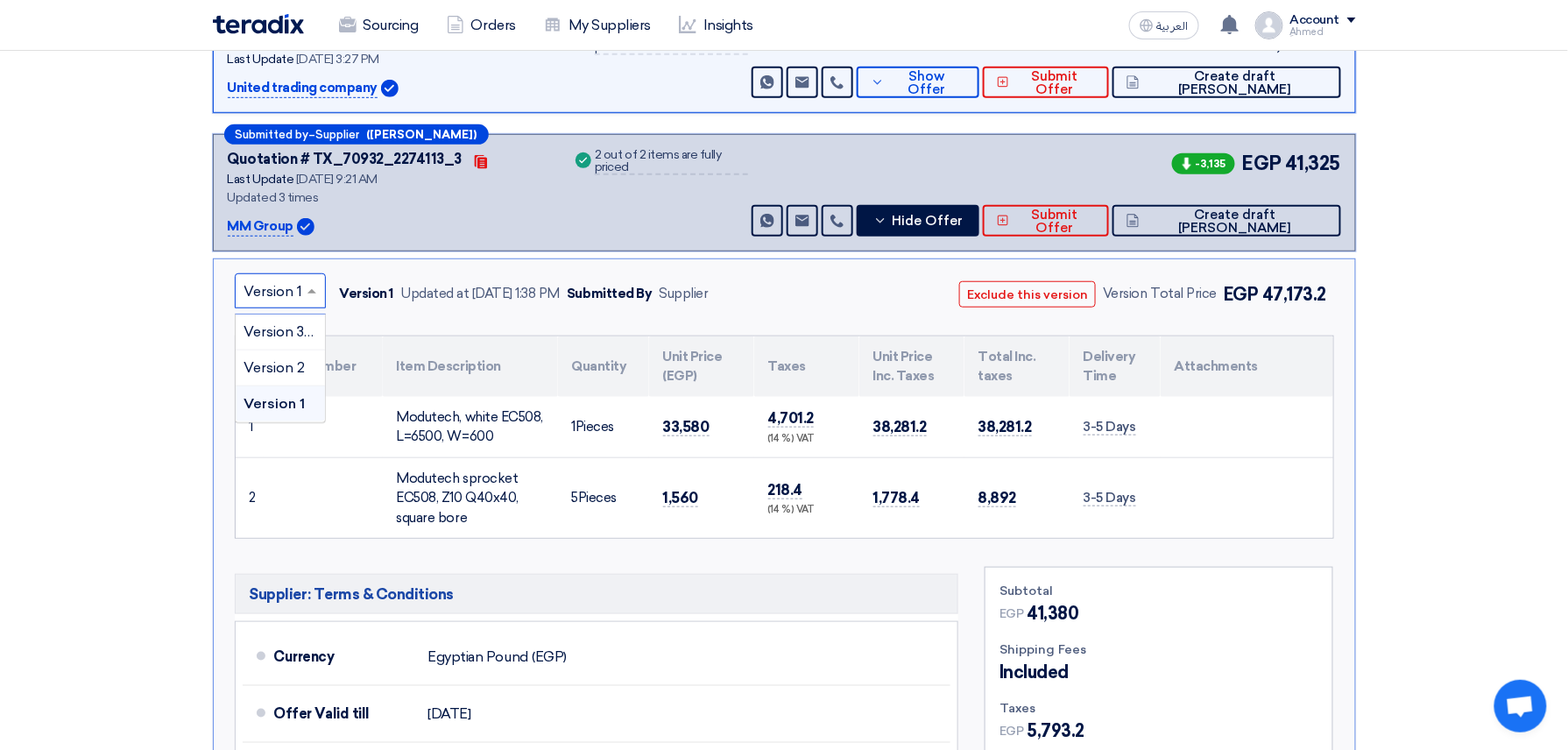
click at [302, 296] on div "× Version 1" at bounding box center [280, 290] width 91 height 35
click at [289, 336] on span "Version 3 (Latest Version)" at bounding box center [328, 331] width 167 height 17
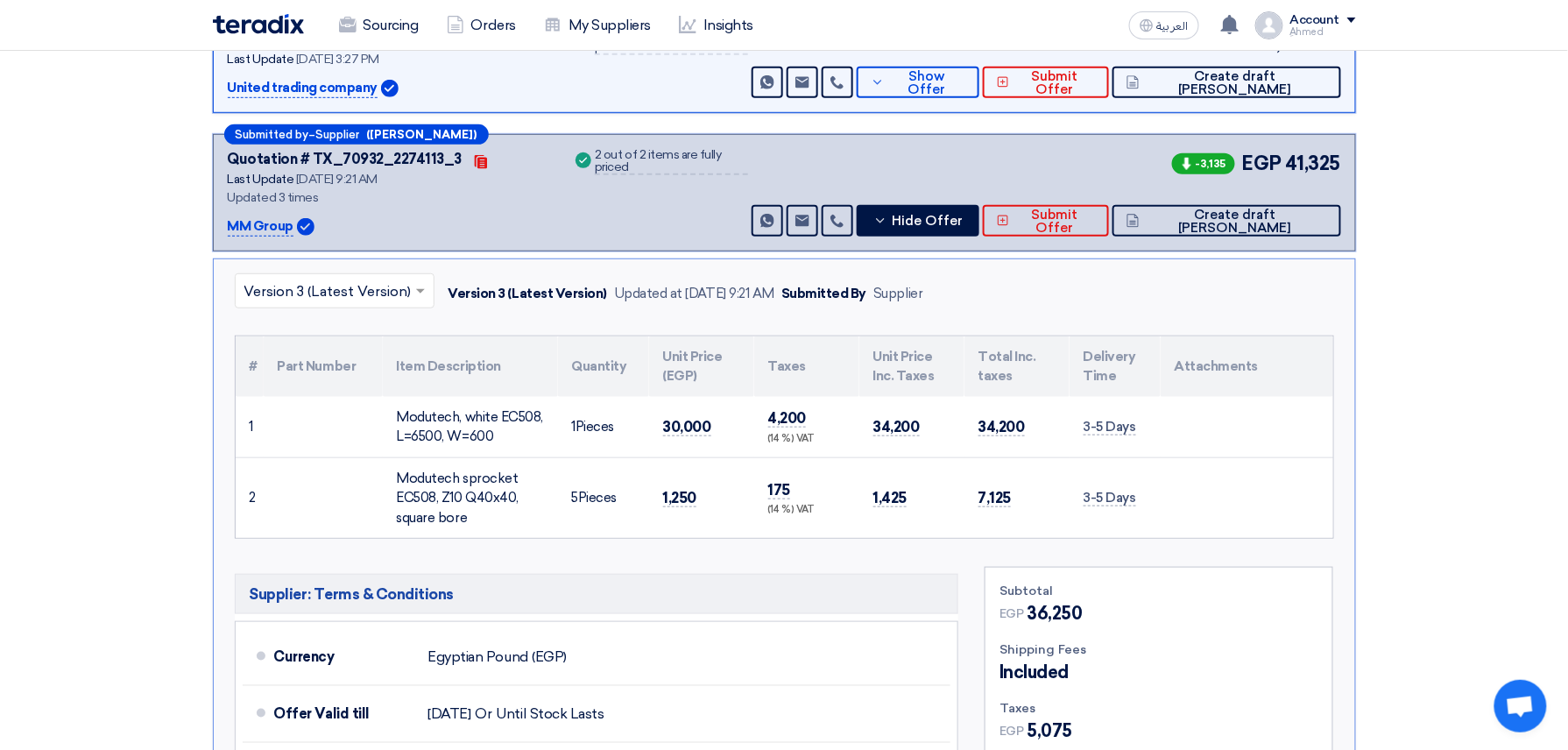
click at [363, 291] on input "text" at bounding box center [326, 292] width 163 height 29
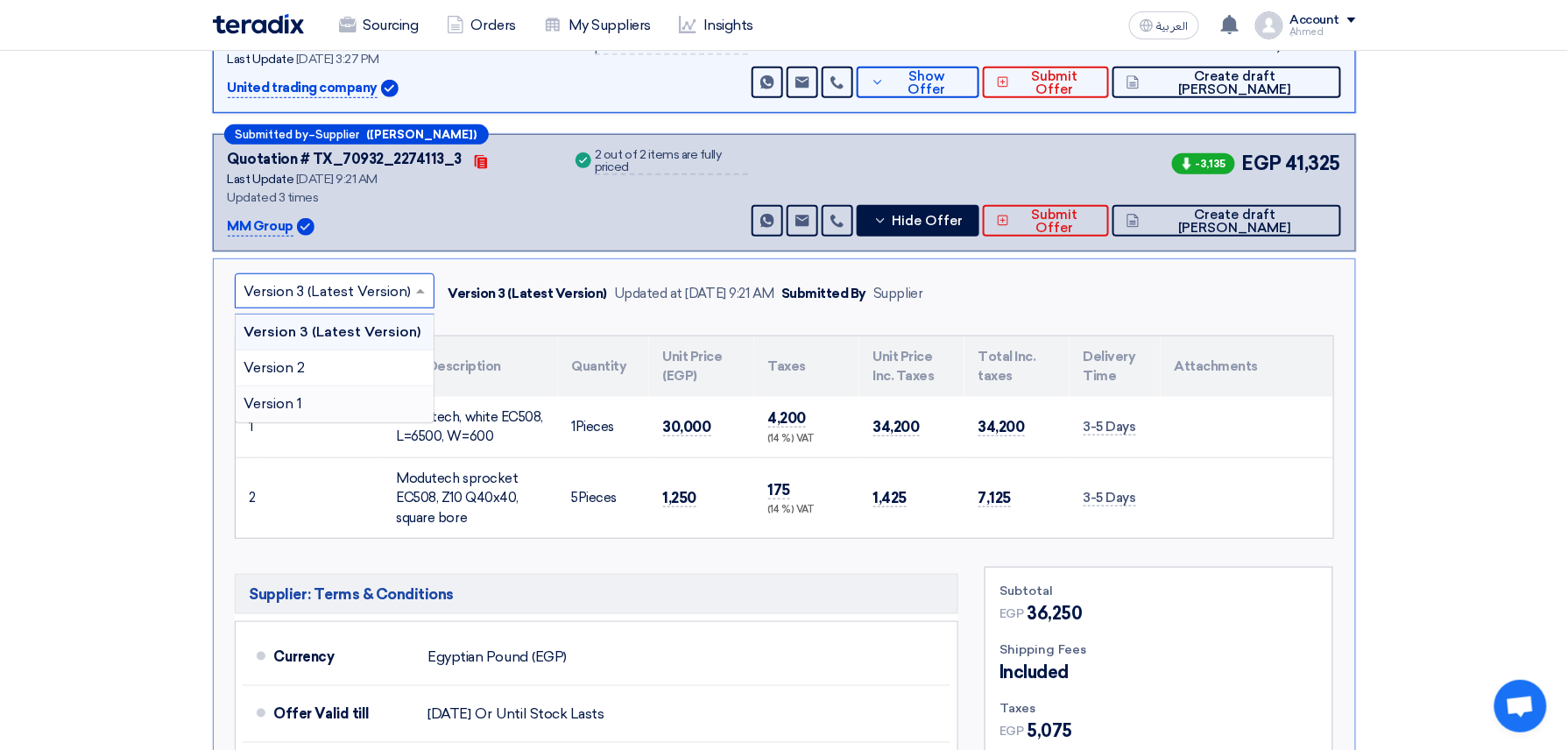
click at [313, 397] on div "Version 1" at bounding box center [334, 404] width 198 height 35
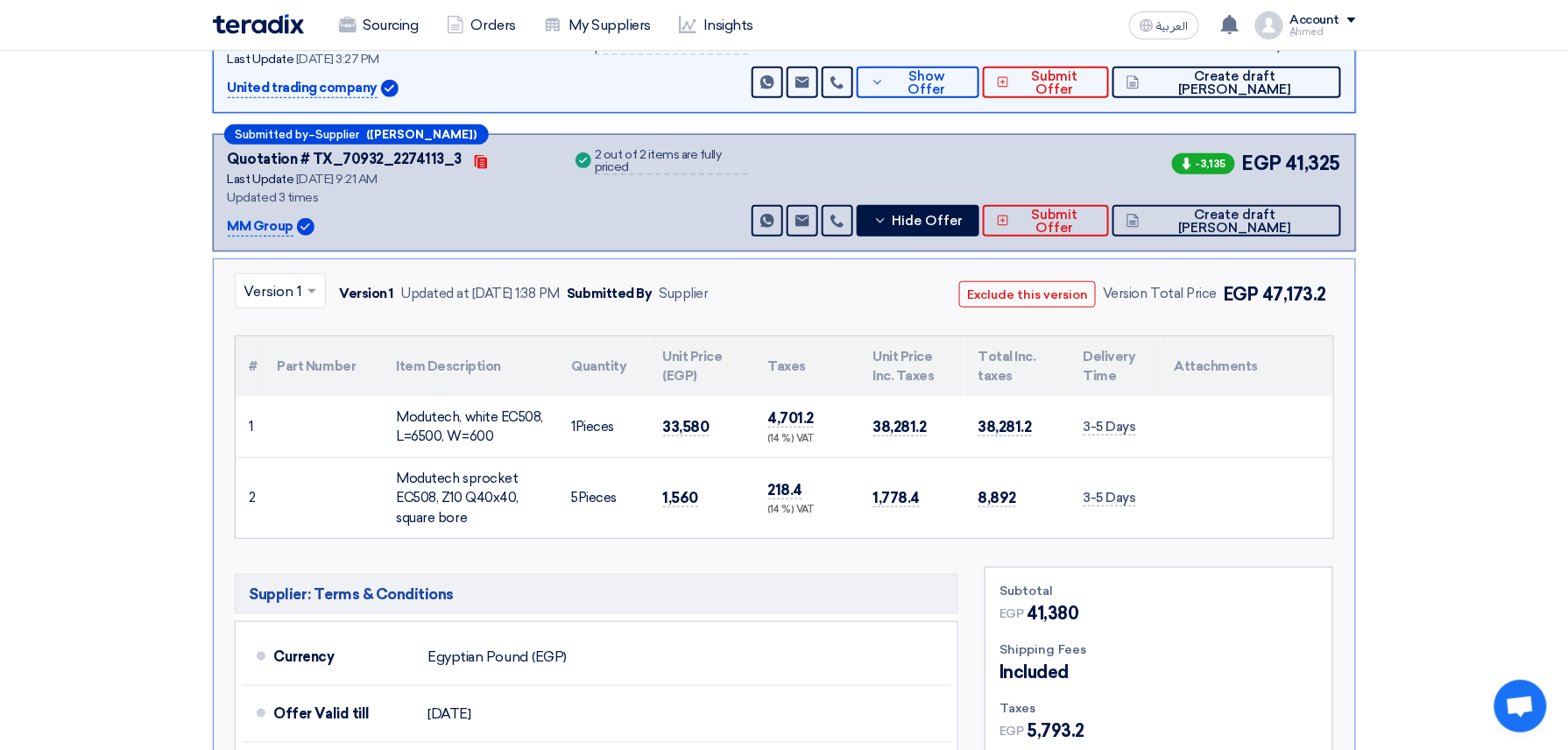
click at [250, 306] on div "× Version 1" at bounding box center [280, 290] width 91 height 35
click at [261, 336] on span "Version 3 (Latest Version)" at bounding box center [328, 331] width 167 height 17
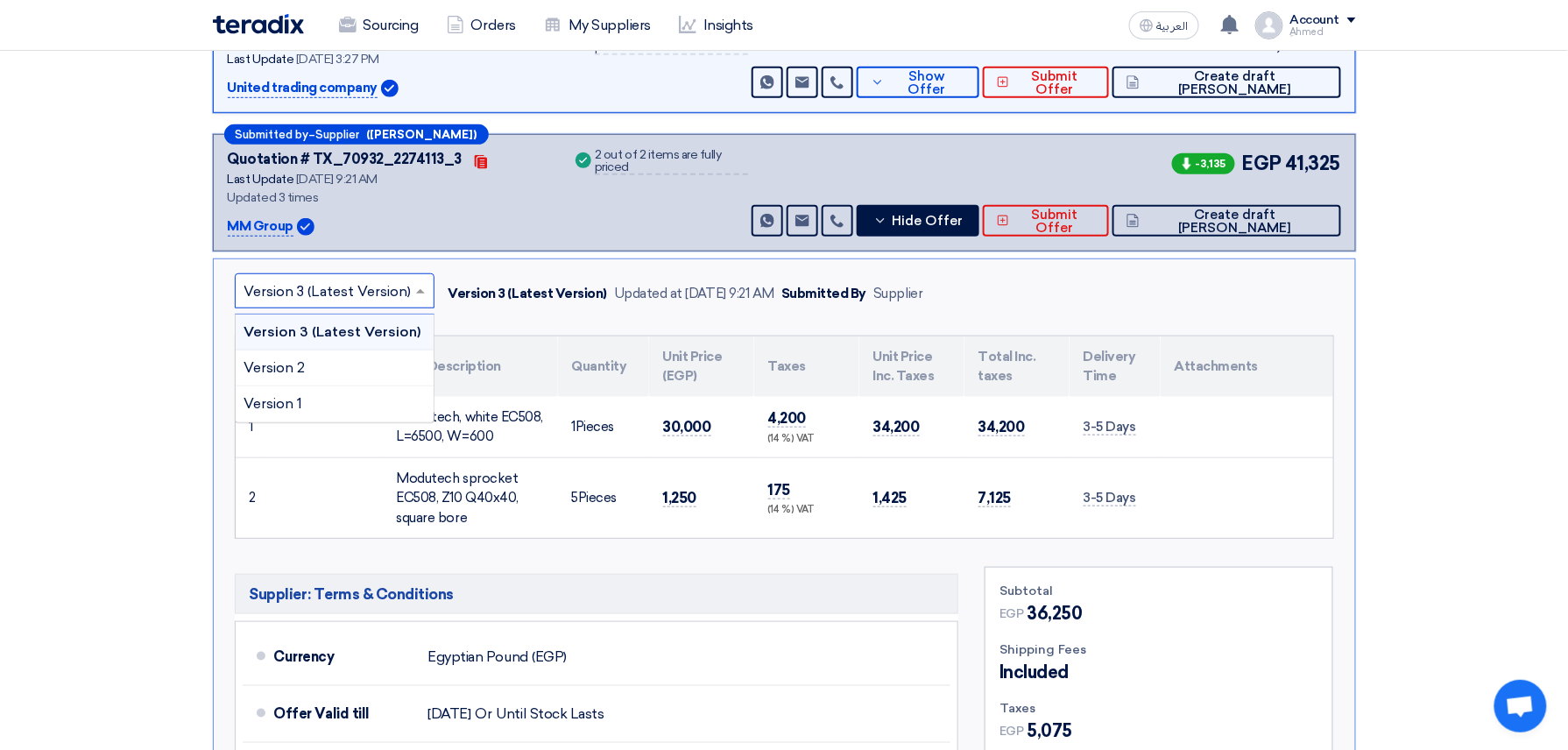
click at [358, 308] on div "× Version 3 (Latest Version)" at bounding box center [334, 290] width 200 height 35
click at [344, 400] on div "Version 1" at bounding box center [334, 404] width 198 height 35
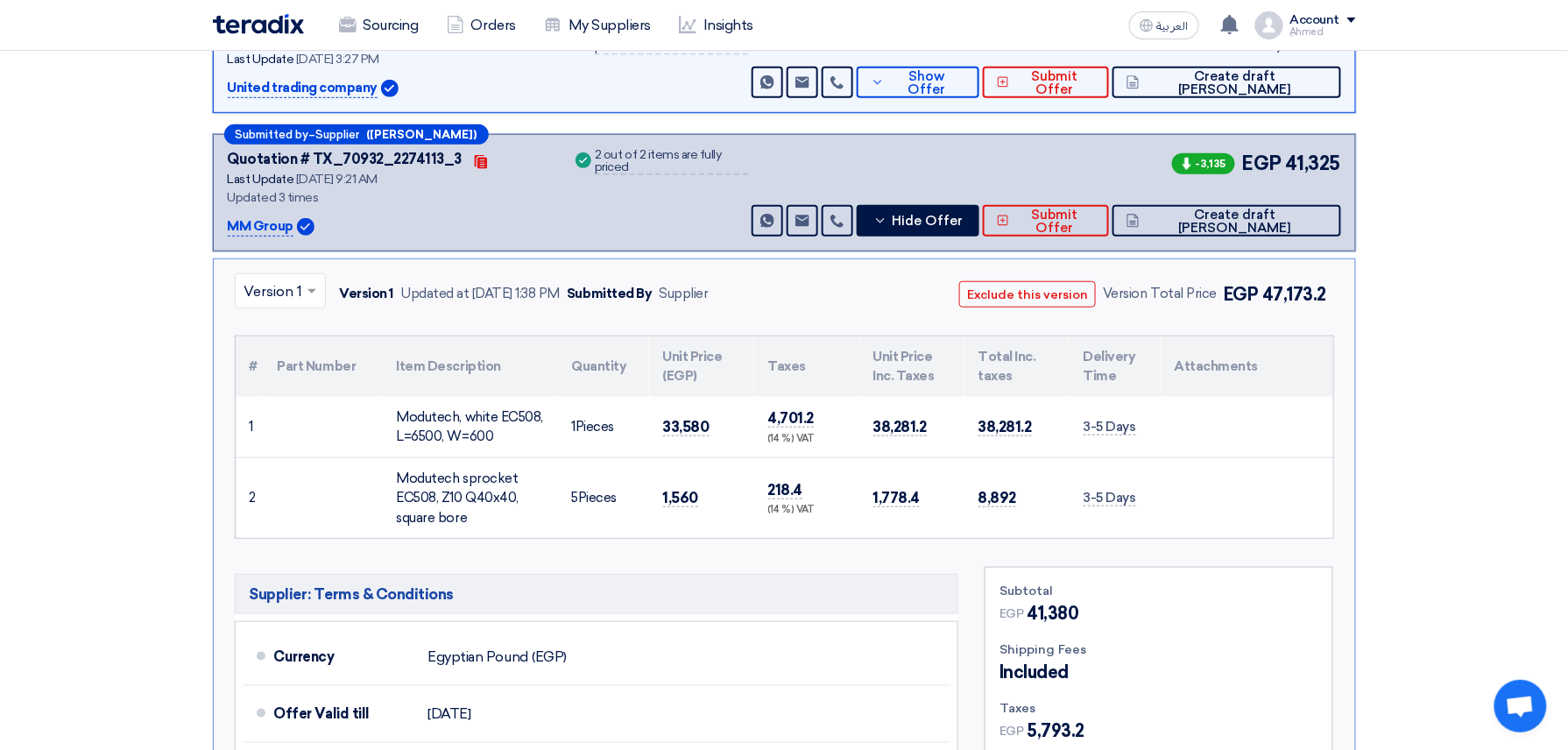
click at [296, 281] on input "text" at bounding box center [271, 292] width 55 height 29
click at [291, 321] on div "Version 3 (Latest Version)" at bounding box center [280, 332] width 89 height 36
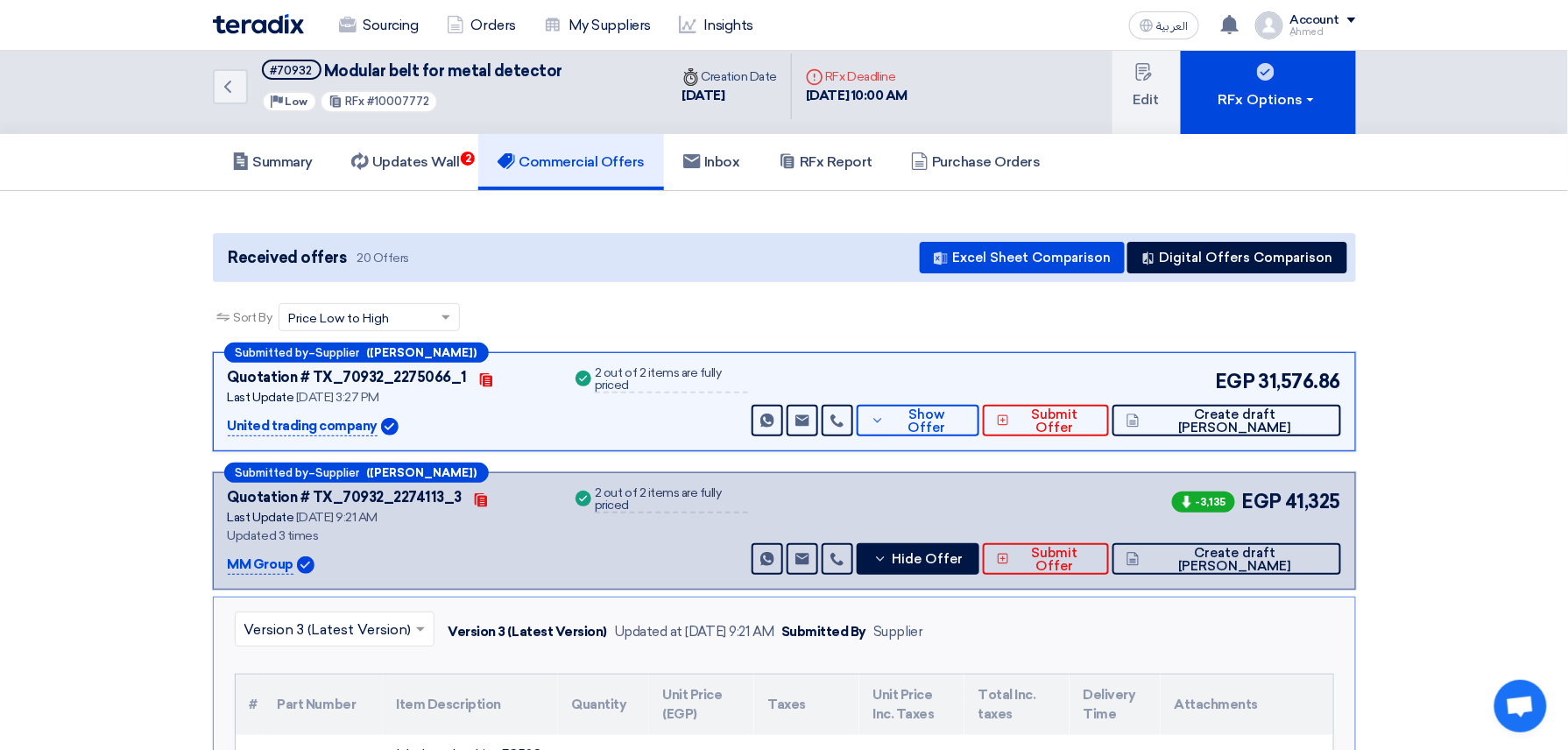
scroll to position [0, 0]
